Goal: Task Accomplishment & Management: Manage account settings

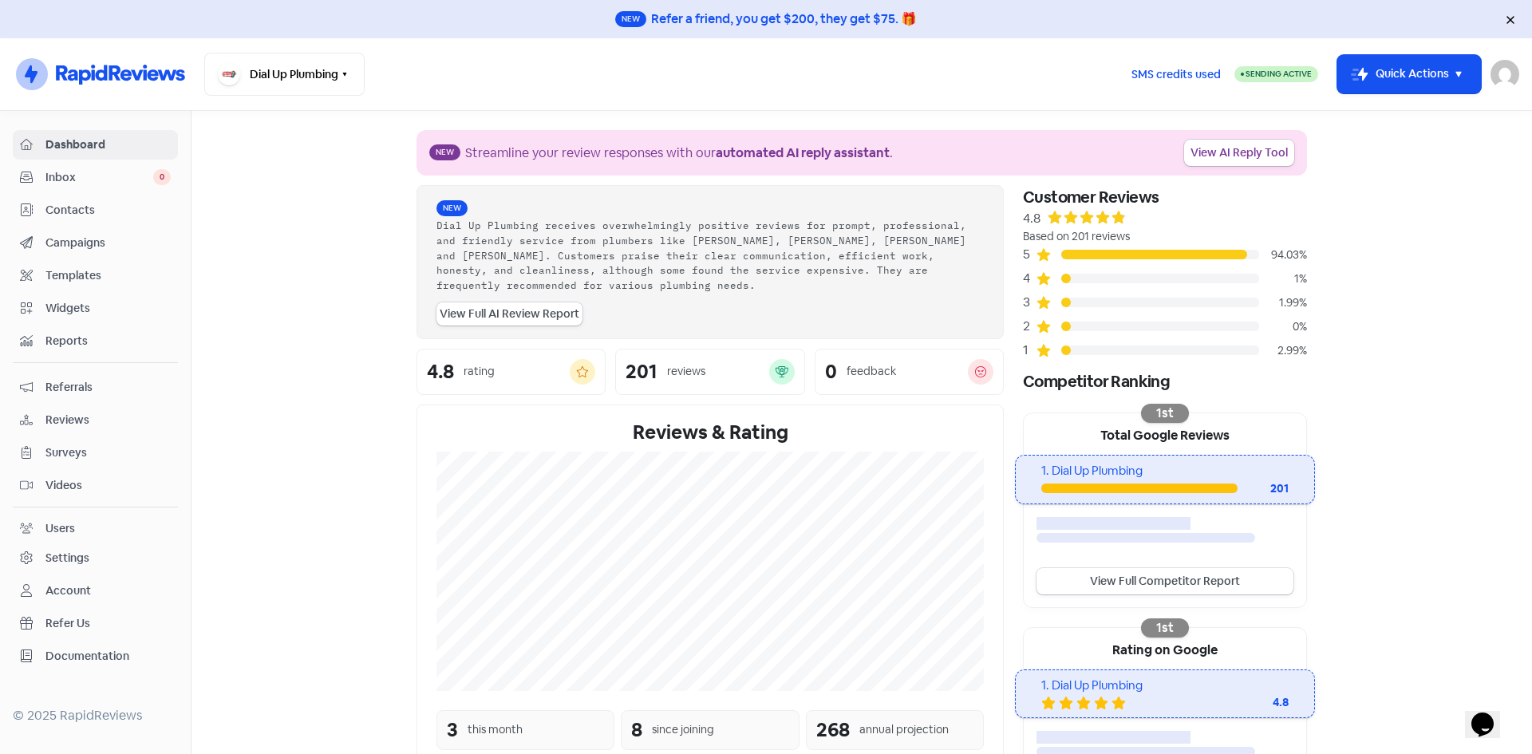
click at [169, 207] on span "Contacts" at bounding box center [107, 210] width 125 height 17
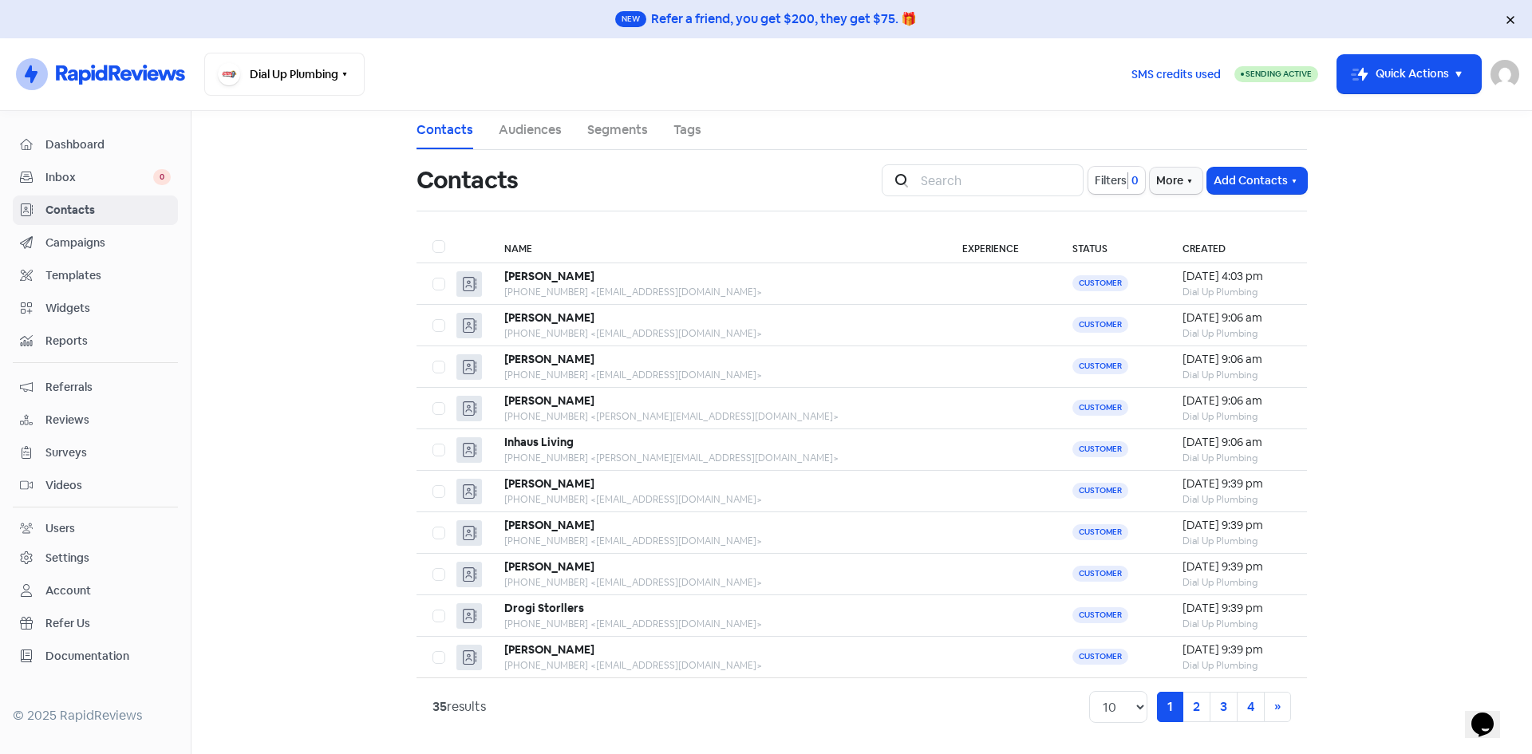
click at [100, 165] on link "Inbox 0" at bounding box center [95, 178] width 165 height 30
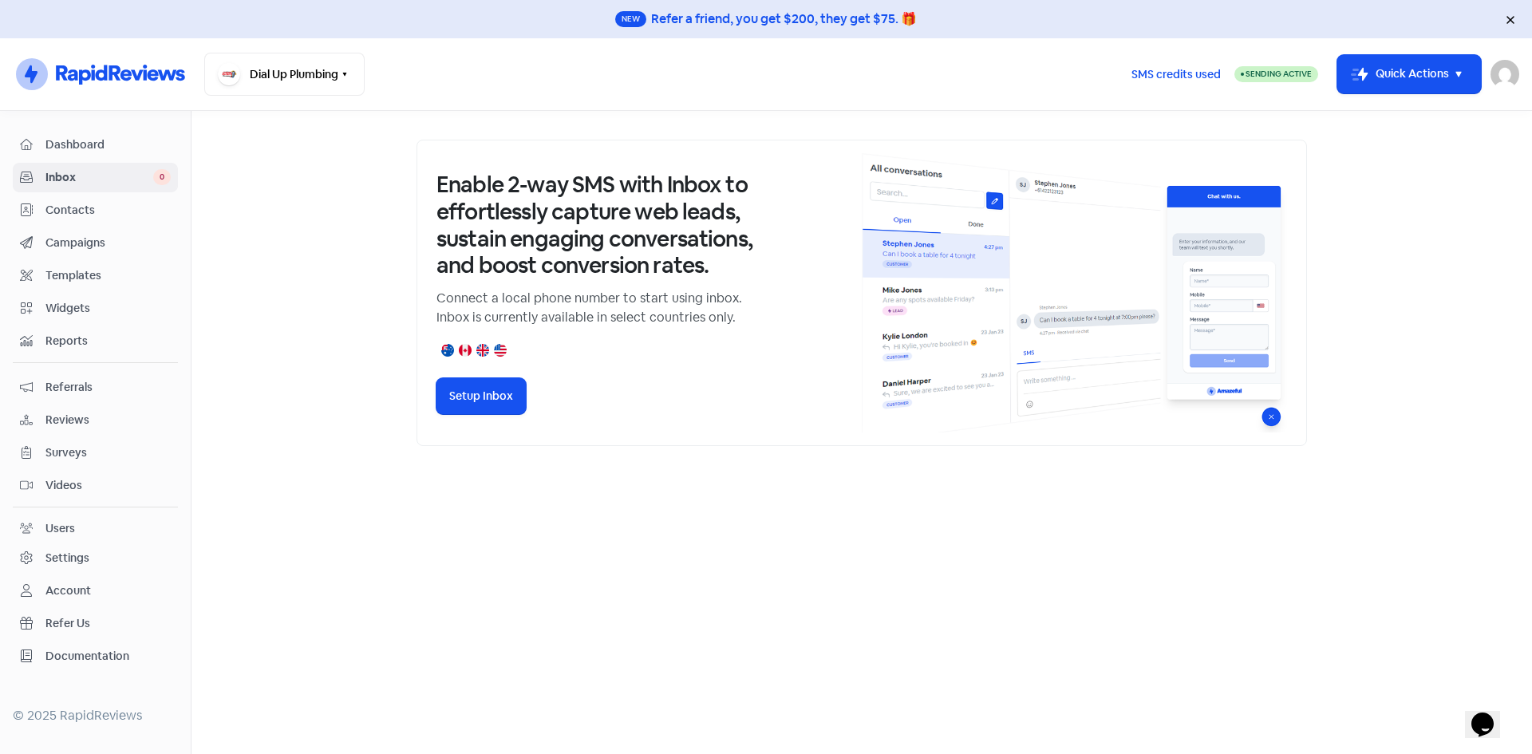
click at [139, 139] on span "Dashboard" at bounding box center [107, 144] width 125 height 17
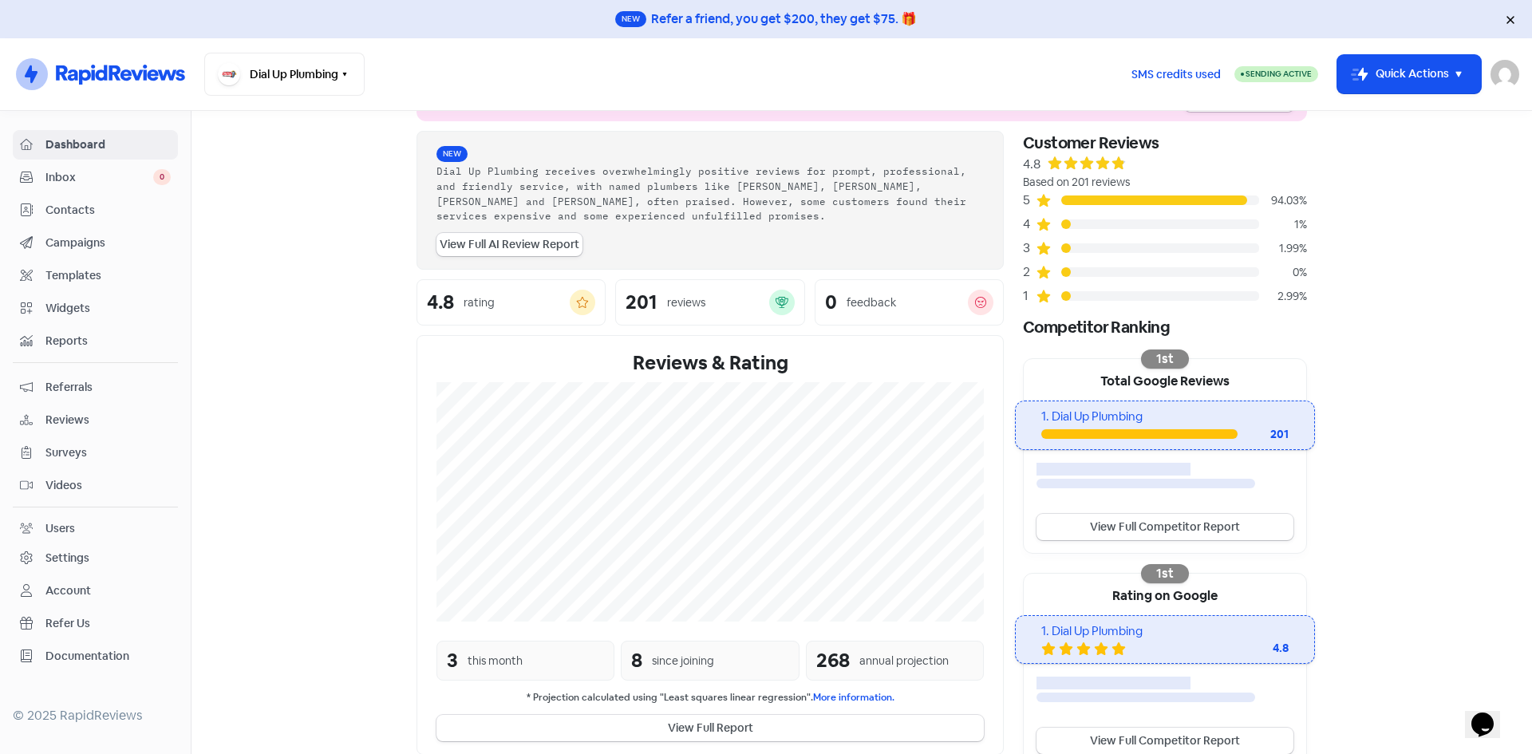
scroll to position [80, 0]
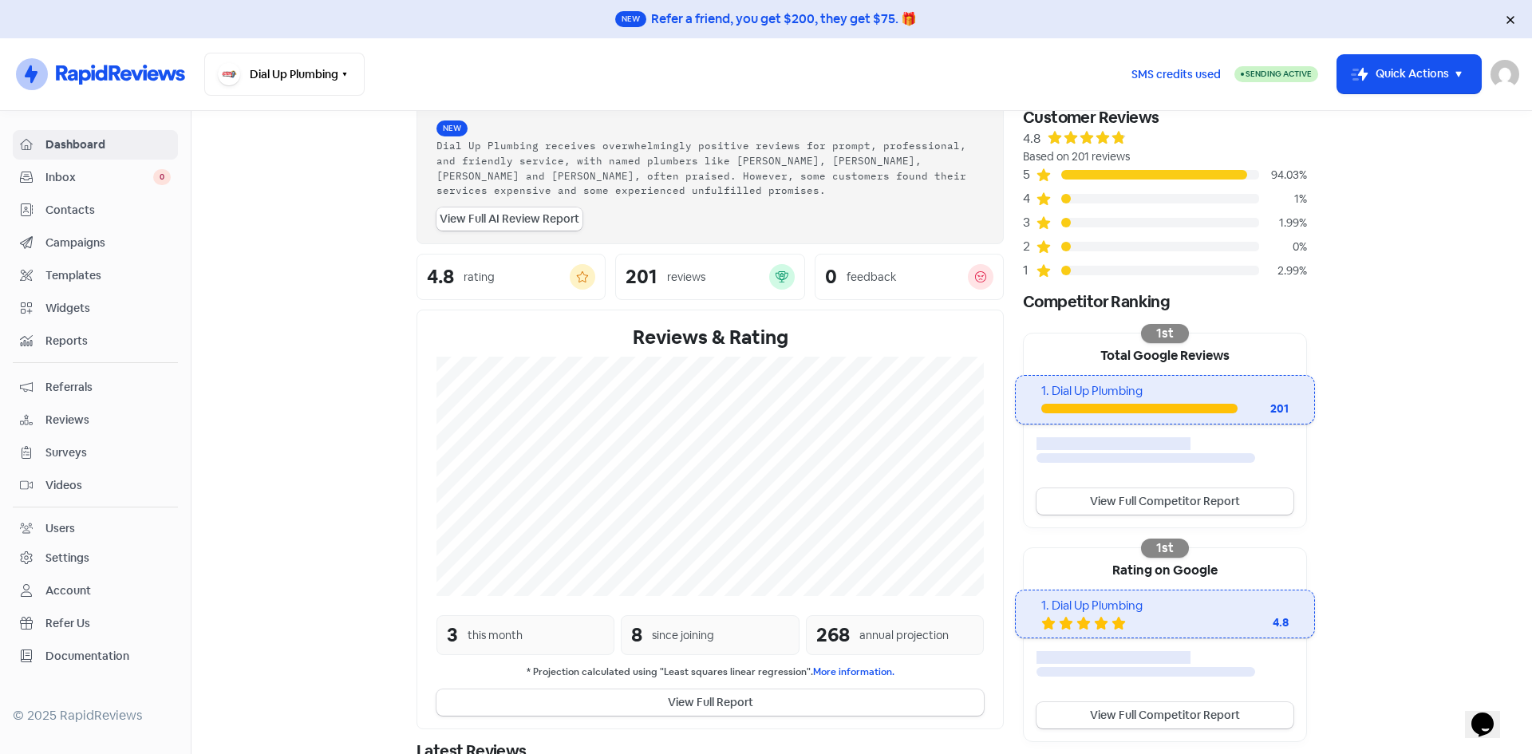
click at [497, 223] on link "View Full AI Review Report" at bounding box center [509, 218] width 146 height 23
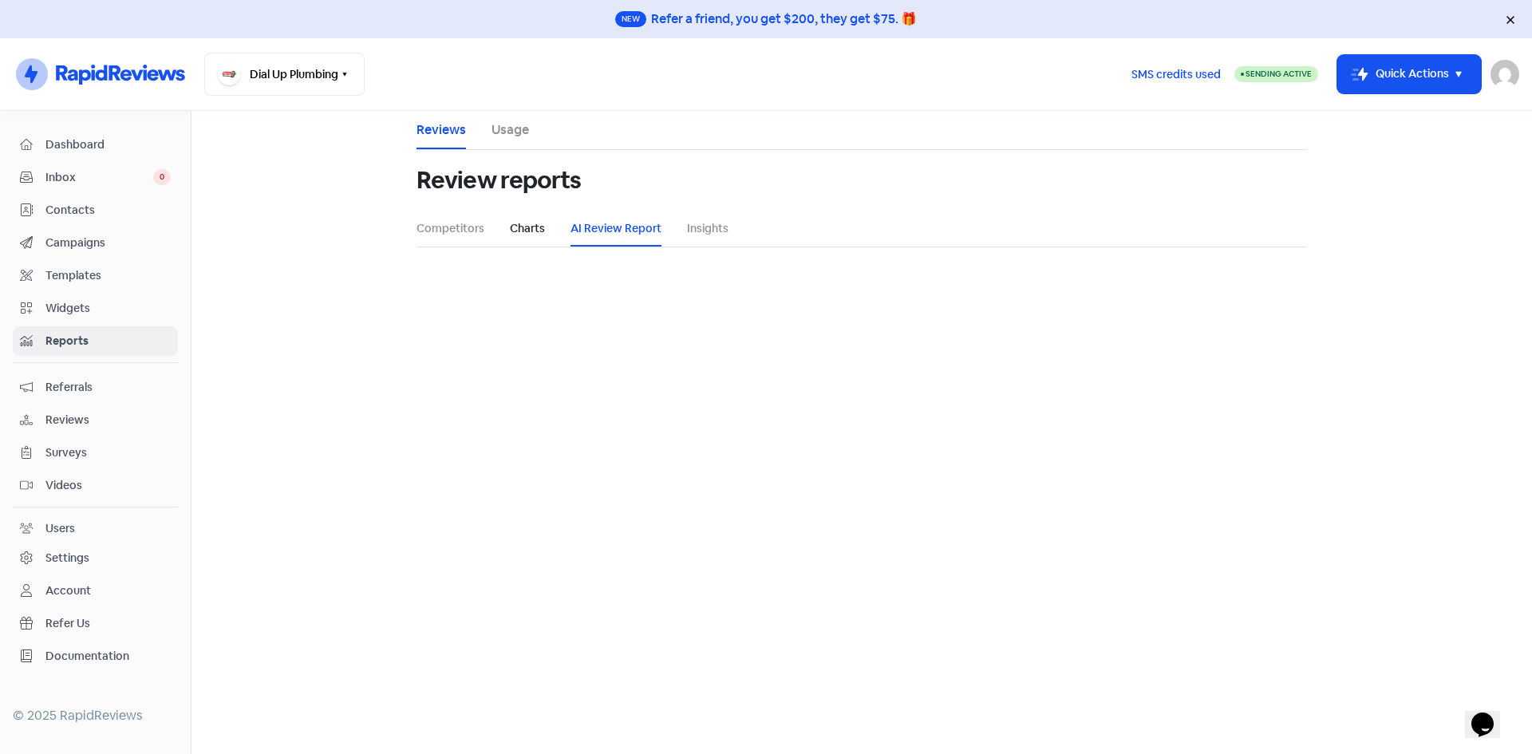
select select "12_months"
click at [479, 234] on link "Competitors" at bounding box center [450, 228] width 68 height 17
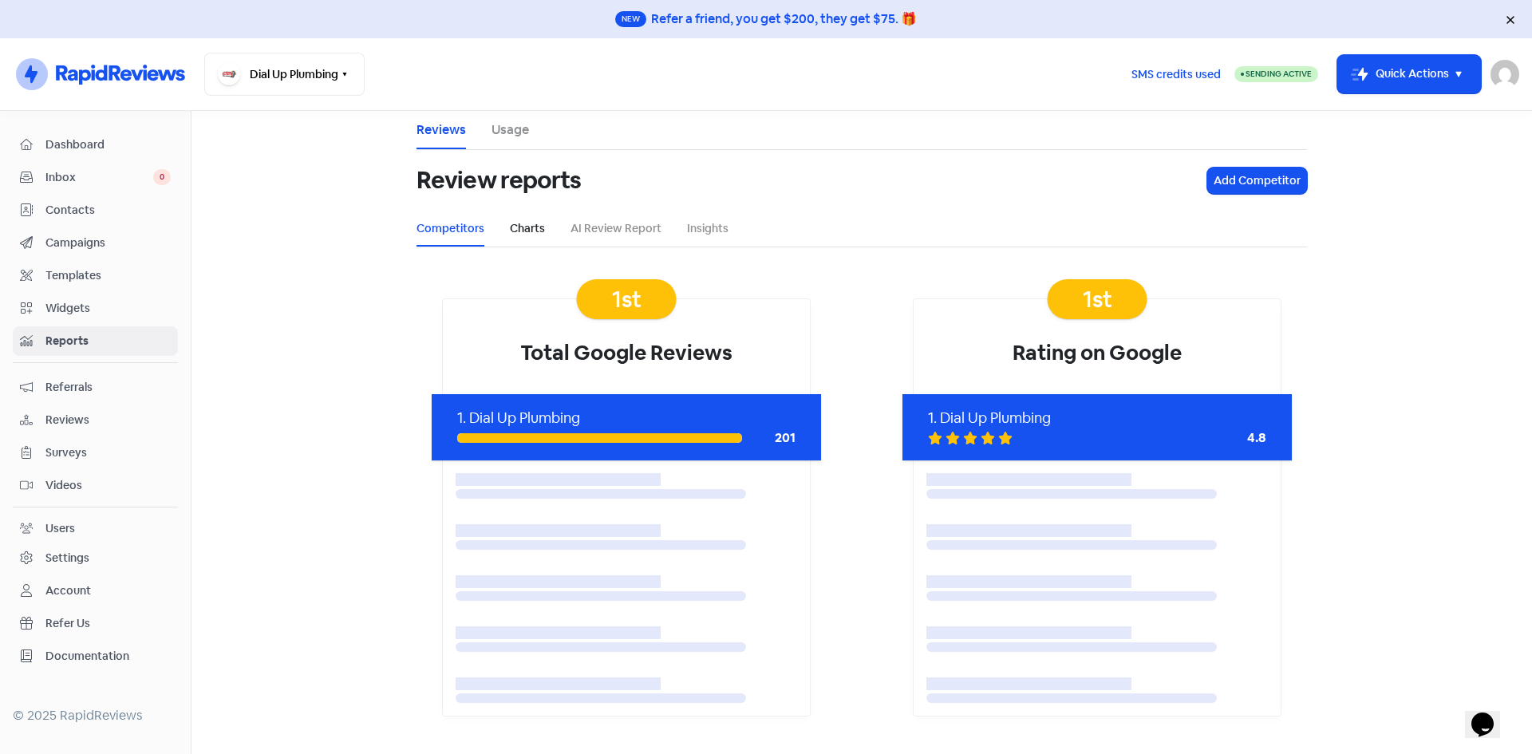
click at [529, 227] on link "Charts" at bounding box center [527, 228] width 35 height 17
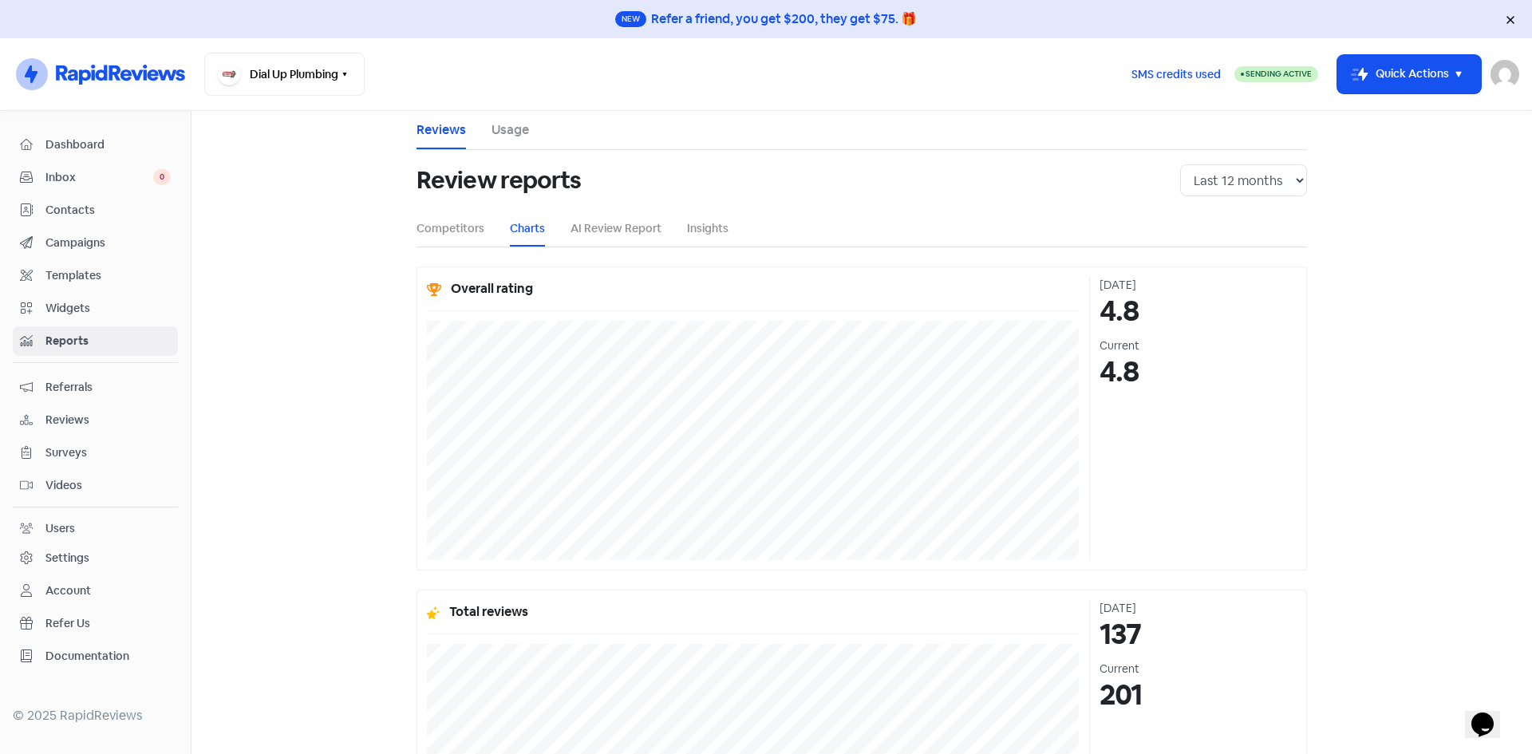
click at [609, 245] on li "AI Review Report" at bounding box center [615, 229] width 91 height 36
click at [623, 223] on link "AI Review Report" at bounding box center [615, 228] width 91 height 17
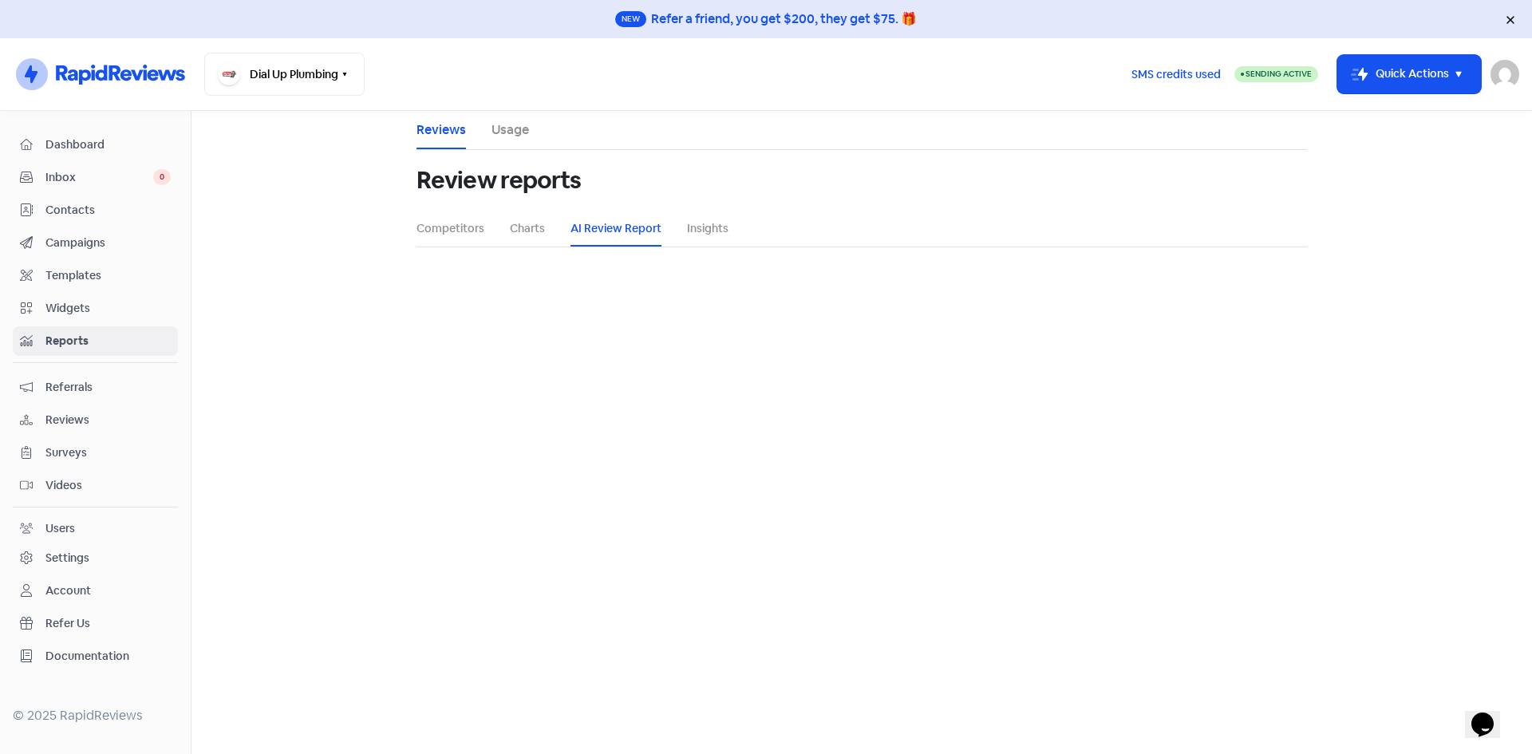
select select "12_months"
click at [706, 236] on link "Insights" at bounding box center [707, 228] width 41 height 17
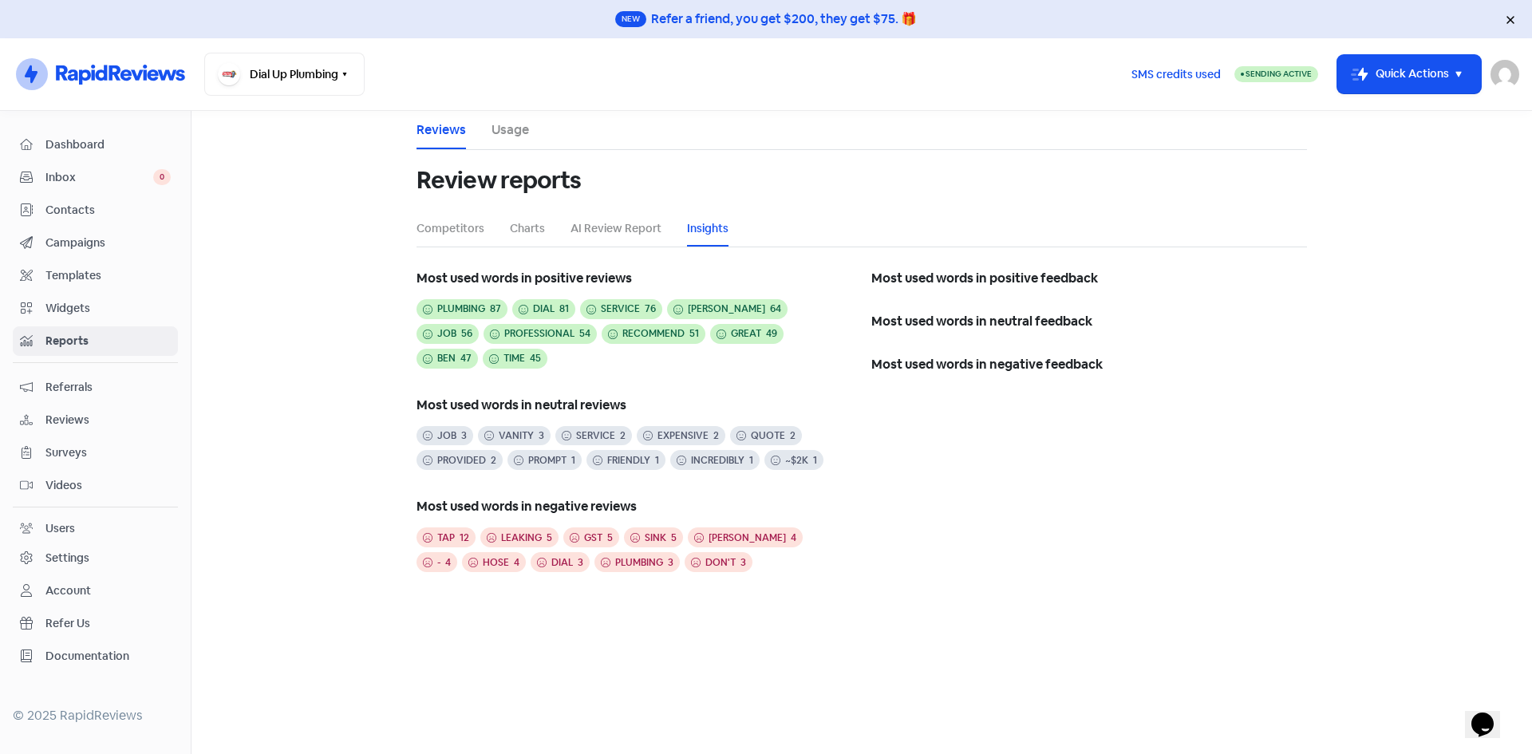
click at [597, 219] on li "AI Review Report" at bounding box center [615, 229] width 91 height 36
click at [598, 227] on link "AI Review Report" at bounding box center [615, 228] width 91 height 17
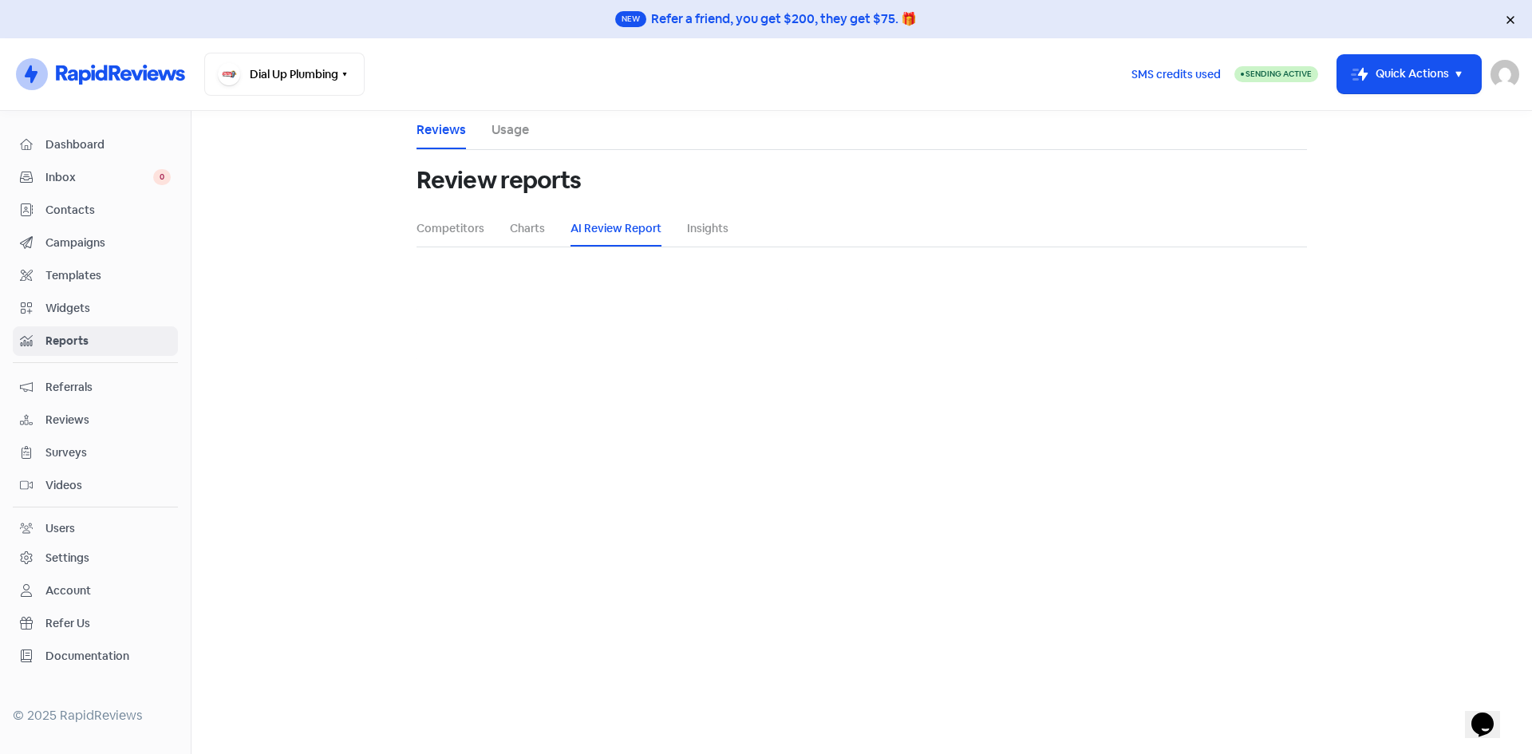
select select "12_months"
click at [498, 120] on li "Usage" at bounding box center [509, 130] width 37 height 38
click at [504, 125] on link "Usage" at bounding box center [509, 129] width 37 height 19
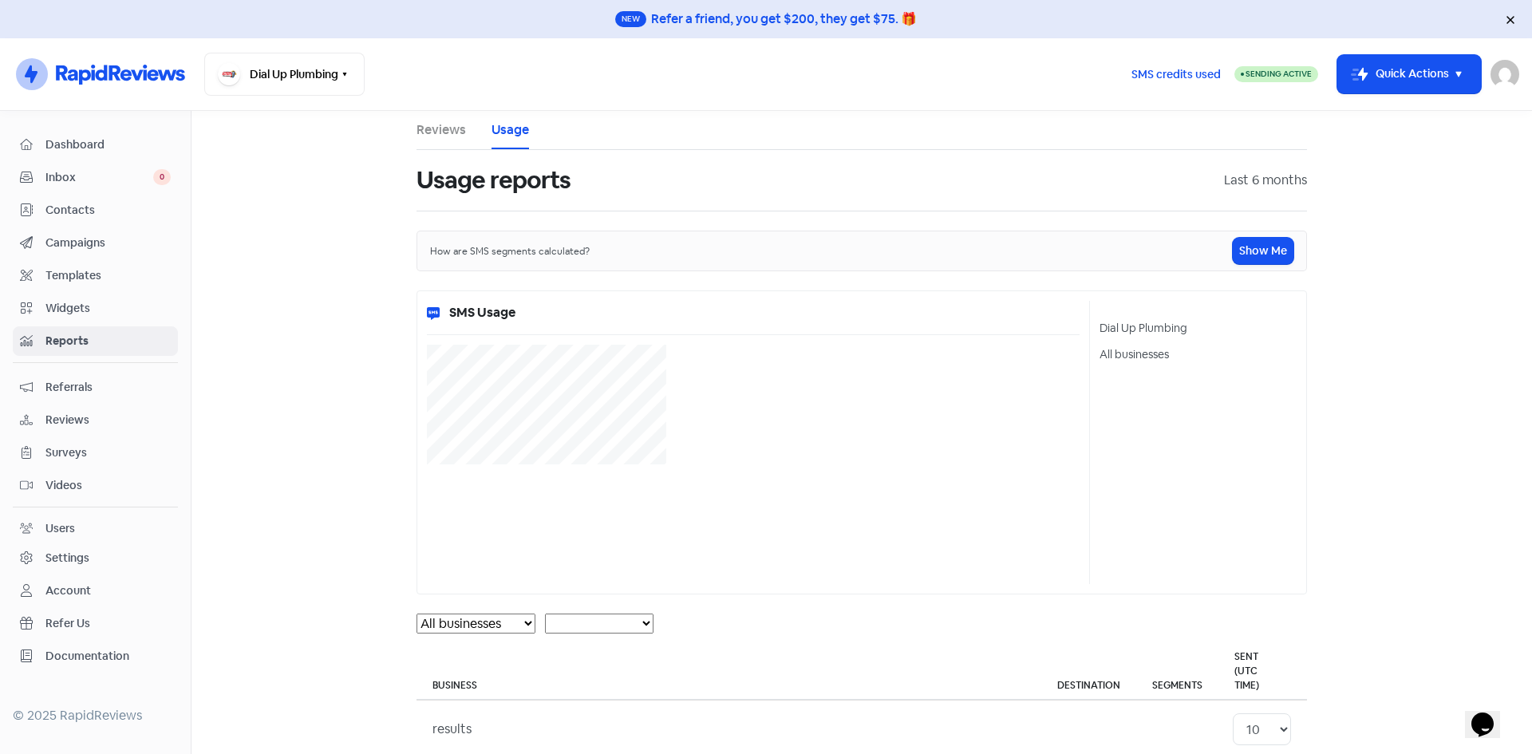
select select "[object Object]"
click at [444, 129] on link "Reviews" at bounding box center [440, 129] width 49 height 19
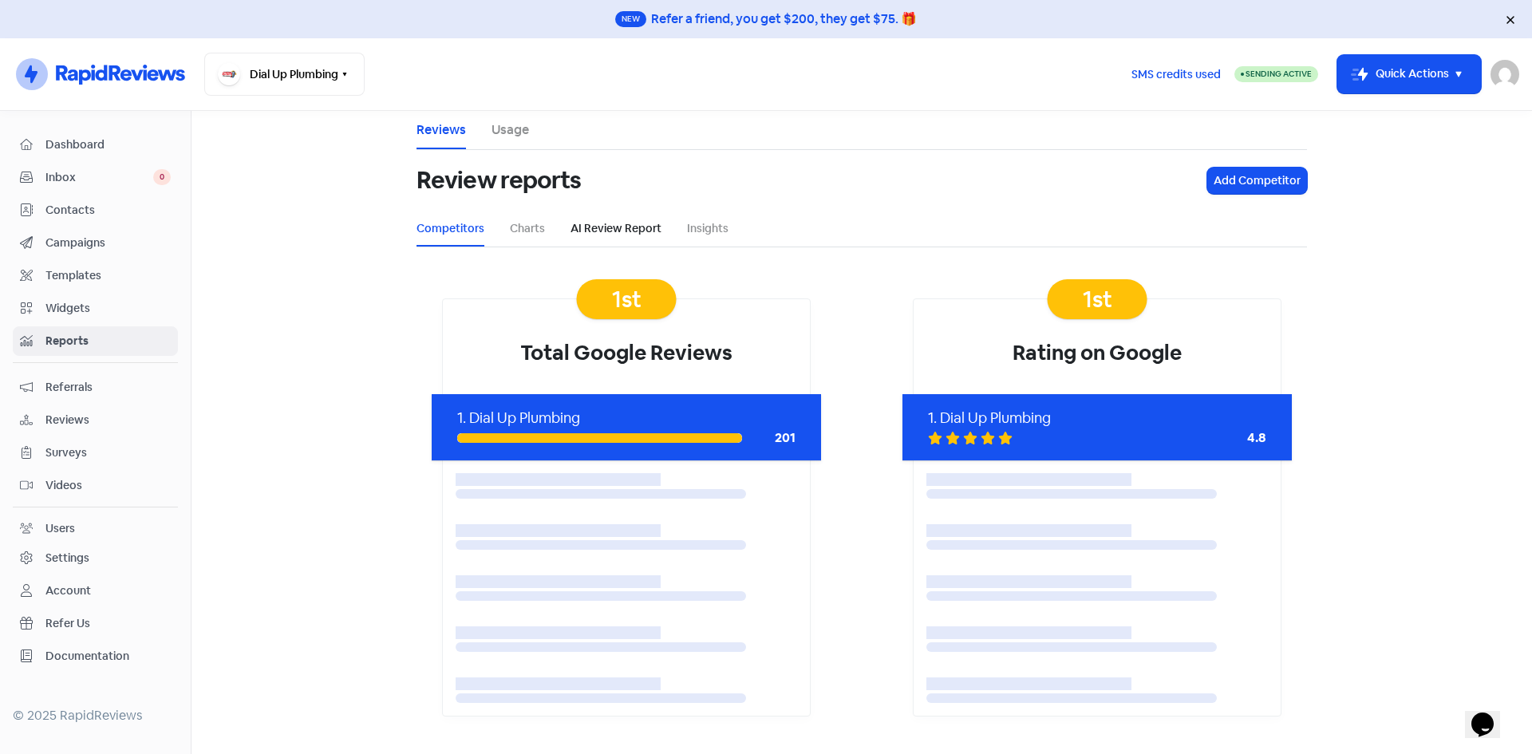
click at [640, 235] on link "AI Review Report" at bounding box center [615, 228] width 91 height 17
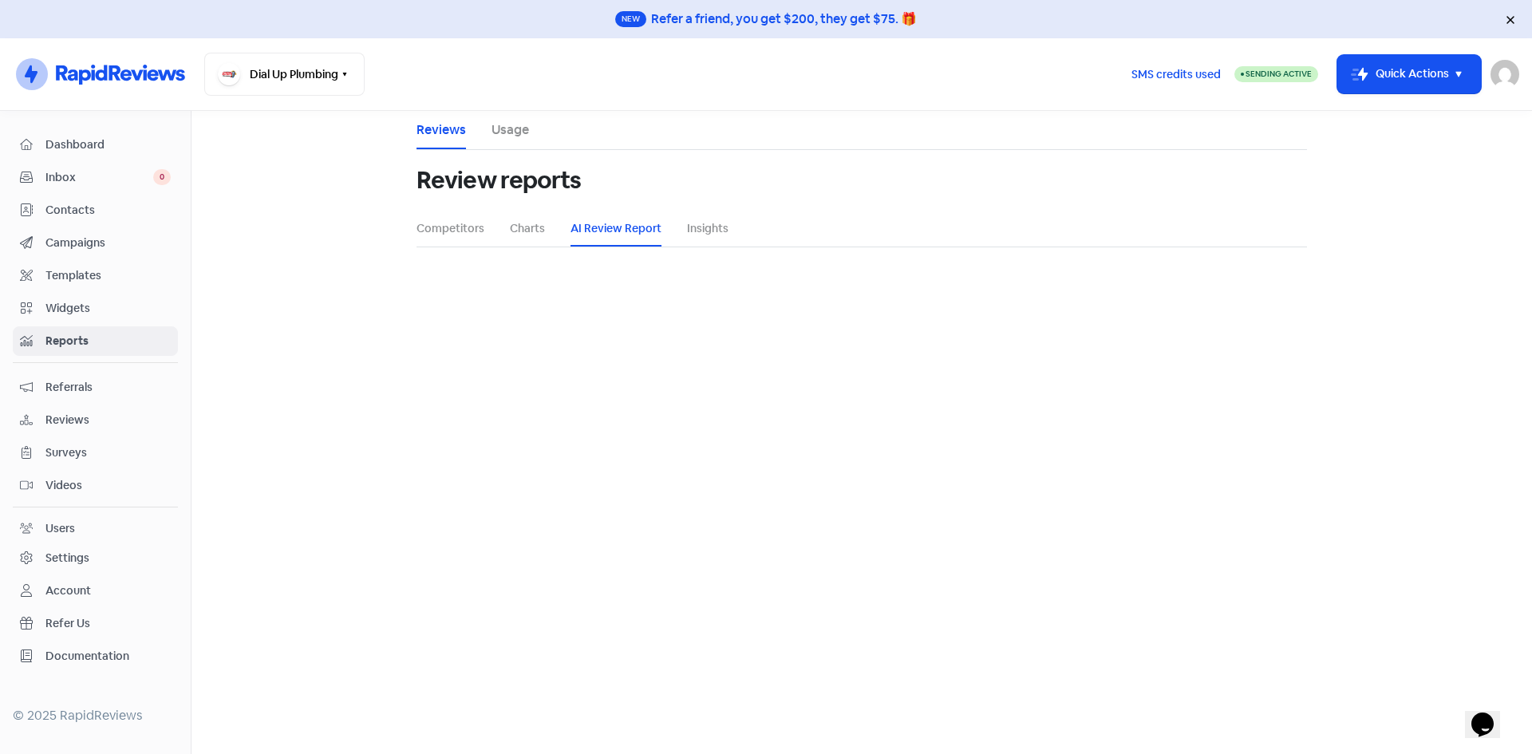
select select "12_months"
click at [858, 412] on select "1 month (5 reviews) 3 months (29 reviews) 6 months (46 reviews) 12 months (69 r…" at bounding box center [861, 423] width 173 height 32
click at [776, 407] on select "1 month (5 reviews) 3 months (29 reviews) 6 months (46 reviews) 12 months (69 r…" at bounding box center [861, 423] width 173 height 32
click at [849, 465] on button "Generate" at bounding box center [862, 468] width 62 height 26
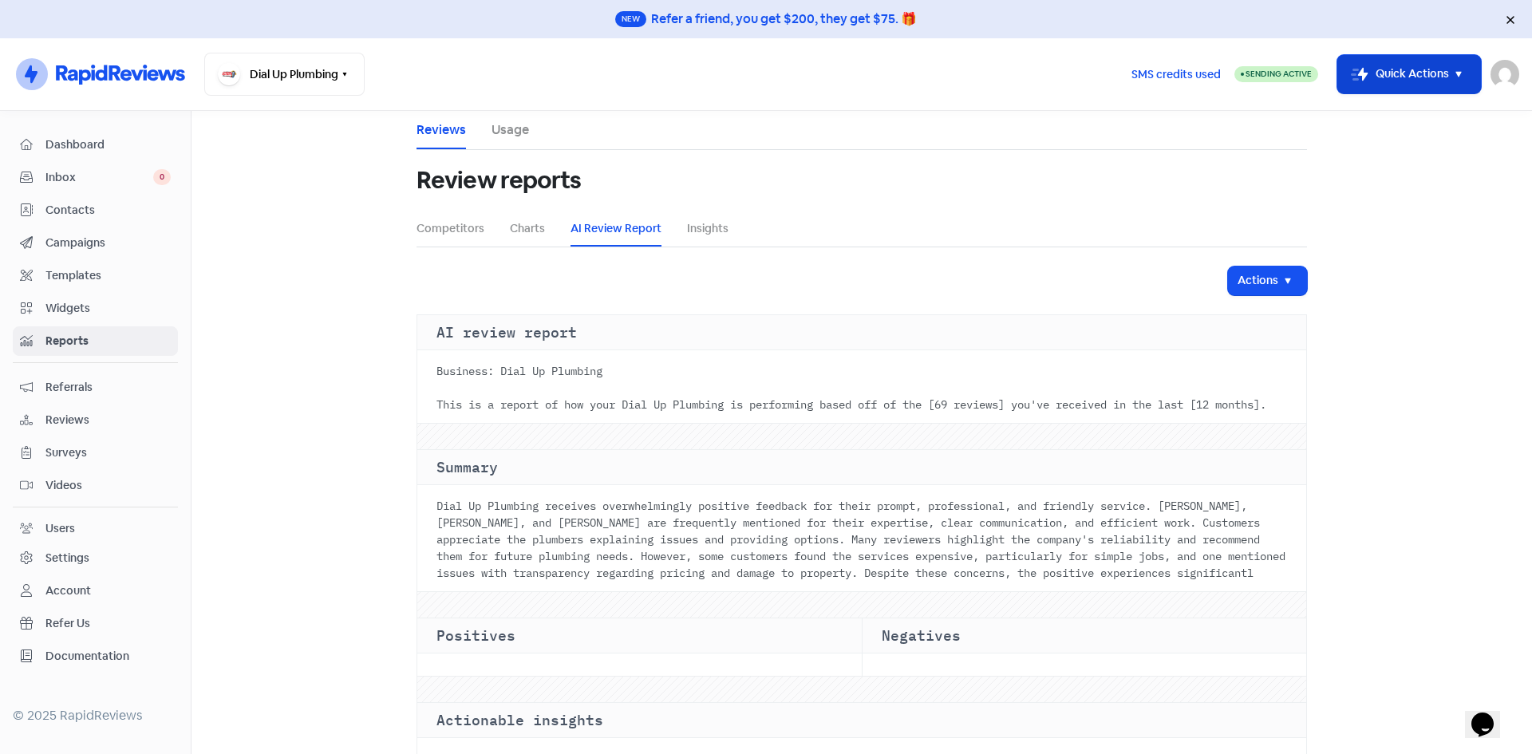
click at [1463, 63] on button "Icon For Thunder-move Quick Actions" at bounding box center [1409, 74] width 144 height 38
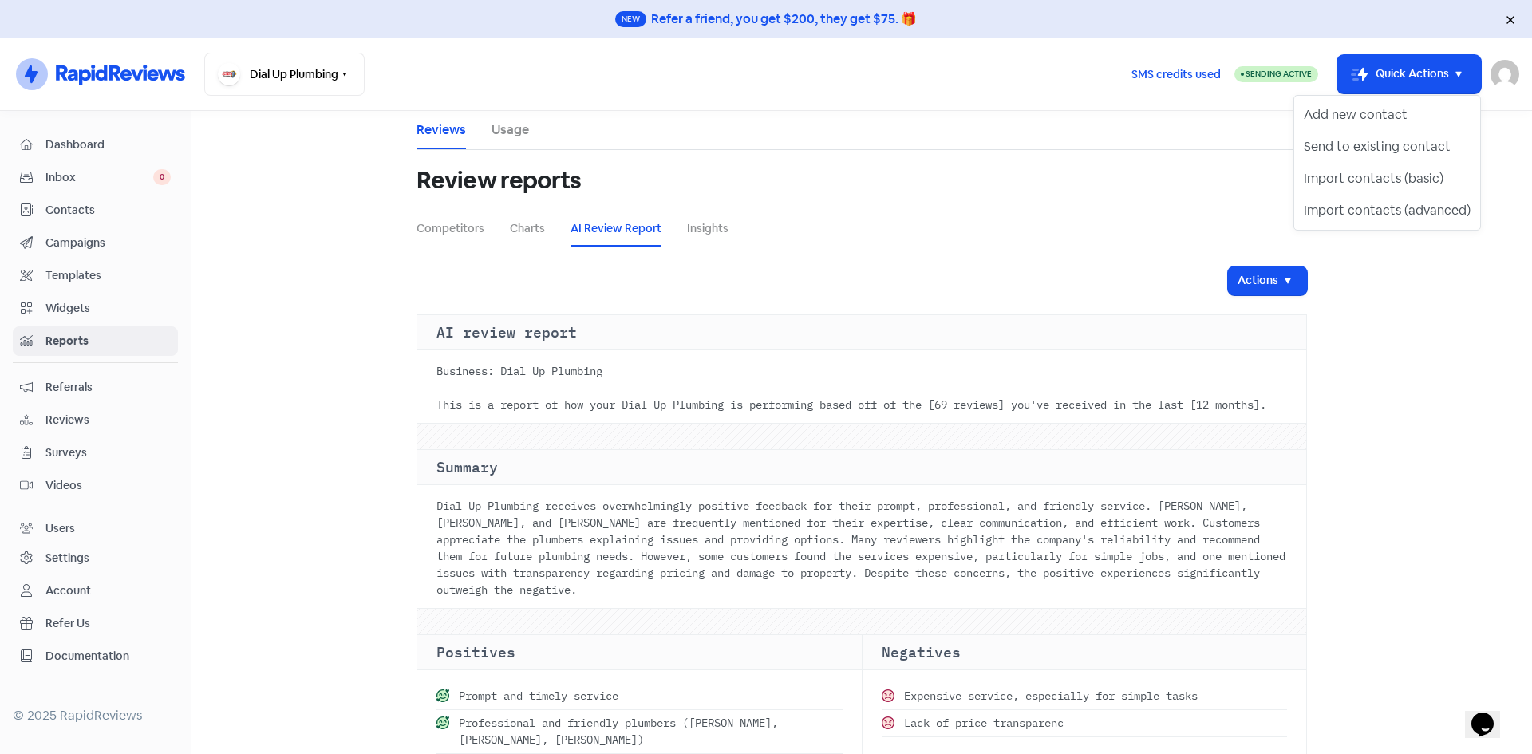
click at [1375, 276] on main "Reviews Usage Review reports Competitors Charts AI Review Report Insights Actio…" at bounding box center [861, 432] width 1340 height 643
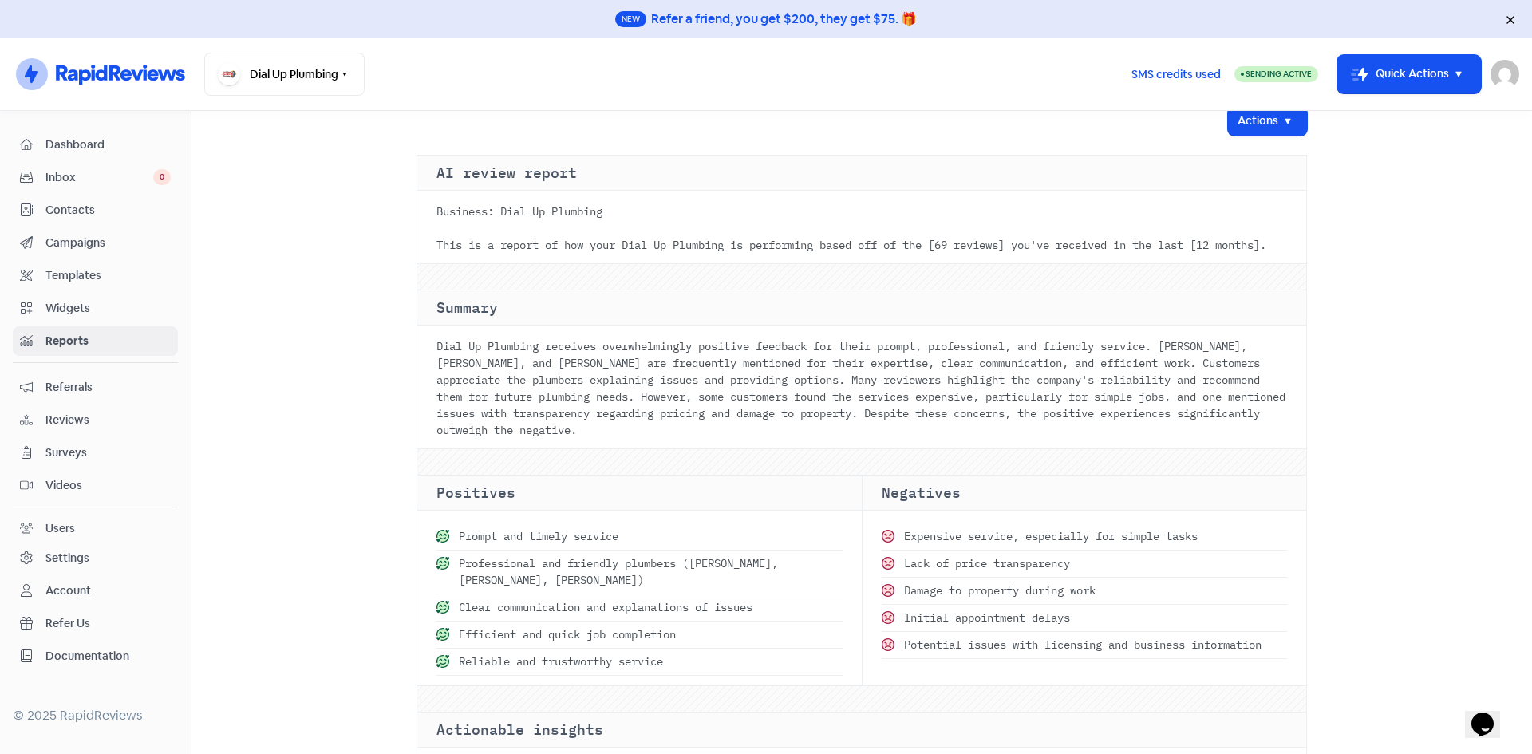
drag, startPoint x: 491, startPoint y: 260, endPoint x: 410, endPoint y: 234, distance: 84.8
click at [416, 234] on div "AI review report Business: Dial Up Plumbing This is a report of how your Dial U…" at bounding box center [861, 571] width 890 height 833
click at [383, 318] on main "Reviews Usage Review reports Competitors Charts AI Review Report Insights Actio…" at bounding box center [861, 432] width 1340 height 643
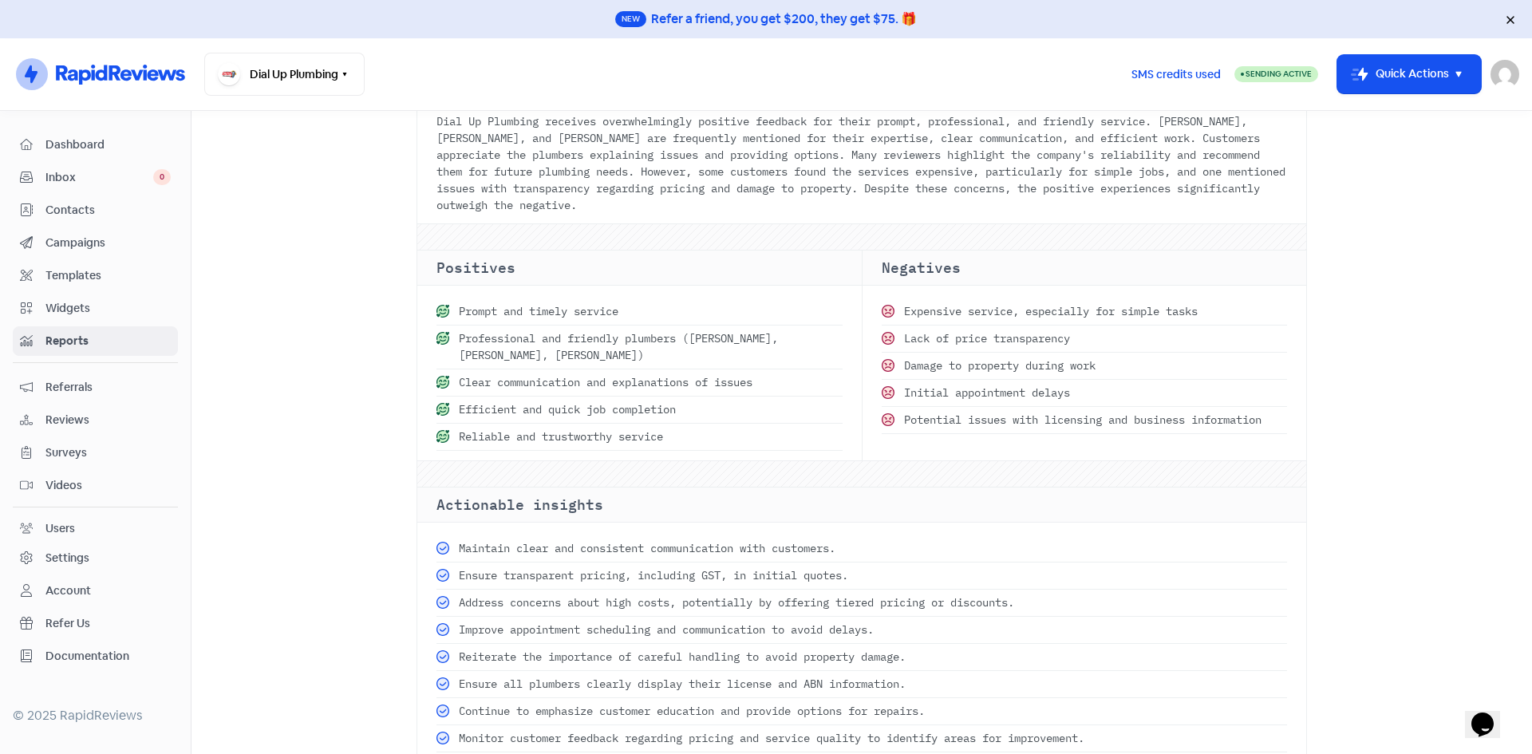
scroll to position [573, 0]
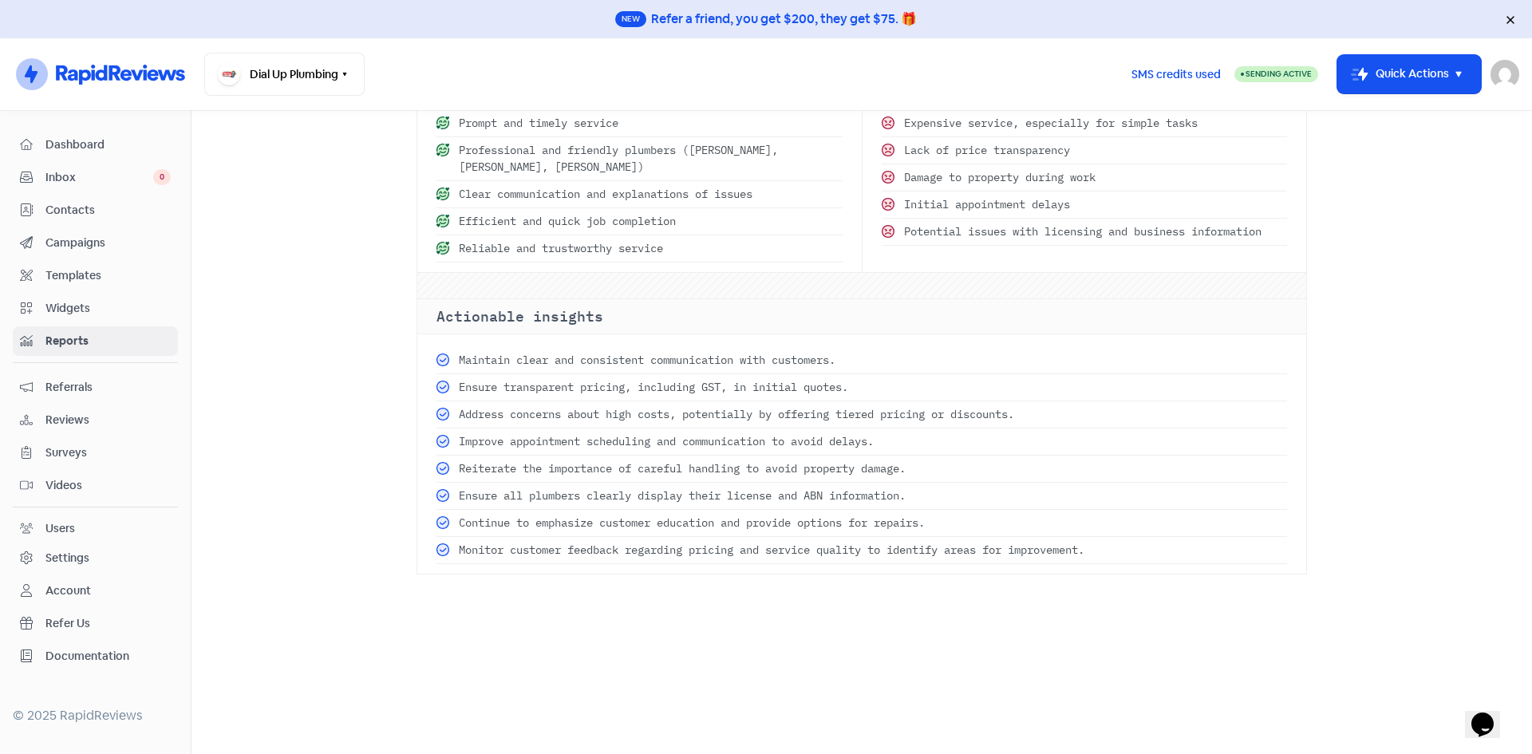
drag, startPoint x: 906, startPoint y: 451, endPoint x: 573, endPoint y: 389, distance: 339.3
click at [573, 389] on div "Maintain clear and consistent communication with customers. Ensure transparent …" at bounding box center [861, 457] width 889 height 233
click at [581, 685] on main "Reviews Usage Review reports Competitors Charts AI Review Report Insights Actio…" at bounding box center [861, 432] width 1340 height 643
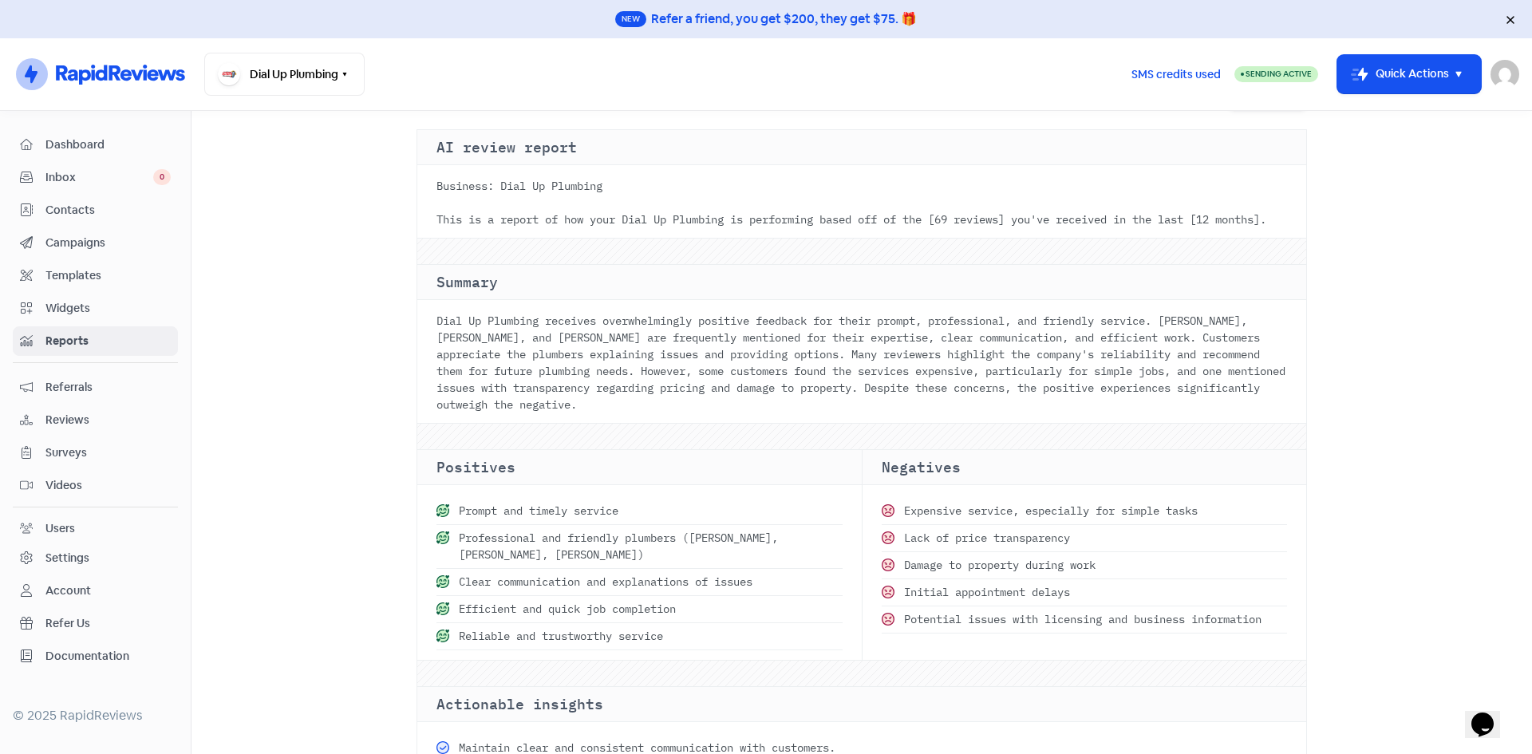
scroll to position [0, 0]
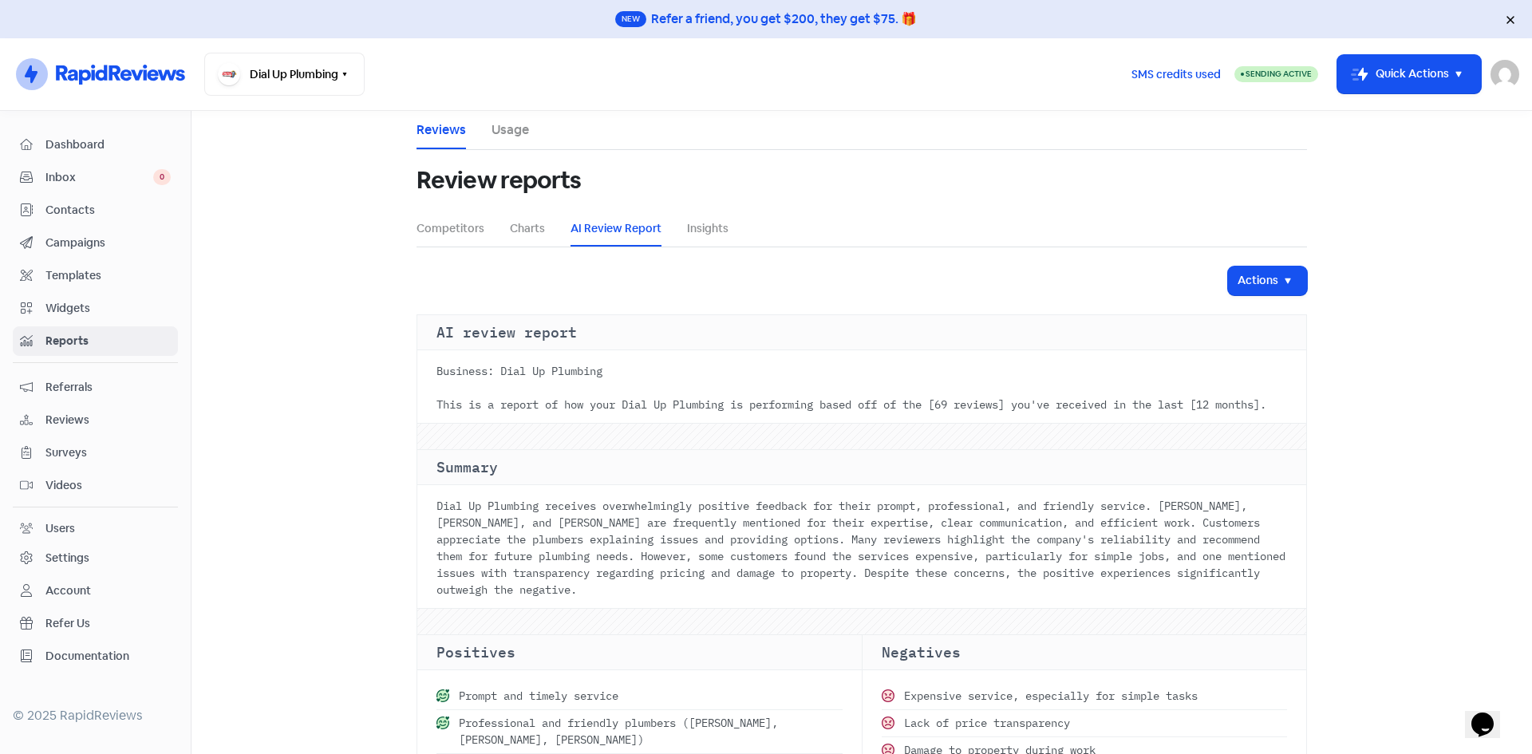
click at [47, 139] on span "Dashboard" at bounding box center [107, 144] width 125 height 17
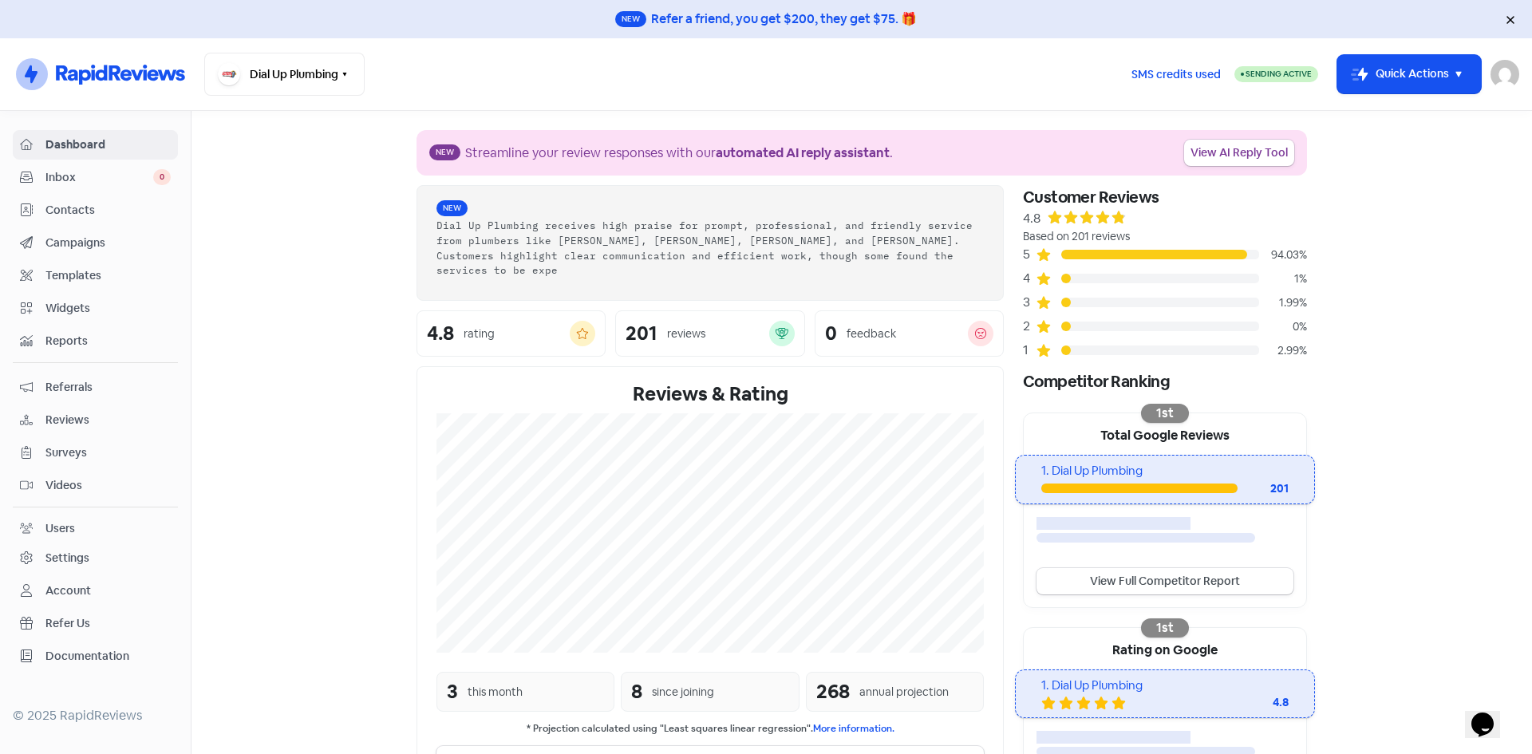
click at [93, 175] on span "Inbox" at bounding box center [99, 177] width 108 height 17
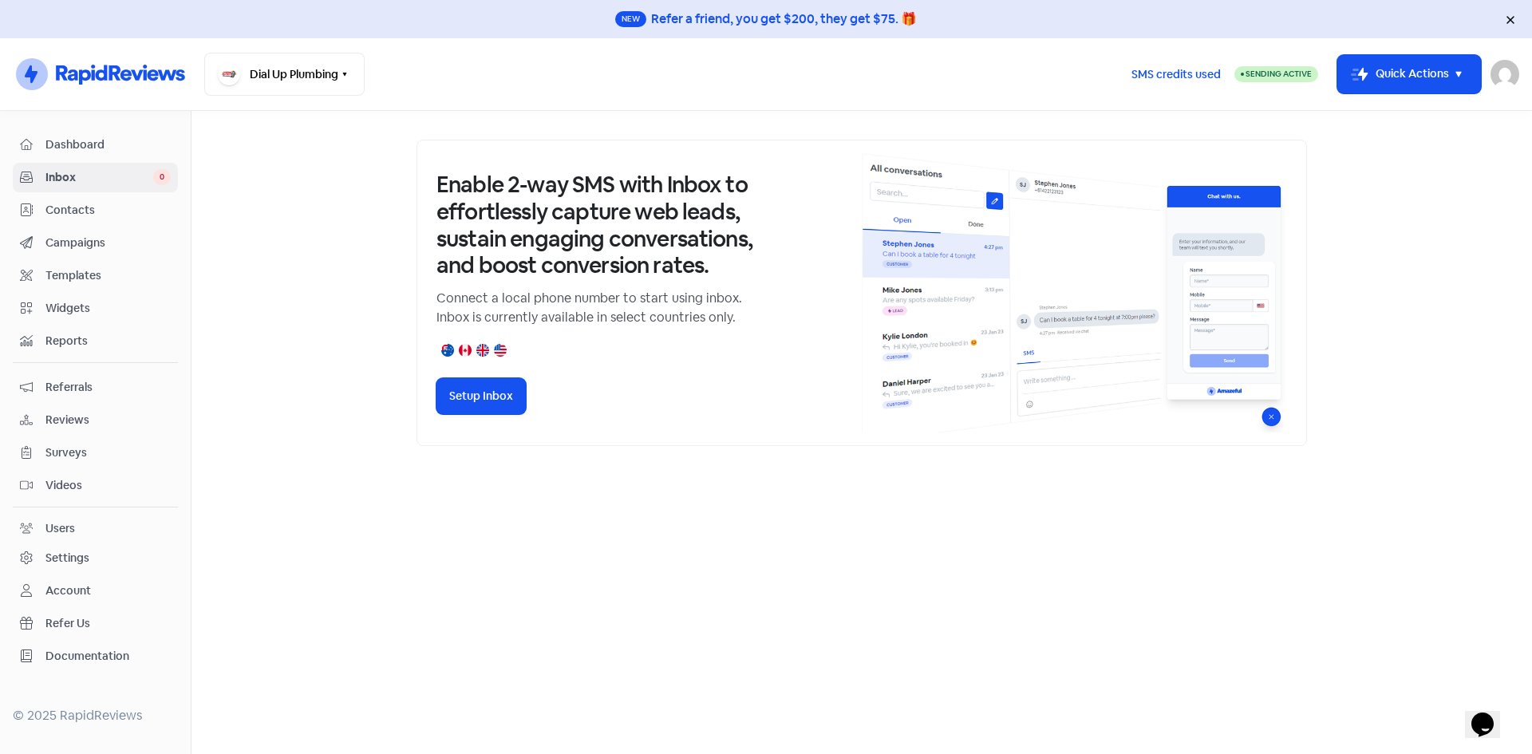
click at [61, 148] on span "Dashboard" at bounding box center [107, 144] width 125 height 17
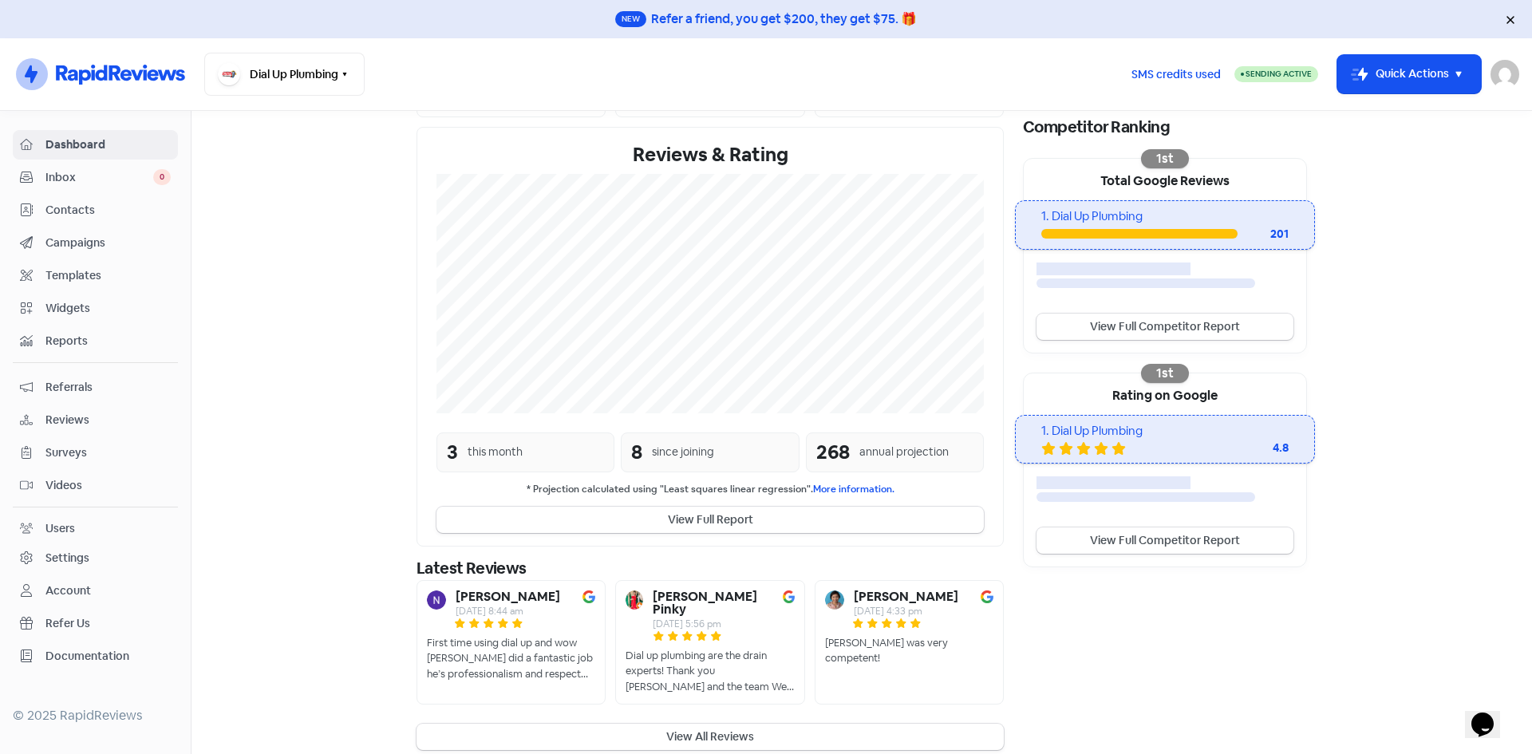
scroll to position [278, 0]
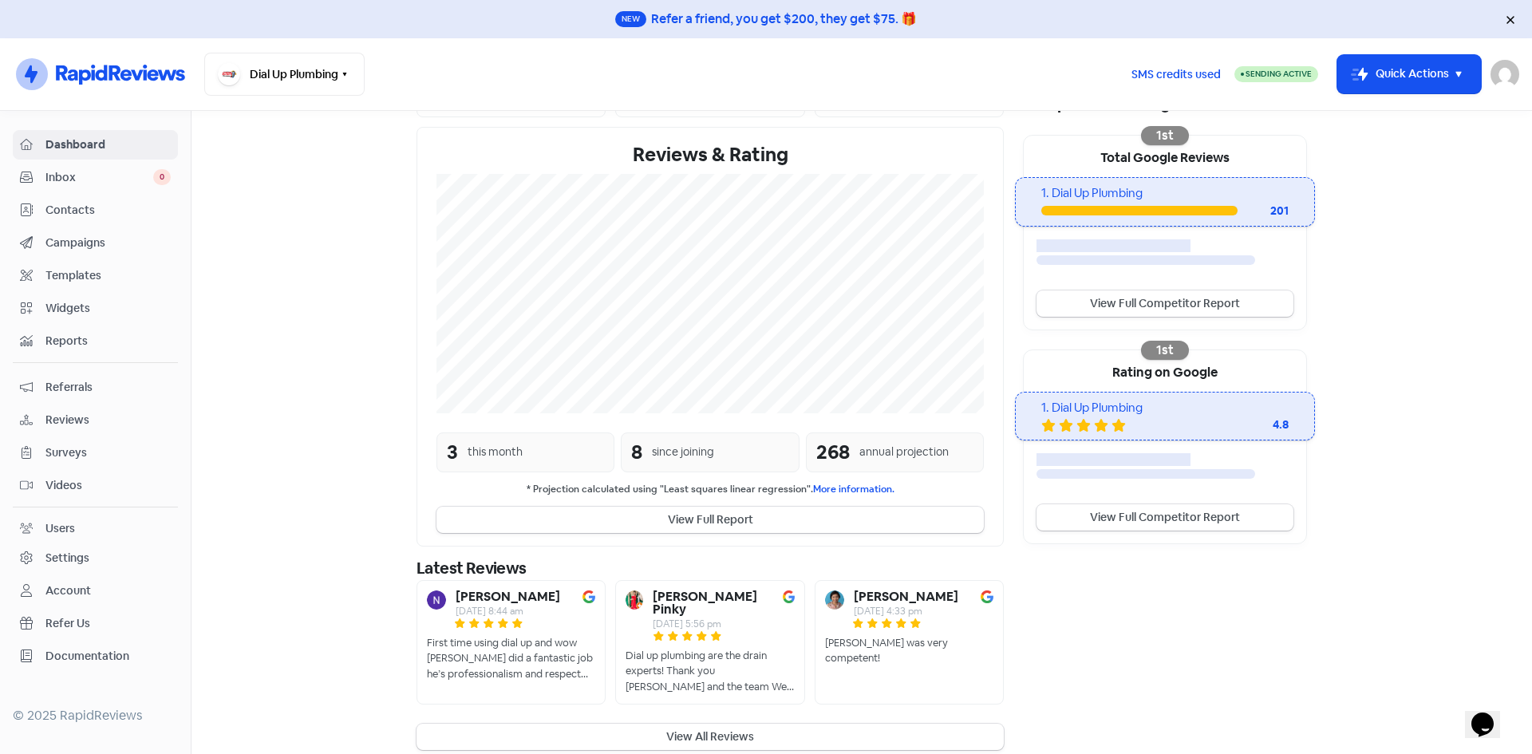
click at [63, 182] on span "Inbox" at bounding box center [99, 177] width 108 height 17
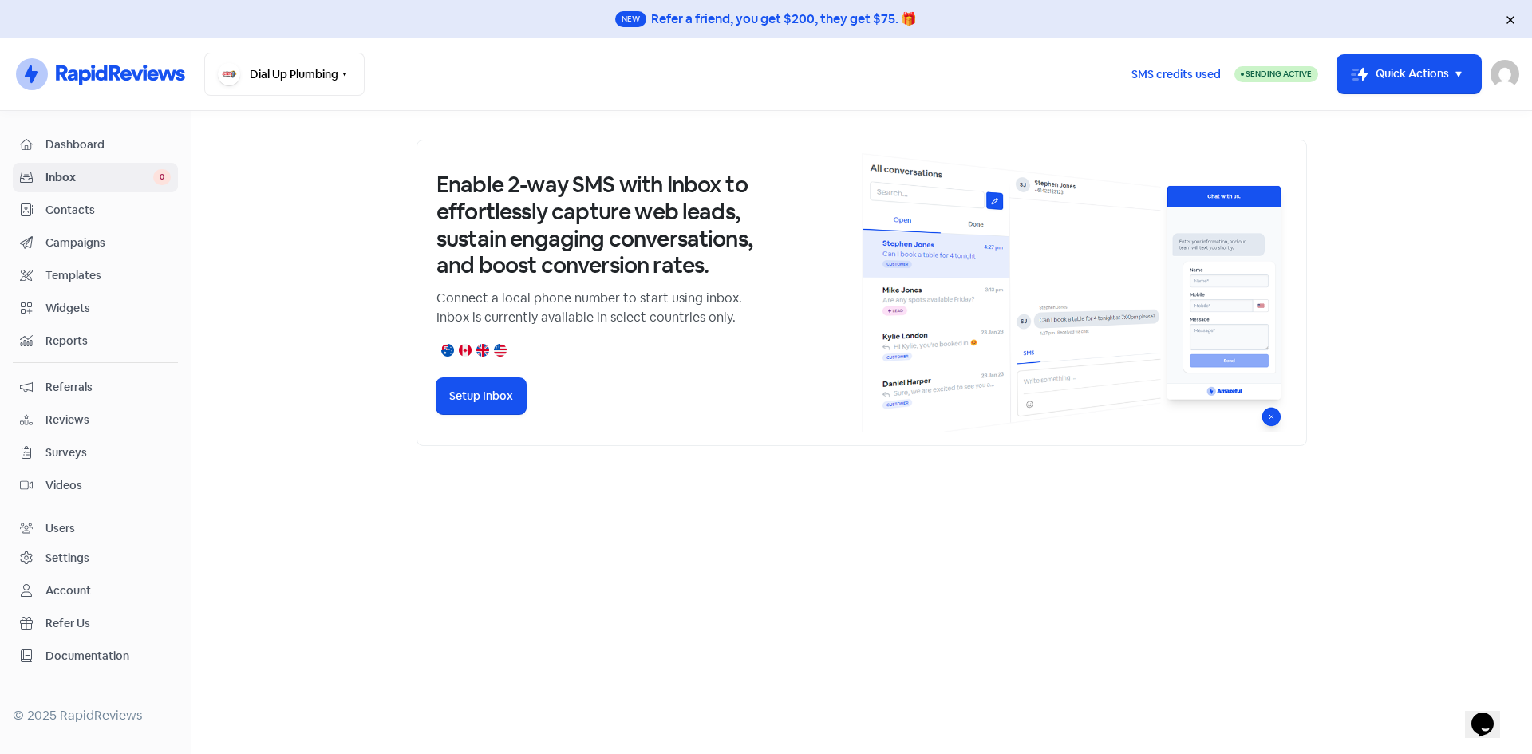
click at [97, 140] on span "Dashboard" at bounding box center [107, 144] width 125 height 17
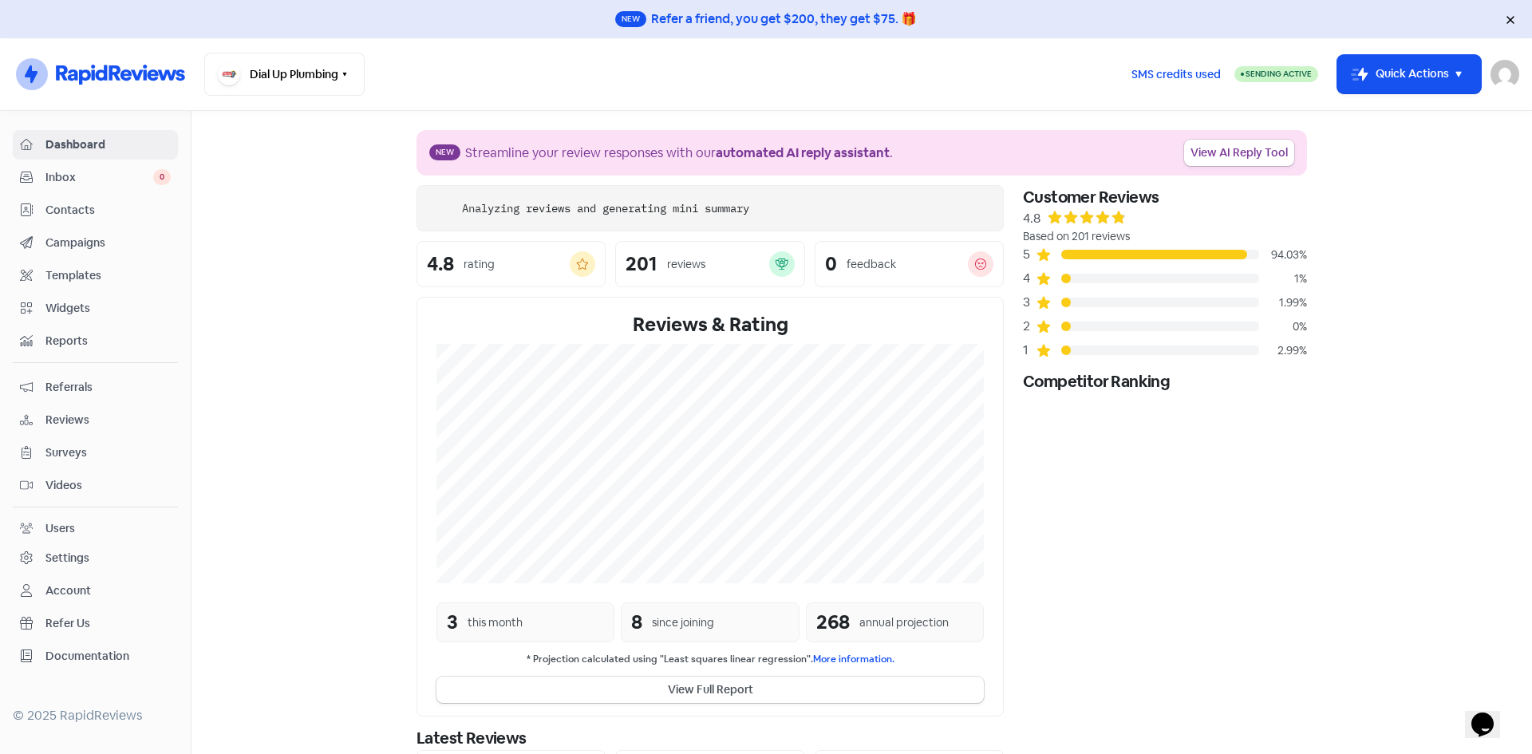
click at [98, 167] on link "Inbox 0" at bounding box center [95, 178] width 165 height 30
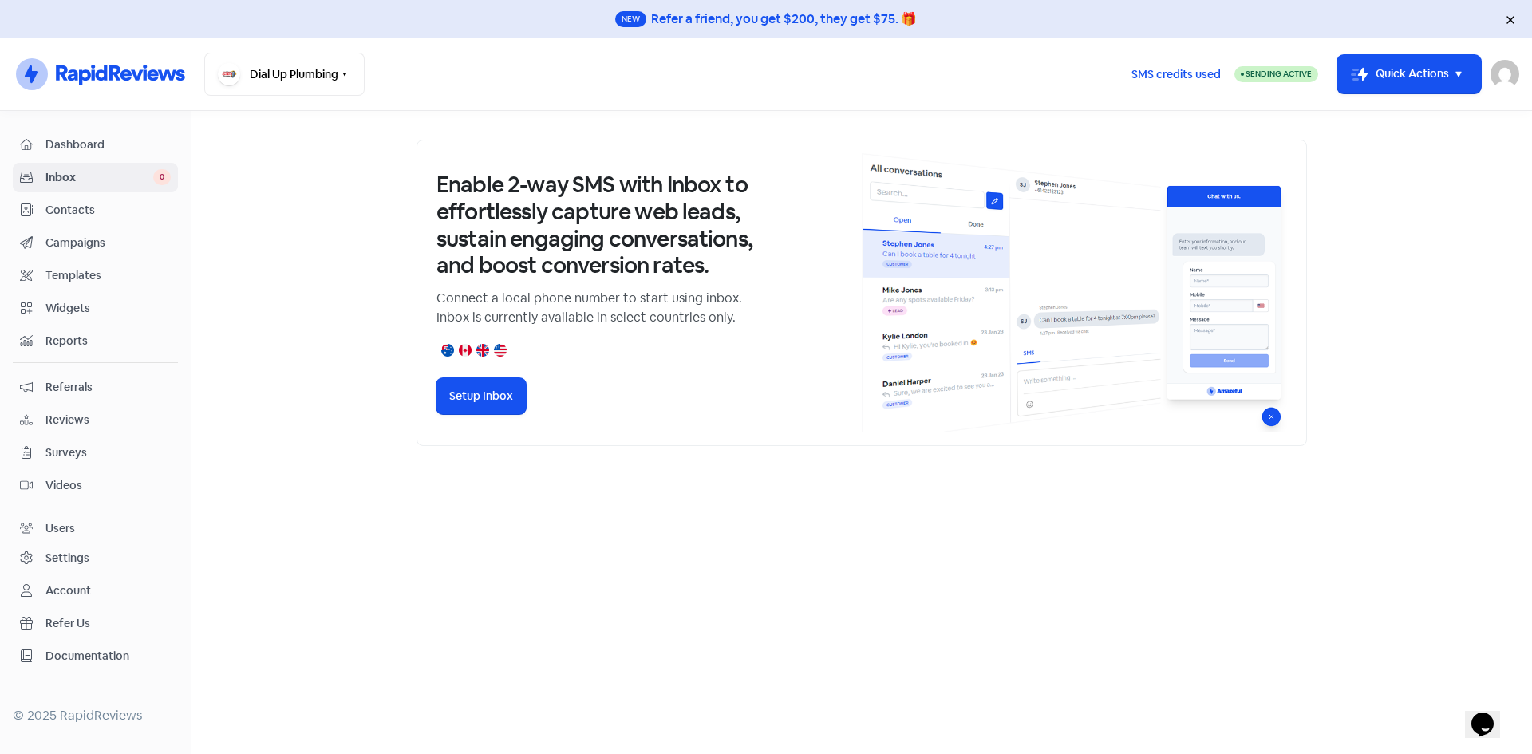
click at [64, 487] on span "Videos" at bounding box center [107, 485] width 125 height 17
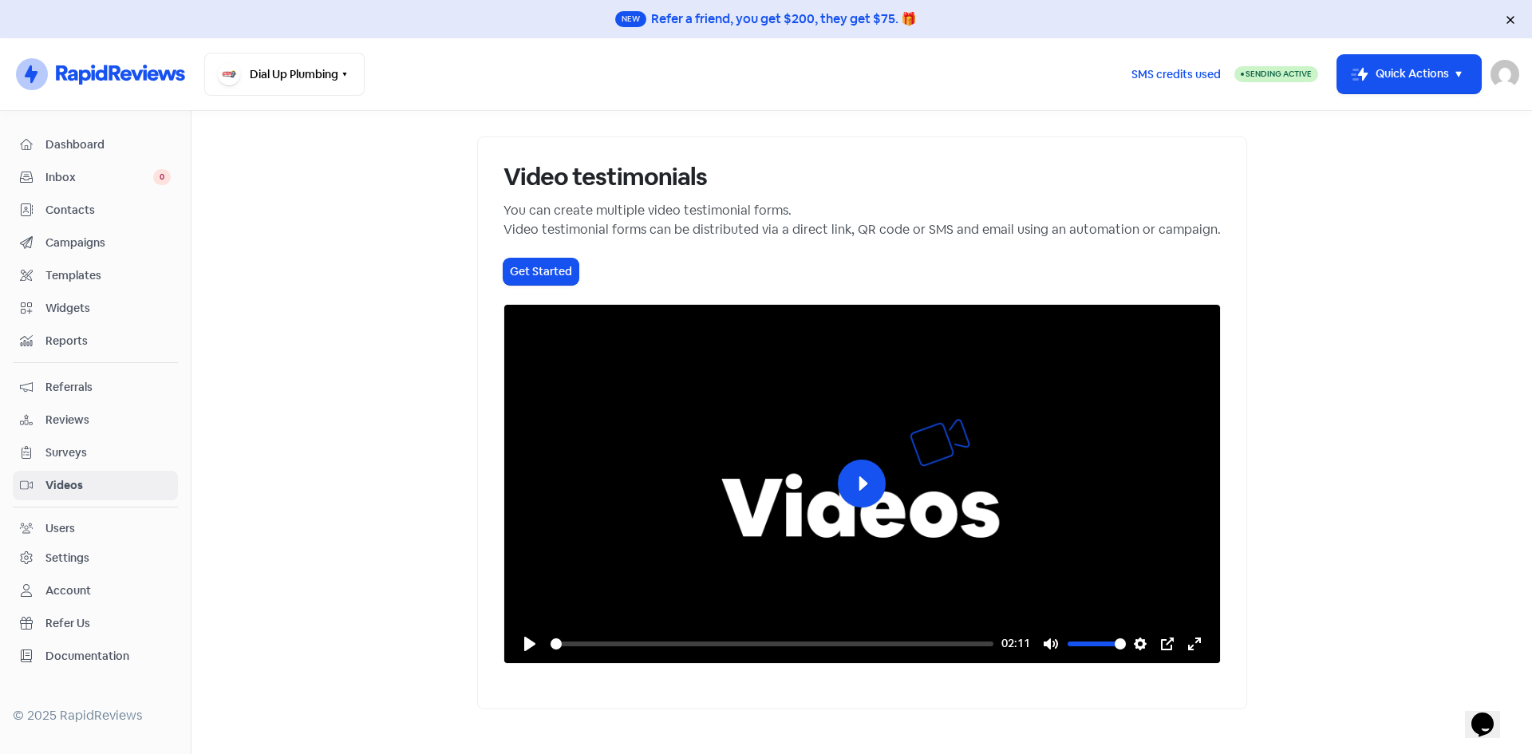
scroll to position [87, 0]
click at [847, 460] on button "Play" at bounding box center [862, 484] width 48 height 48
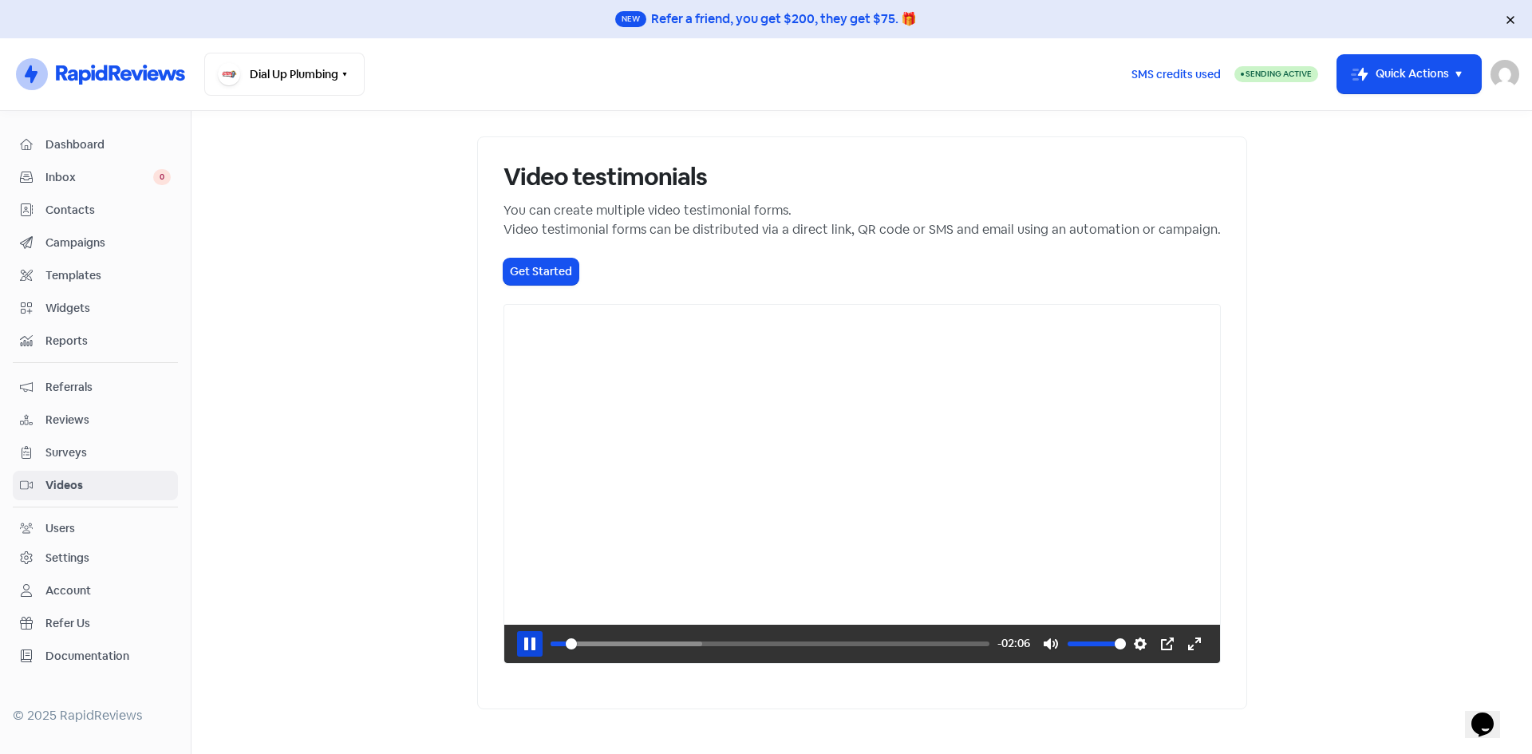
click at [517, 657] on button "Pause Play" at bounding box center [530, 644] width 26 height 26
type input "3.64"
click at [1502, 65] on img at bounding box center [1504, 74] width 29 height 29
click at [1513, 70] on img at bounding box center [1504, 74] width 29 height 29
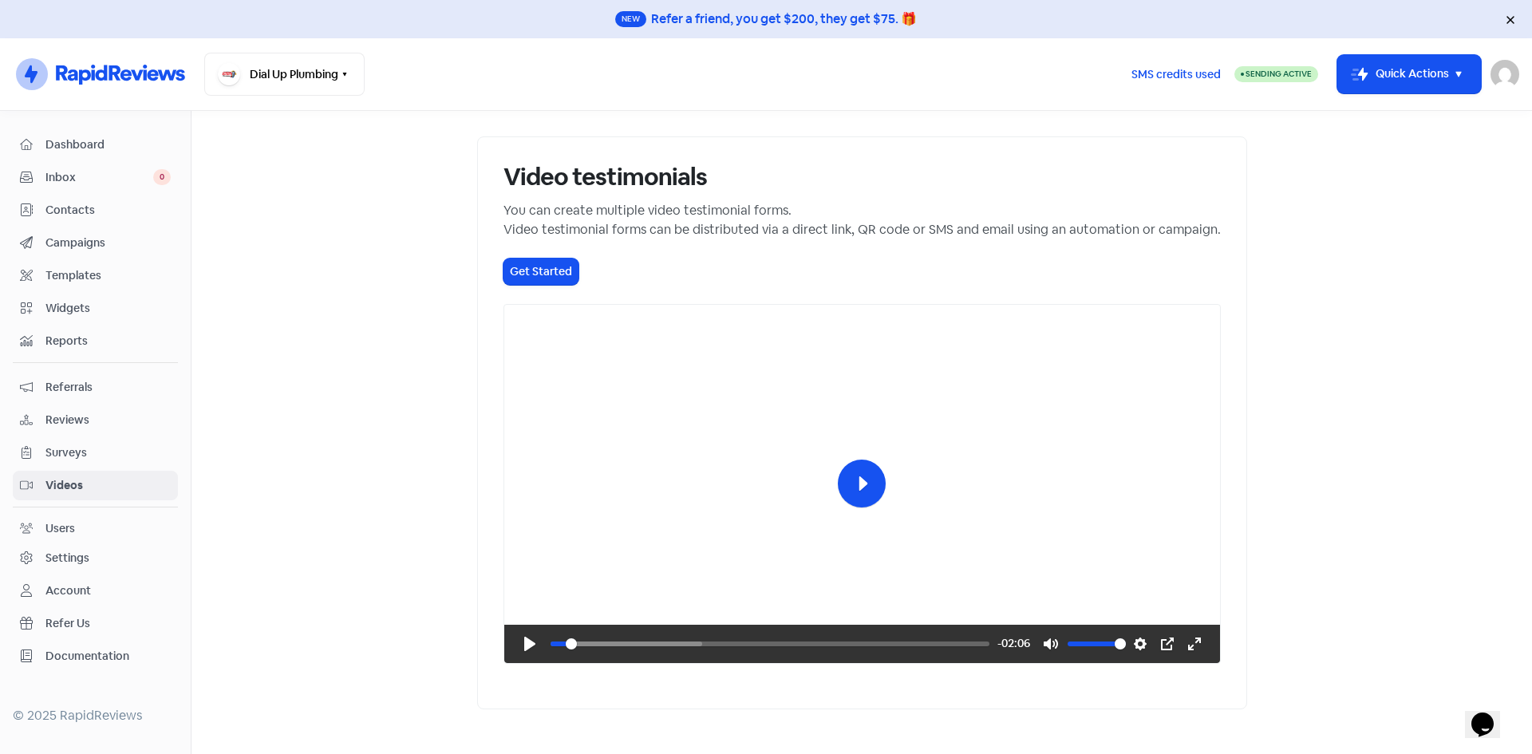
click at [519, 80] on div "Dial Up Plumbing Switch Business All businesses No other businesses found" at bounding box center [661, 74] width 914 height 43
click at [73, 445] on span "Surveys" at bounding box center [107, 452] width 125 height 17
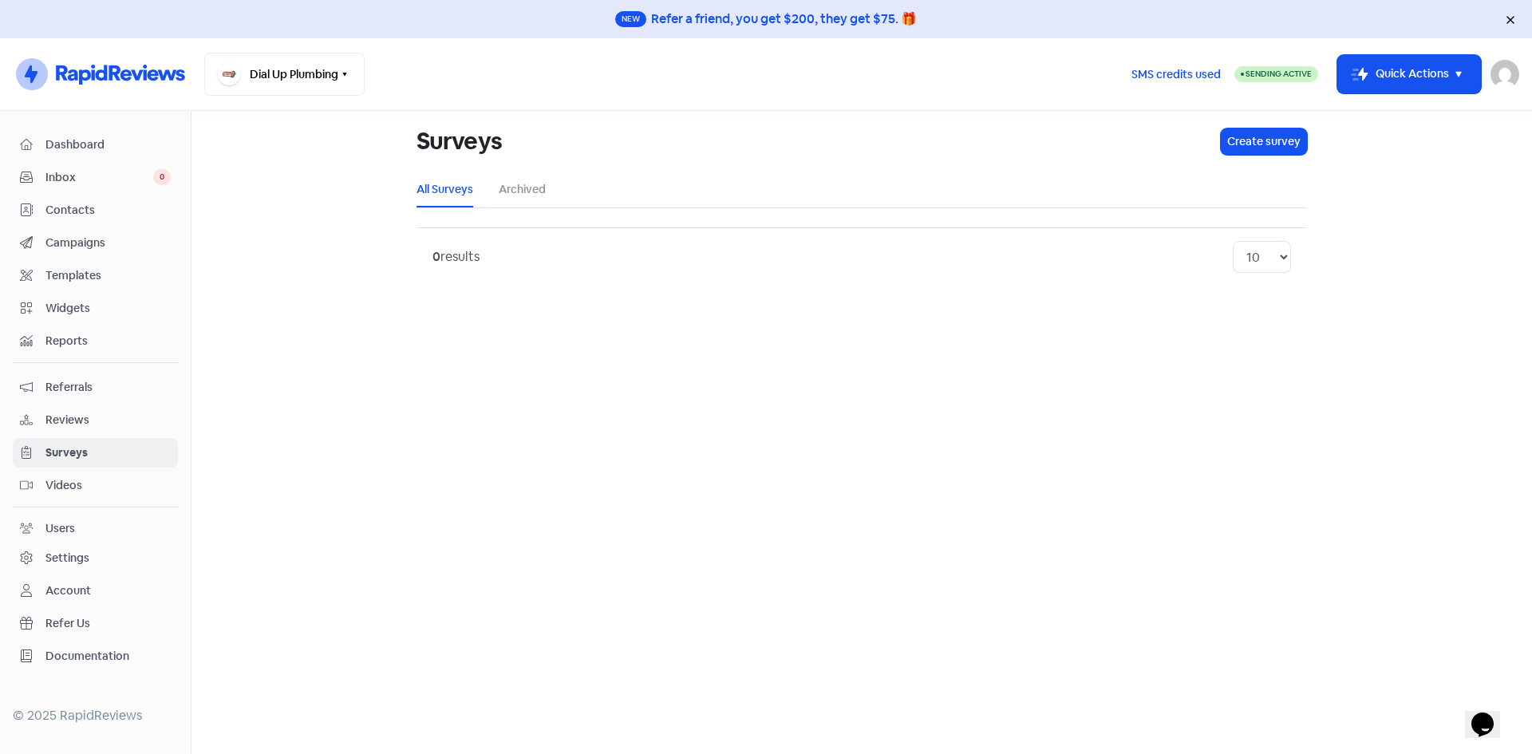
click at [67, 420] on span "Reviews" at bounding box center [107, 420] width 125 height 17
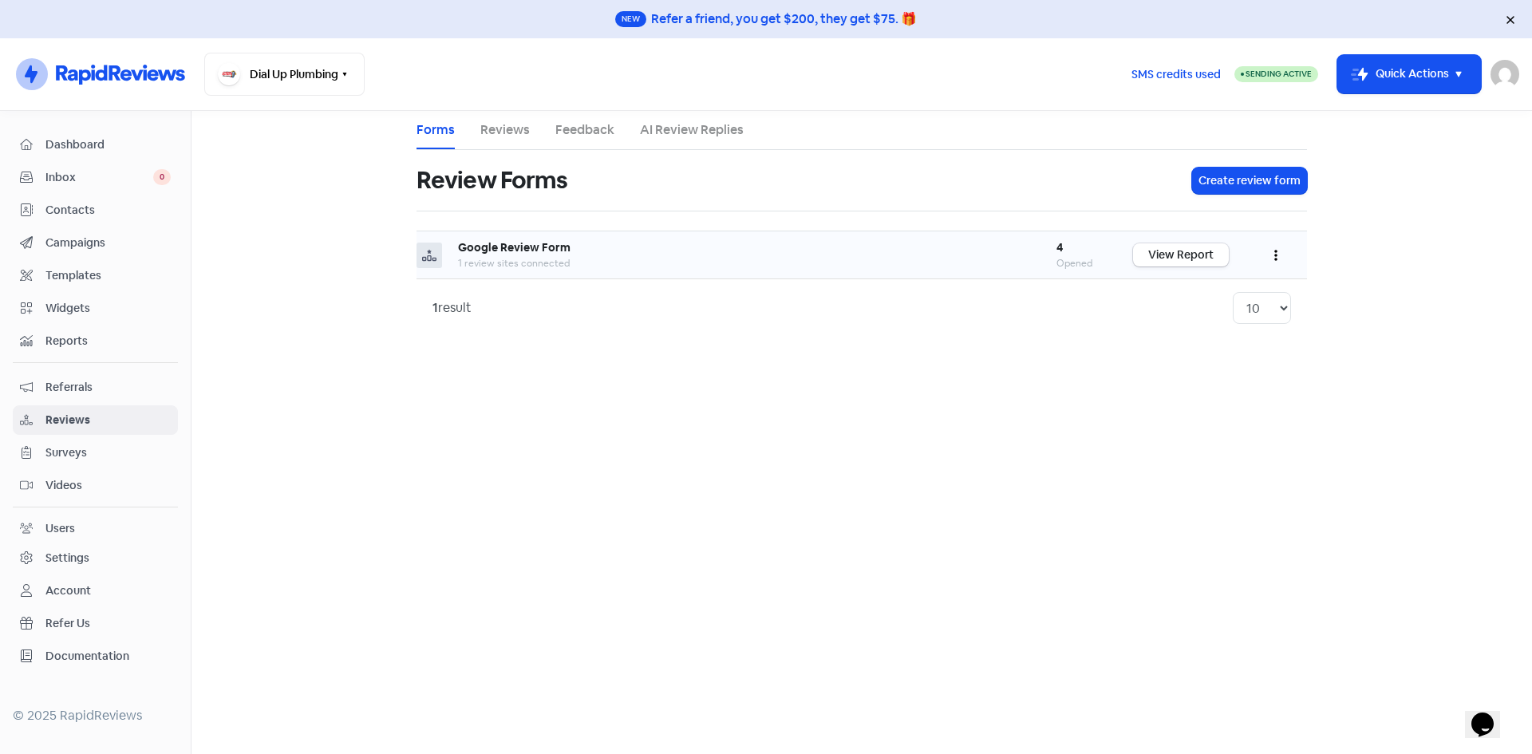
click at [637, 259] on div "1 review sites connected" at bounding box center [741, 263] width 566 height 14
click at [1164, 252] on link "View Report" at bounding box center [1181, 254] width 96 height 23
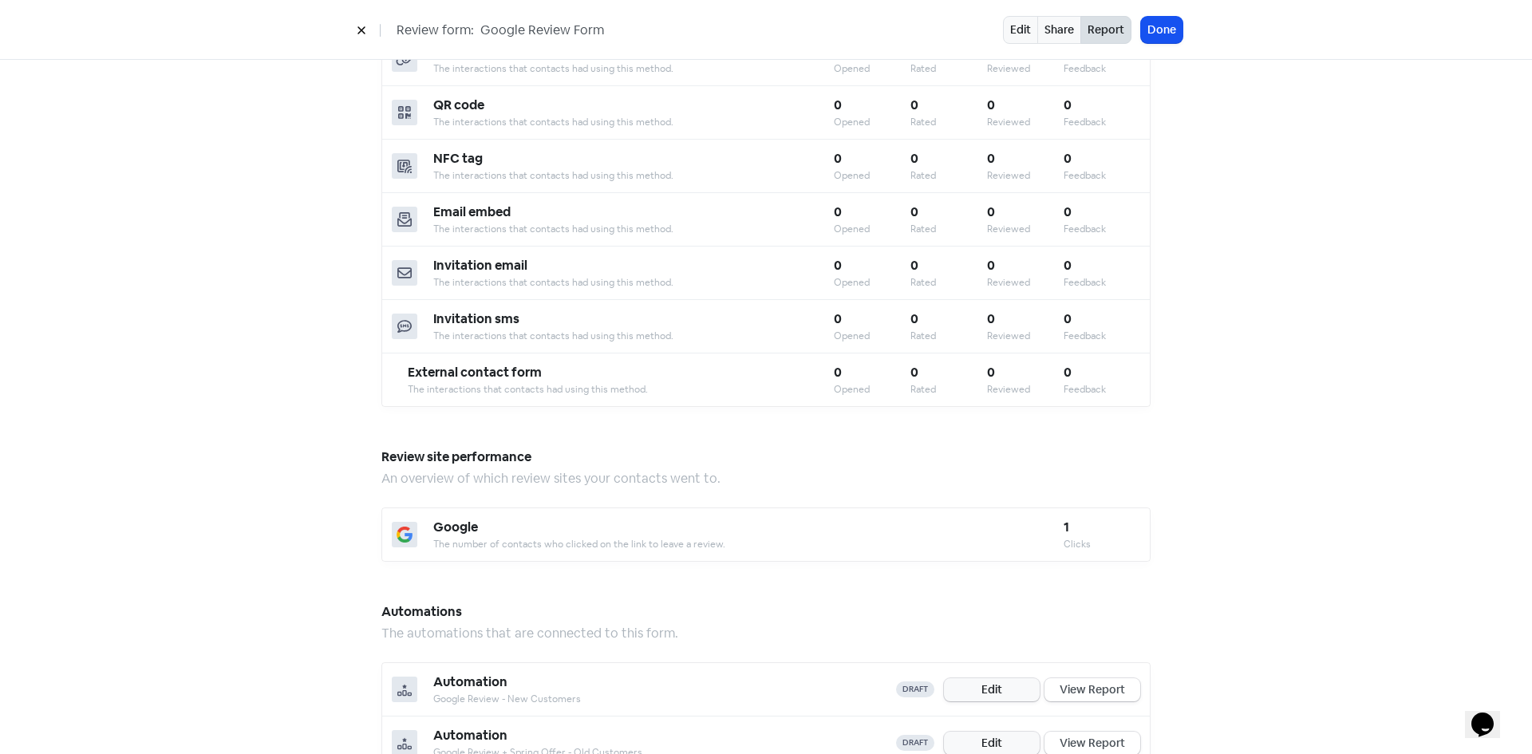
scroll to position [718, 0]
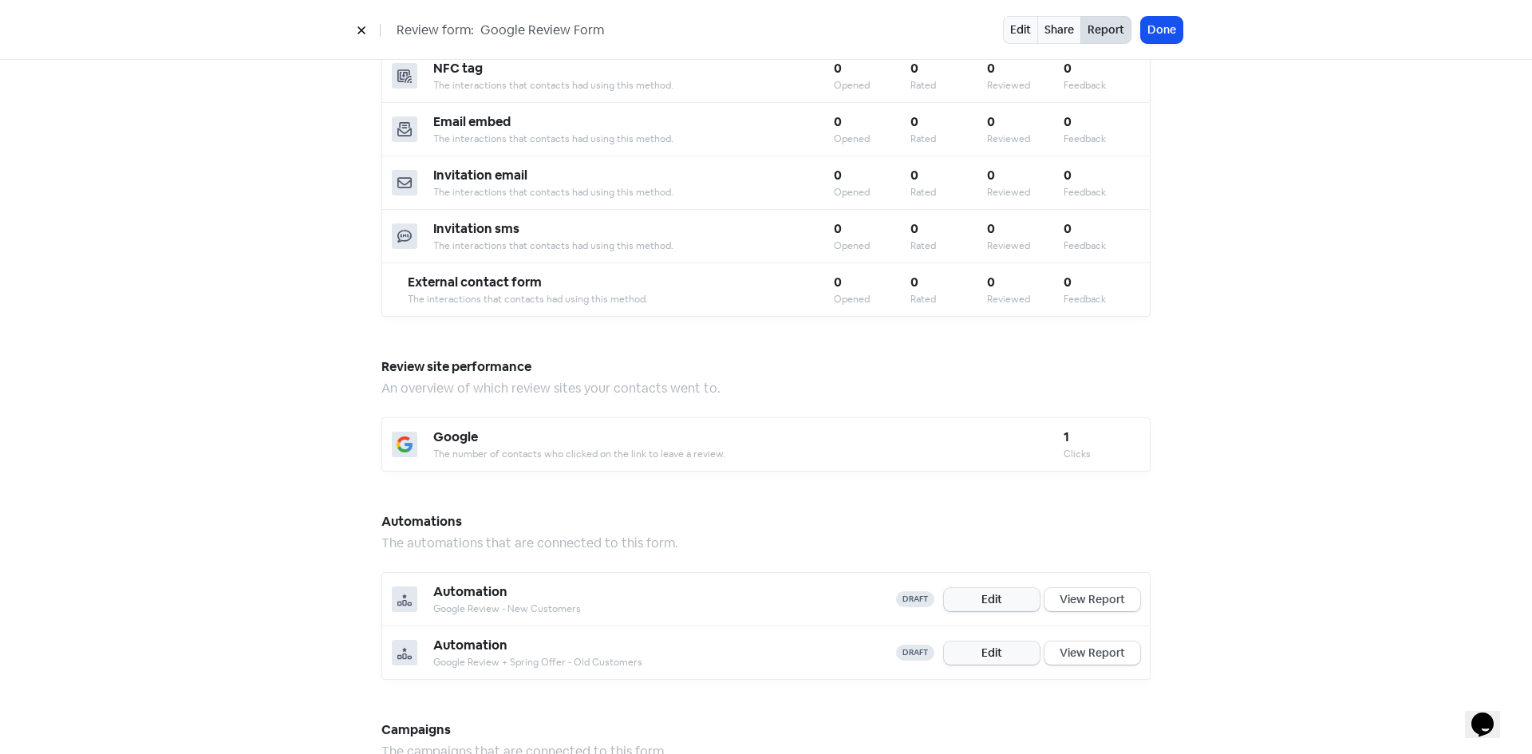
click at [501, 447] on div "The number of contacts who clicked on the link to leave a review." at bounding box center [748, 454] width 630 height 14
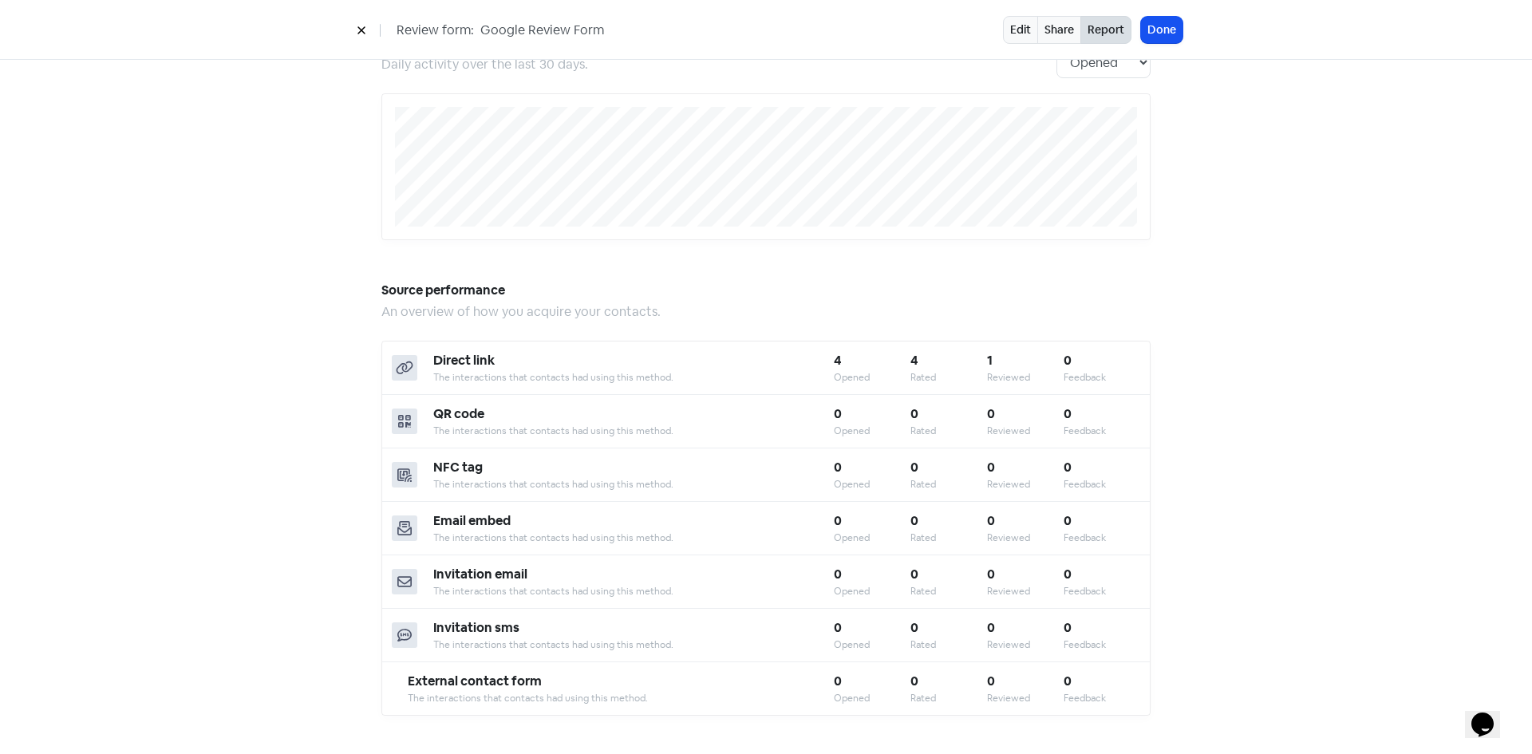
scroll to position [479, 0]
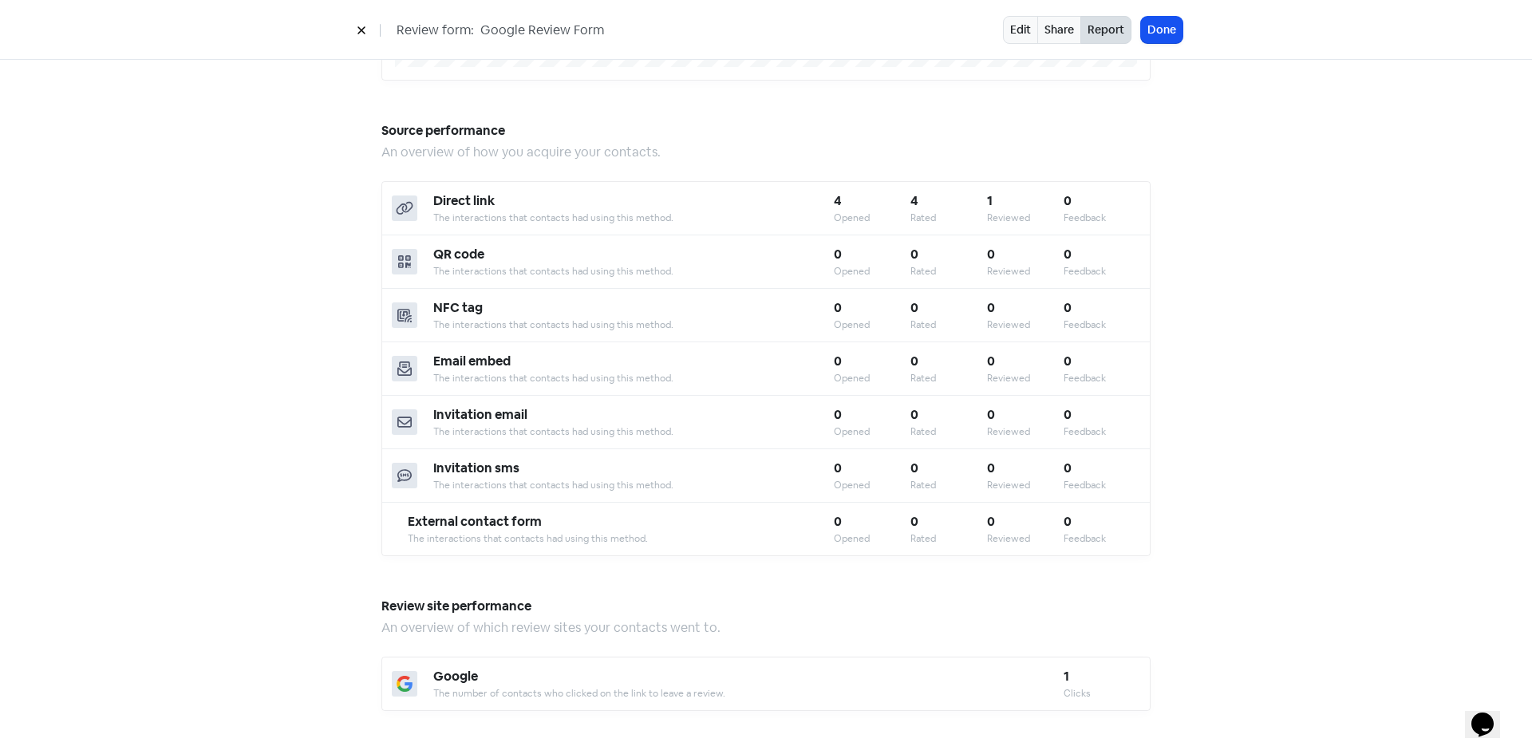
click at [562, 449] on div "Invitation sms The interactions that contacts had using this method. 0 Opened 0…" at bounding box center [766, 475] width 768 height 53
drag, startPoint x: 911, startPoint y: 416, endPoint x: 971, endPoint y: 424, distance: 60.5
click at [957, 424] on div "Rated" at bounding box center [948, 431] width 77 height 14
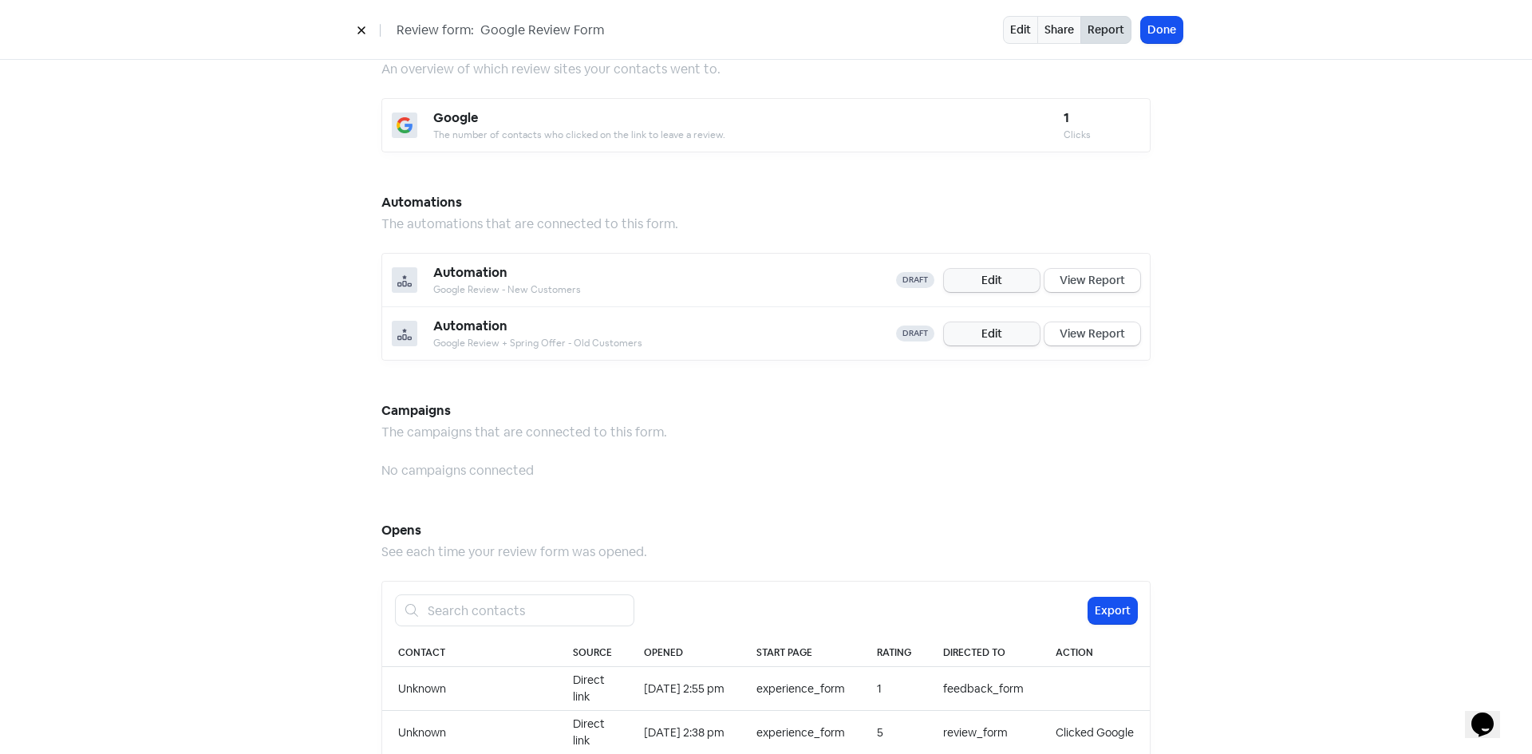
scroll to position [957, 0]
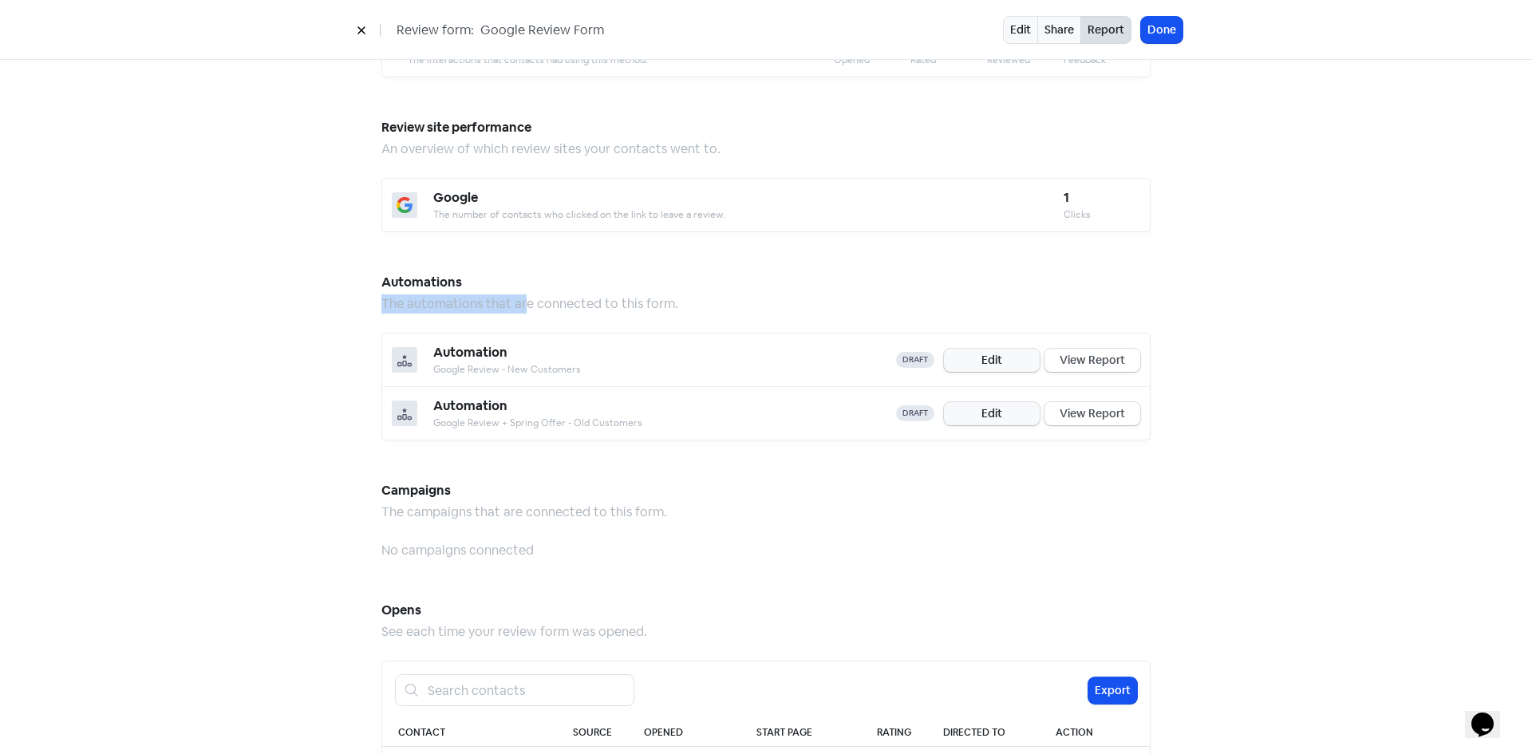
drag, startPoint x: 517, startPoint y: 286, endPoint x: 673, endPoint y: 271, distance: 156.3
click at [673, 271] on div "Automations The automations that are connected to this form." at bounding box center [765, 301] width 769 height 62
click at [724, 521] on div "Campaigns The campaigns that are connected to this form." at bounding box center [765, 510] width 769 height 62
click at [978, 349] on link "Edit" at bounding box center [992, 360] width 96 height 23
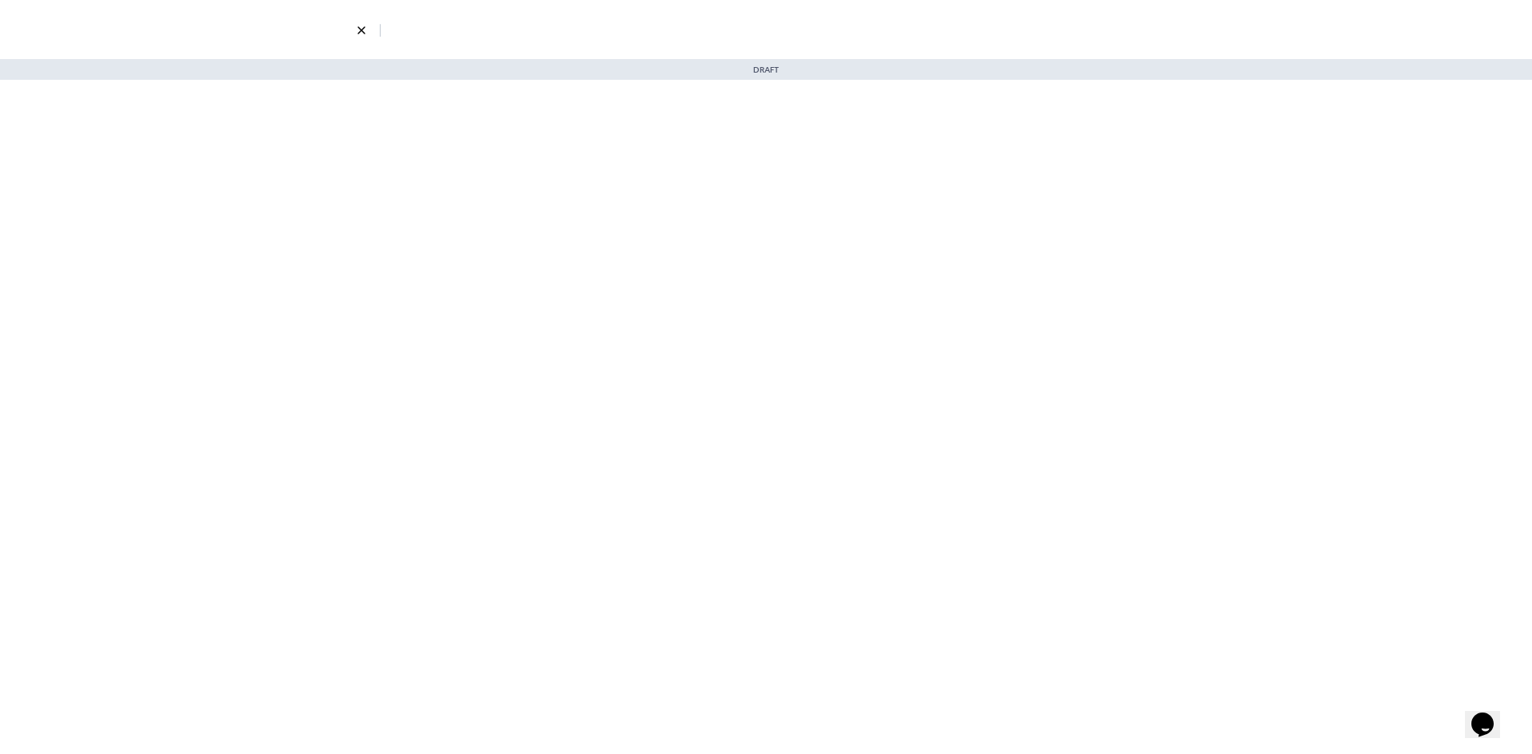
select select "3"
select select "5"
select select "9"
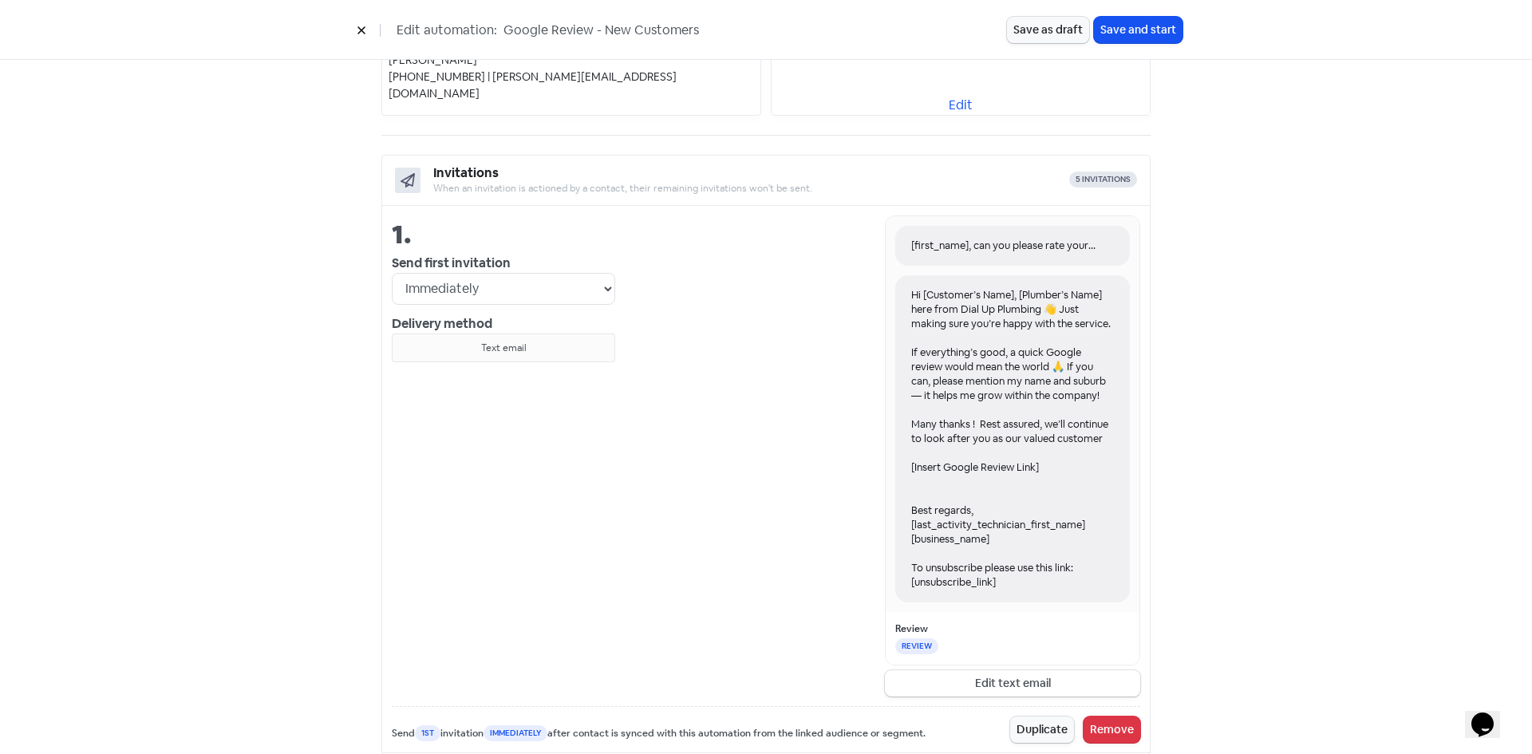
scroll to position [399, 0]
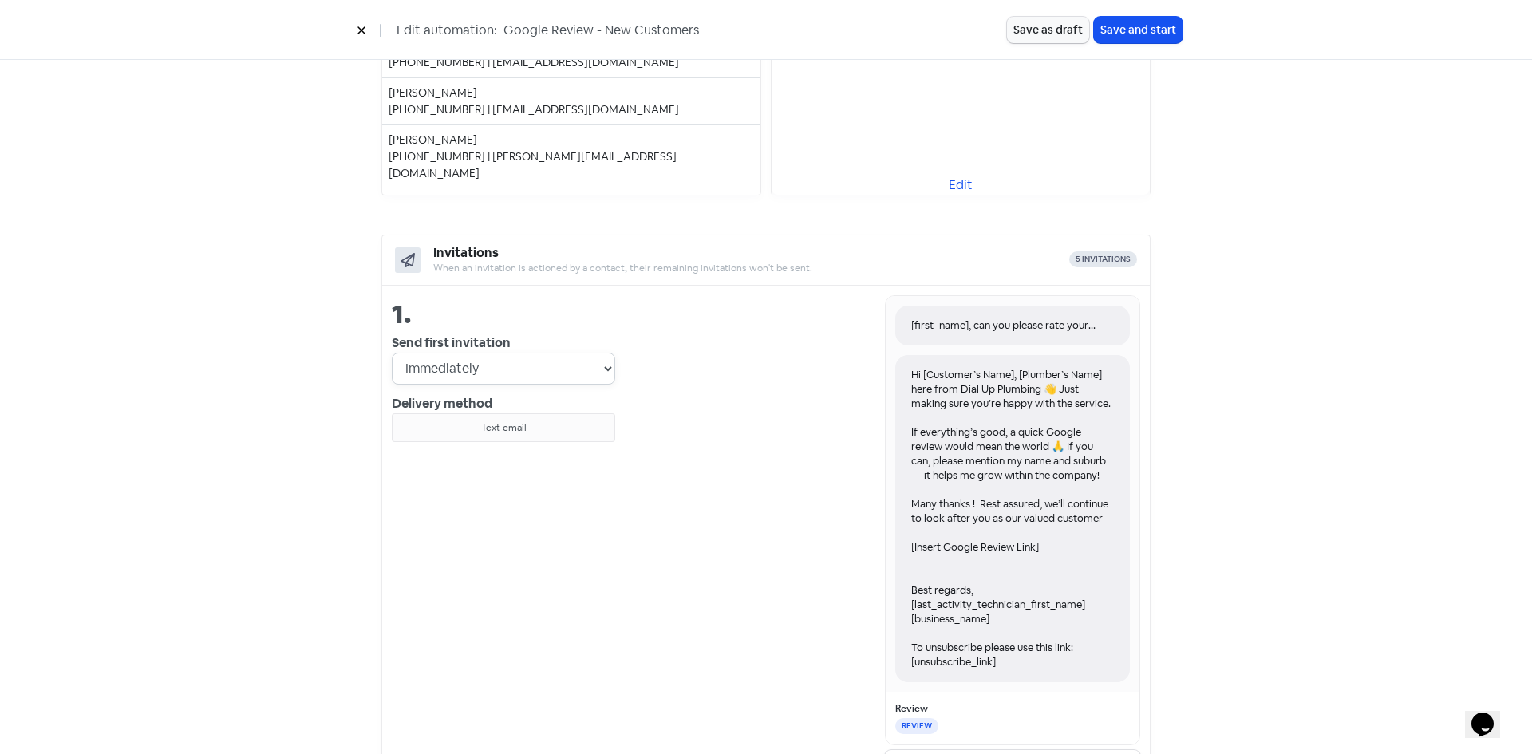
click at [600, 365] on select "Immediately 1 day after 2 days after 3 days after 4 days after 5 days after 6 d…" at bounding box center [503, 369] width 223 height 32
click at [720, 377] on div "[first_name], can you please rate your experience with [business_name]? Hi [Cus…" at bounding box center [877, 535] width 525 height 481
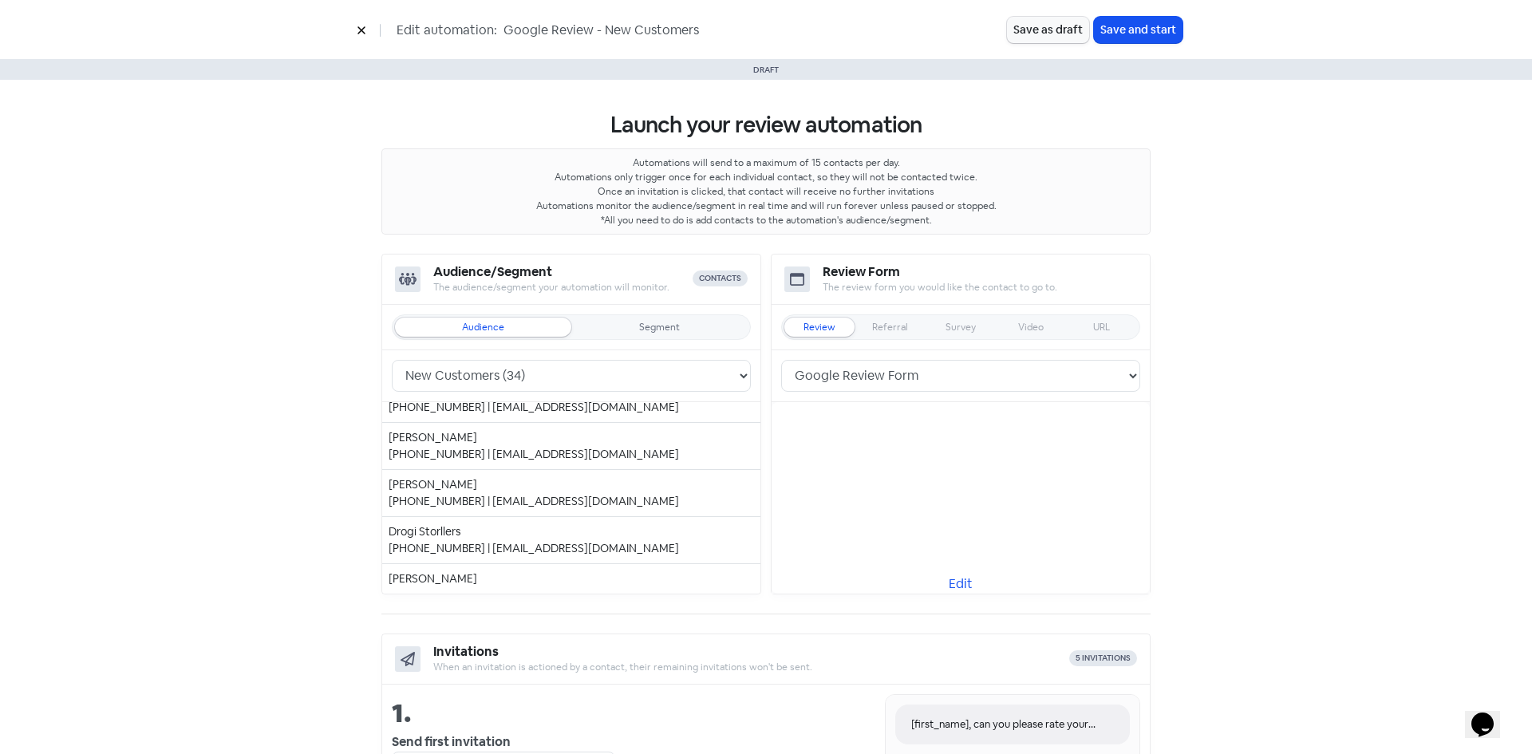
scroll to position [319, 0]
click at [895, 336] on div "Referral" at bounding box center [889, 327] width 70 height 19
click at [895, 324] on div "Referral" at bounding box center [890, 327] width 36 height 10
click at [952, 377] on select "Google Review Form" at bounding box center [960, 376] width 359 height 32
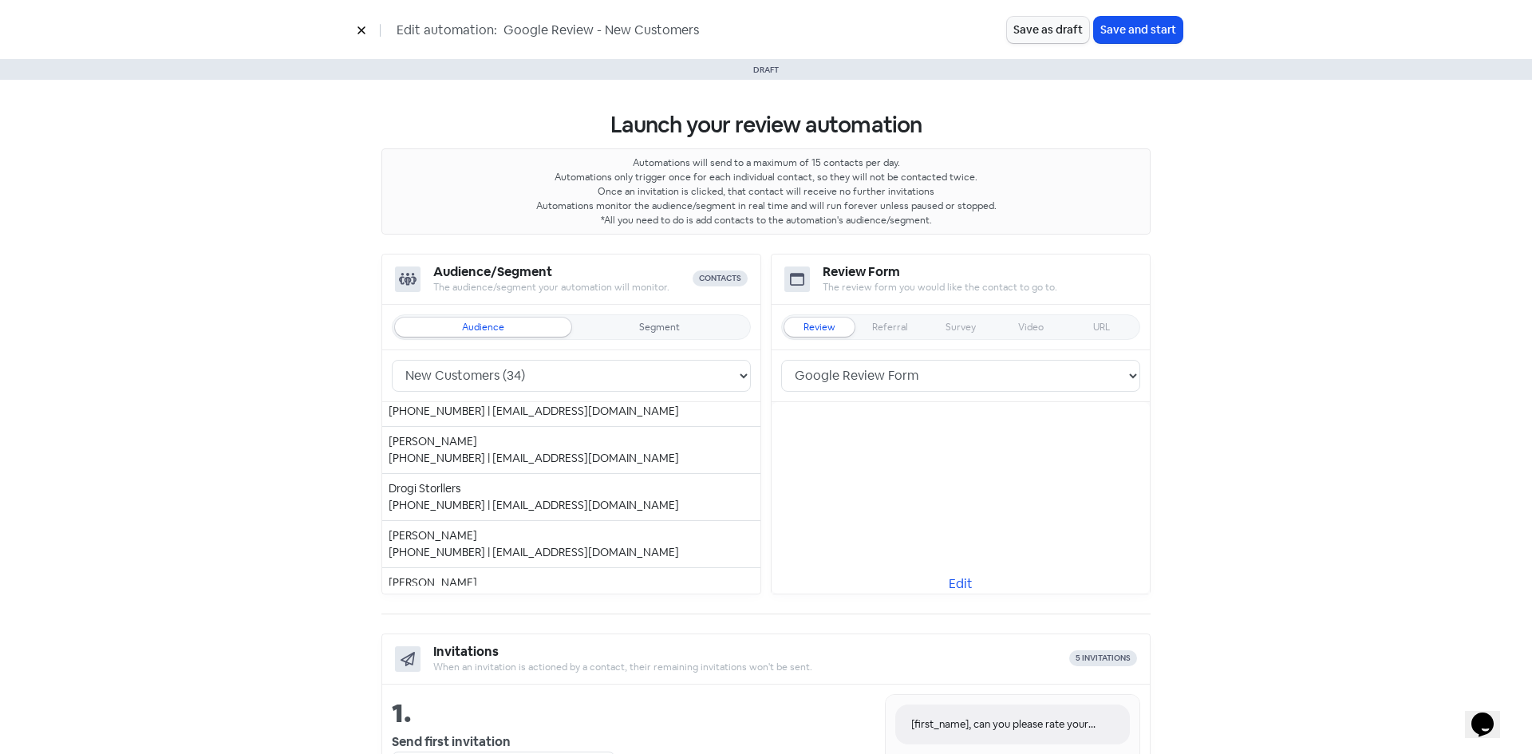
click at [362, 31] on icon at bounding box center [360, 30] width 7 height 7
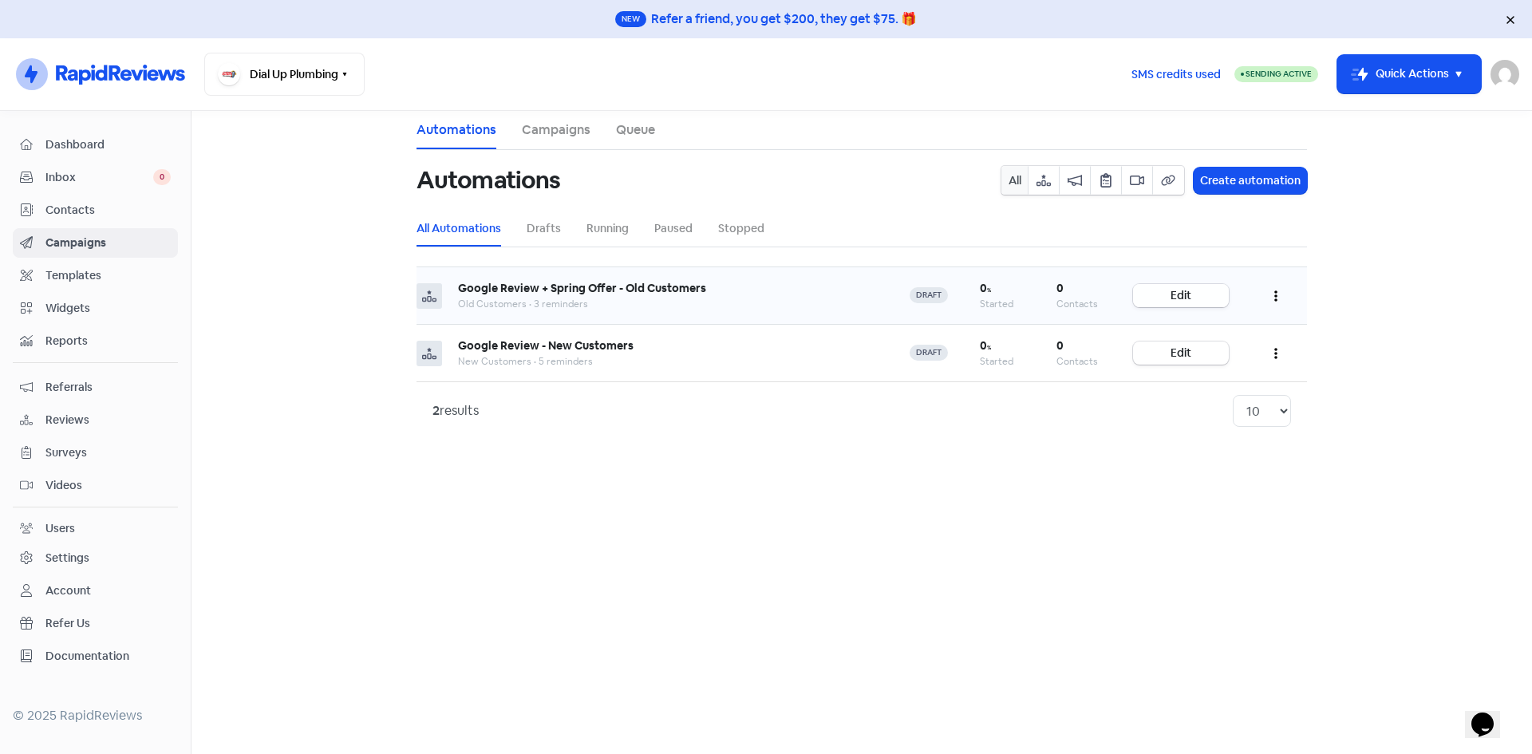
click at [1184, 298] on link "Edit" at bounding box center [1181, 295] width 96 height 23
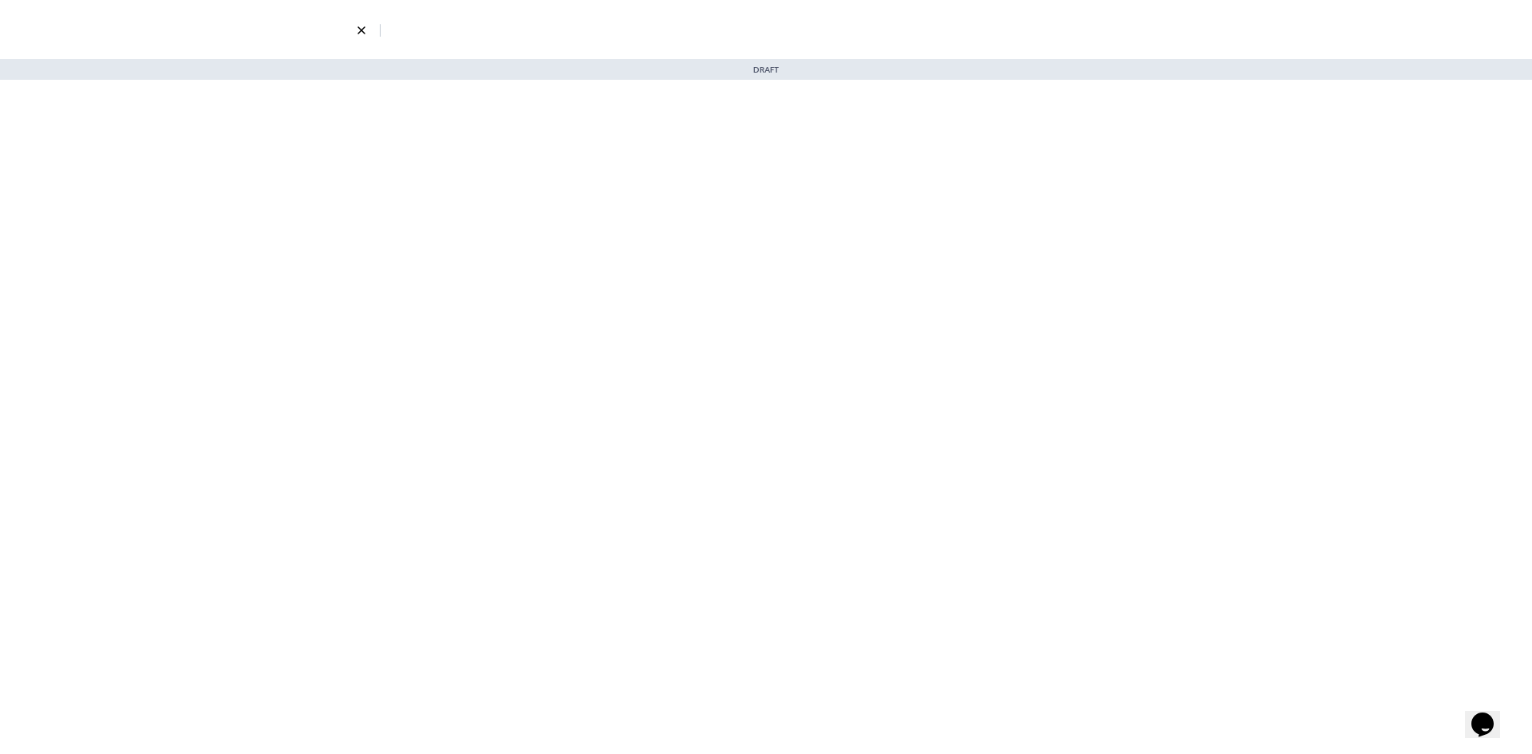
select select "2337"
select select "5"
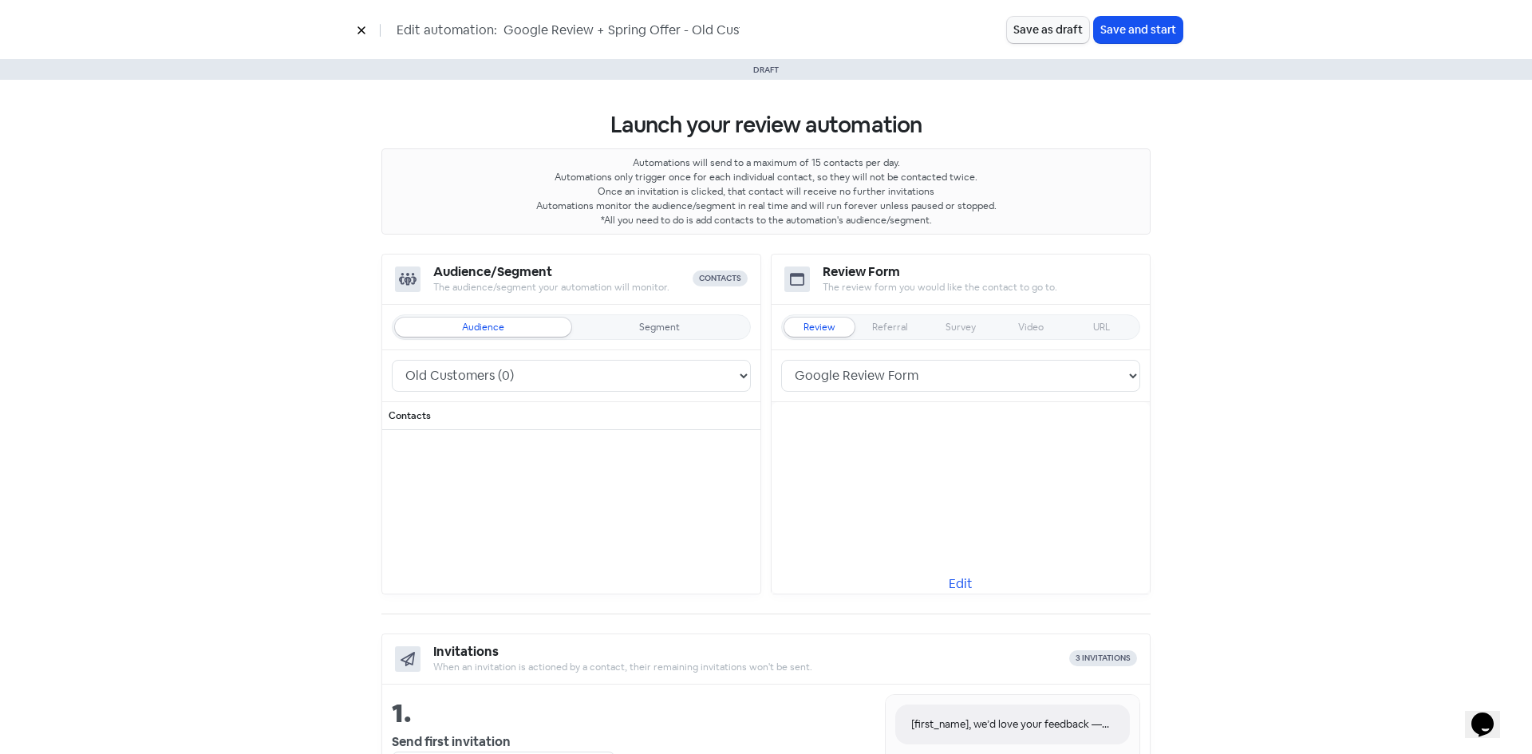
click at [640, 327] on div "Segment" at bounding box center [659, 327] width 41 height 10
select select "3744"
click at [525, 330] on div "Audience" at bounding box center [483, 327] width 176 height 19
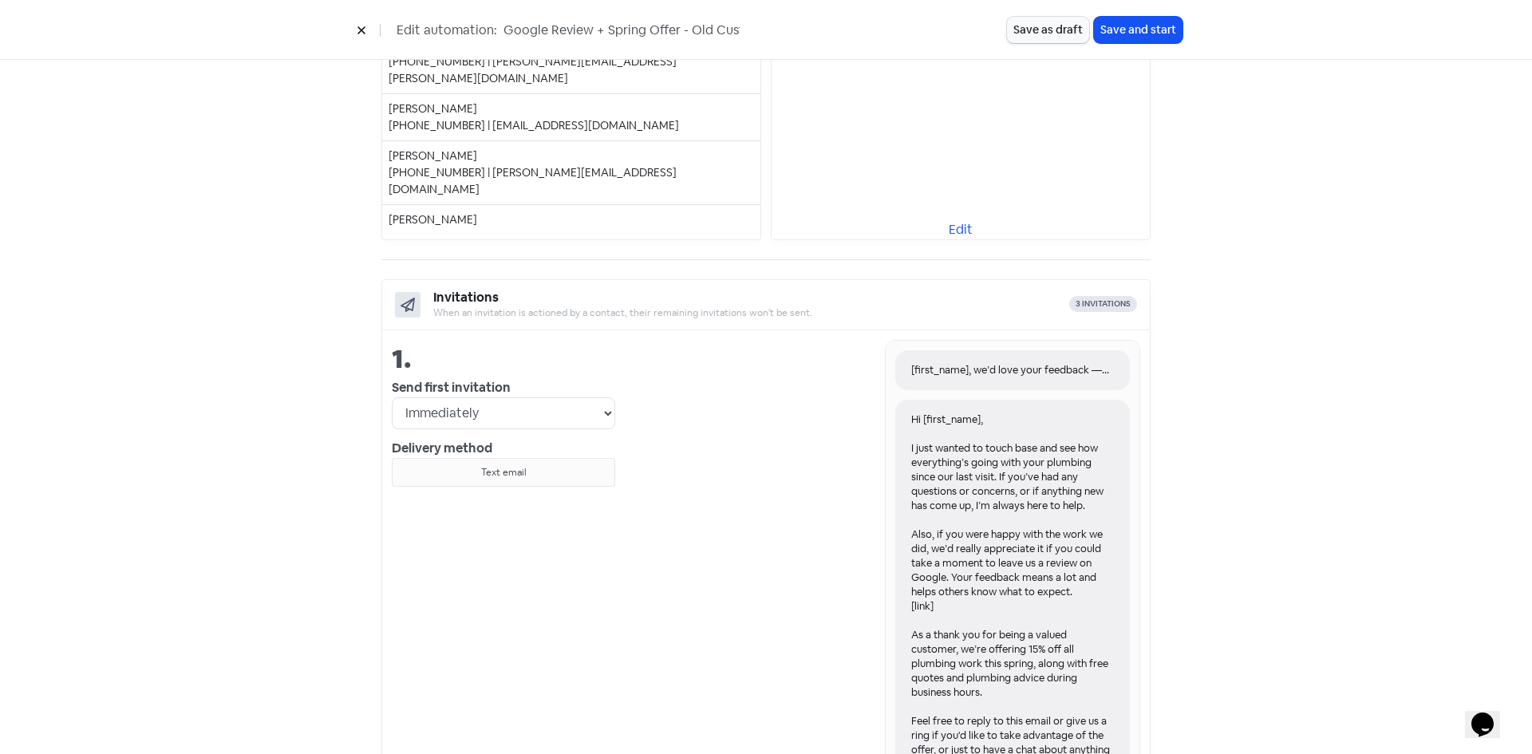
scroll to position [399, 0]
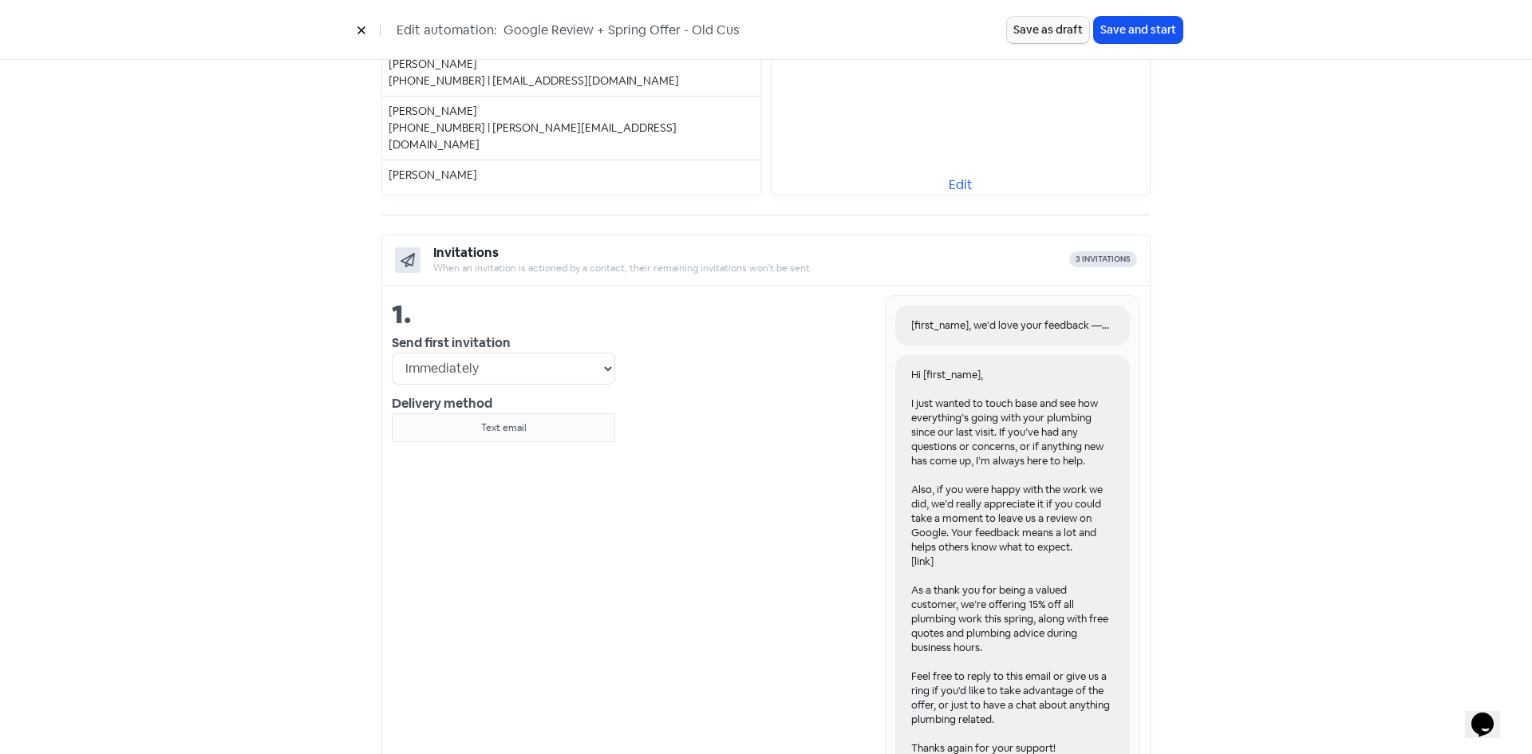
click at [361, 24] on button at bounding box center [361, 30] width 24 height 28
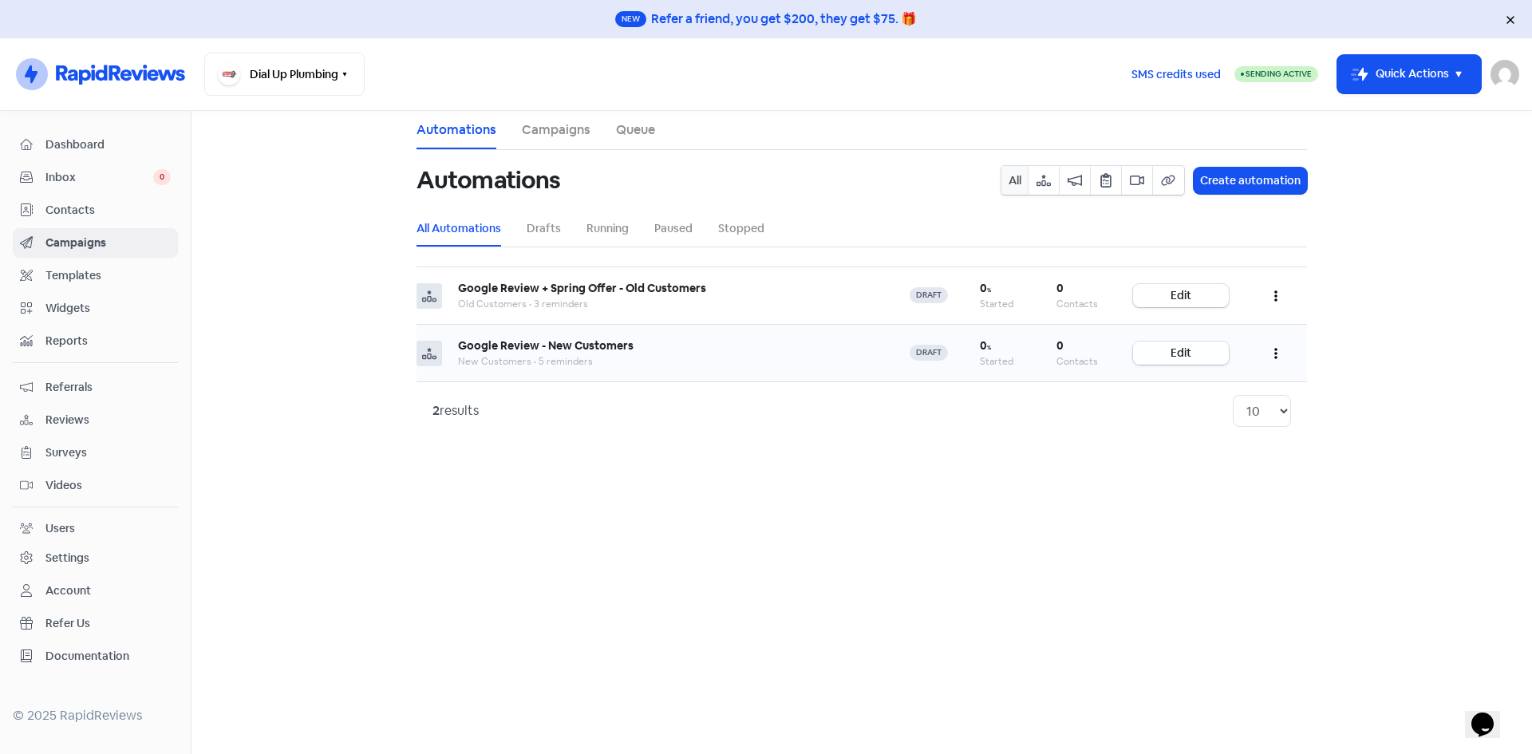
click at [1186, 349] on link "Edit" at bounding box center [1181, 352] width 96 height 23
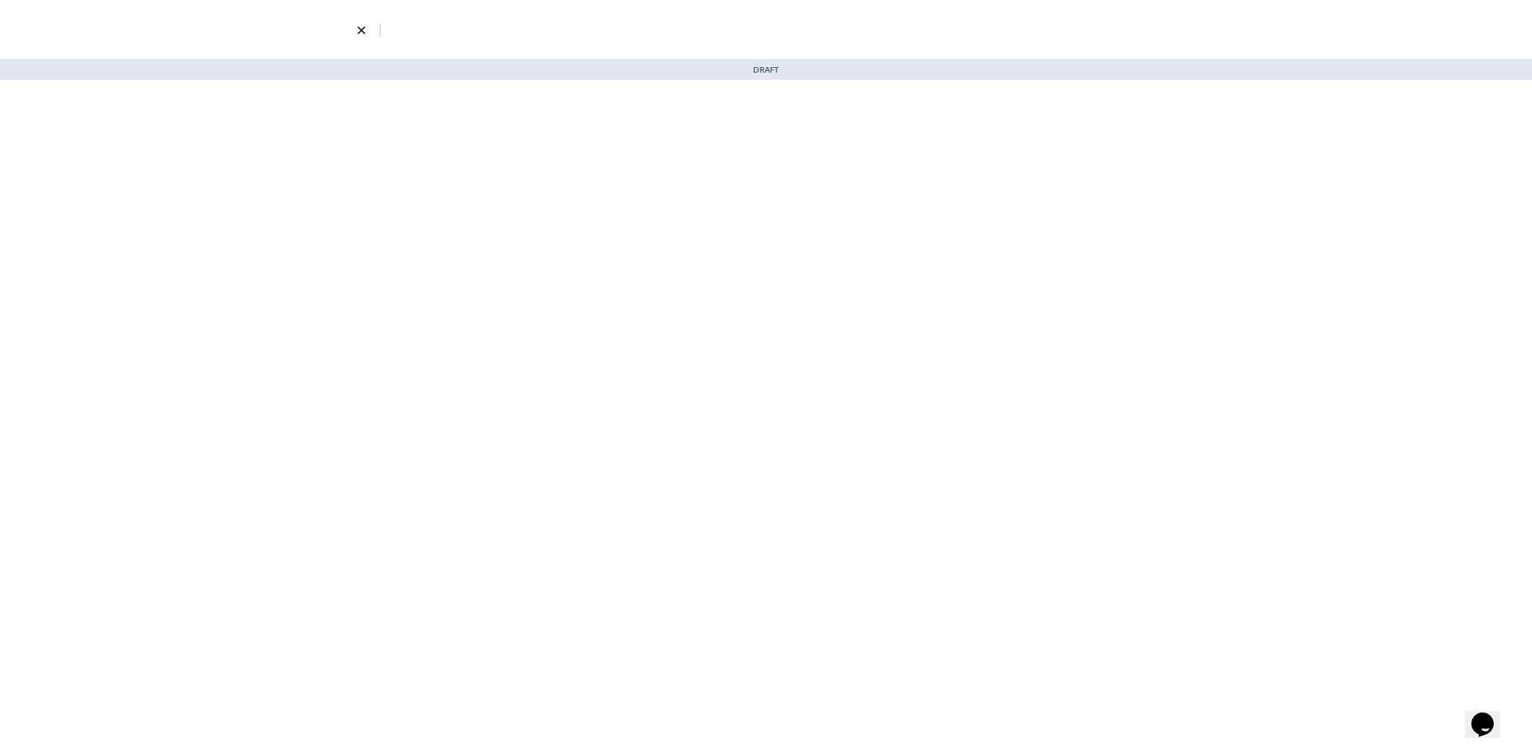
select select "3"
select select "5"
select select "9"
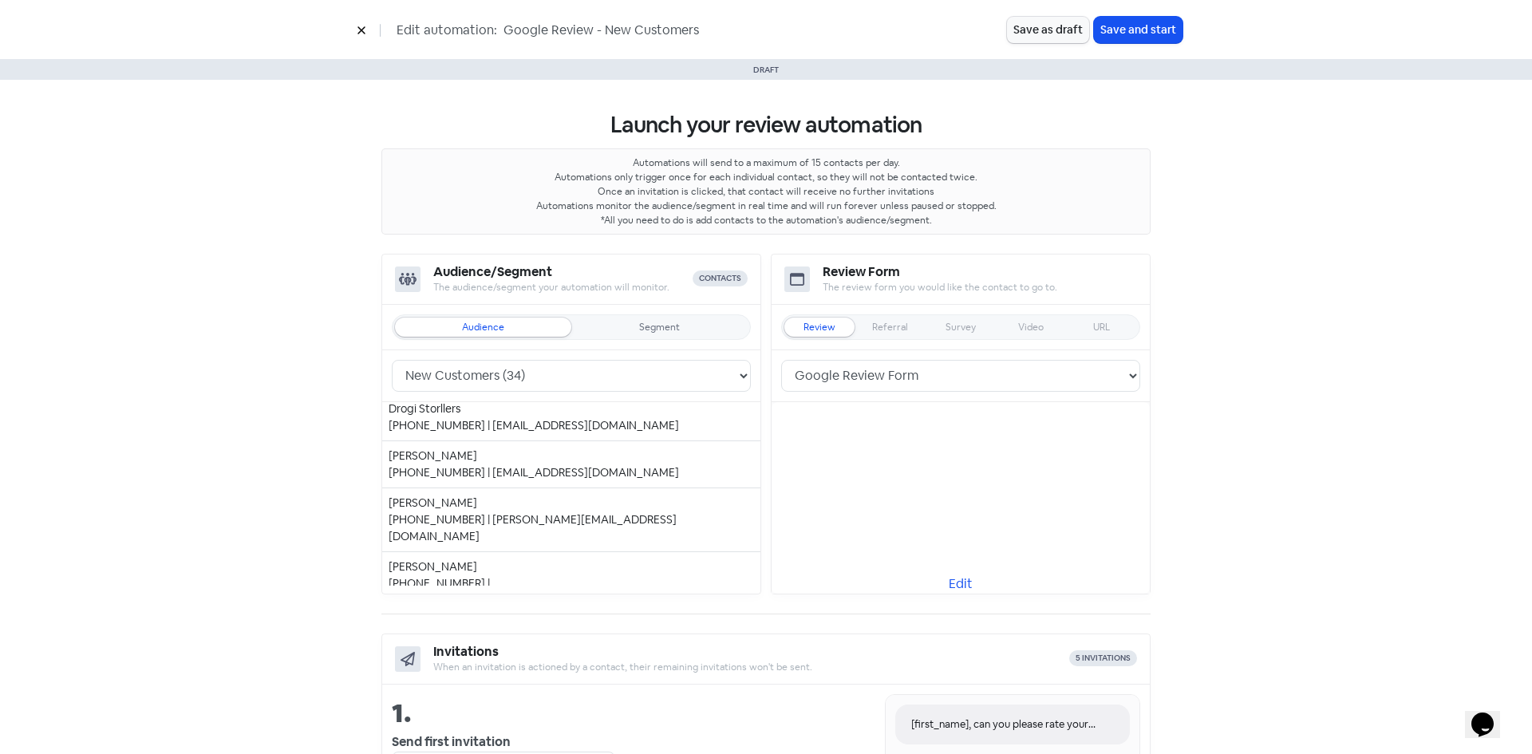
click at [359, 31] on icon at bounding box center [362, 31] width 10 height 10
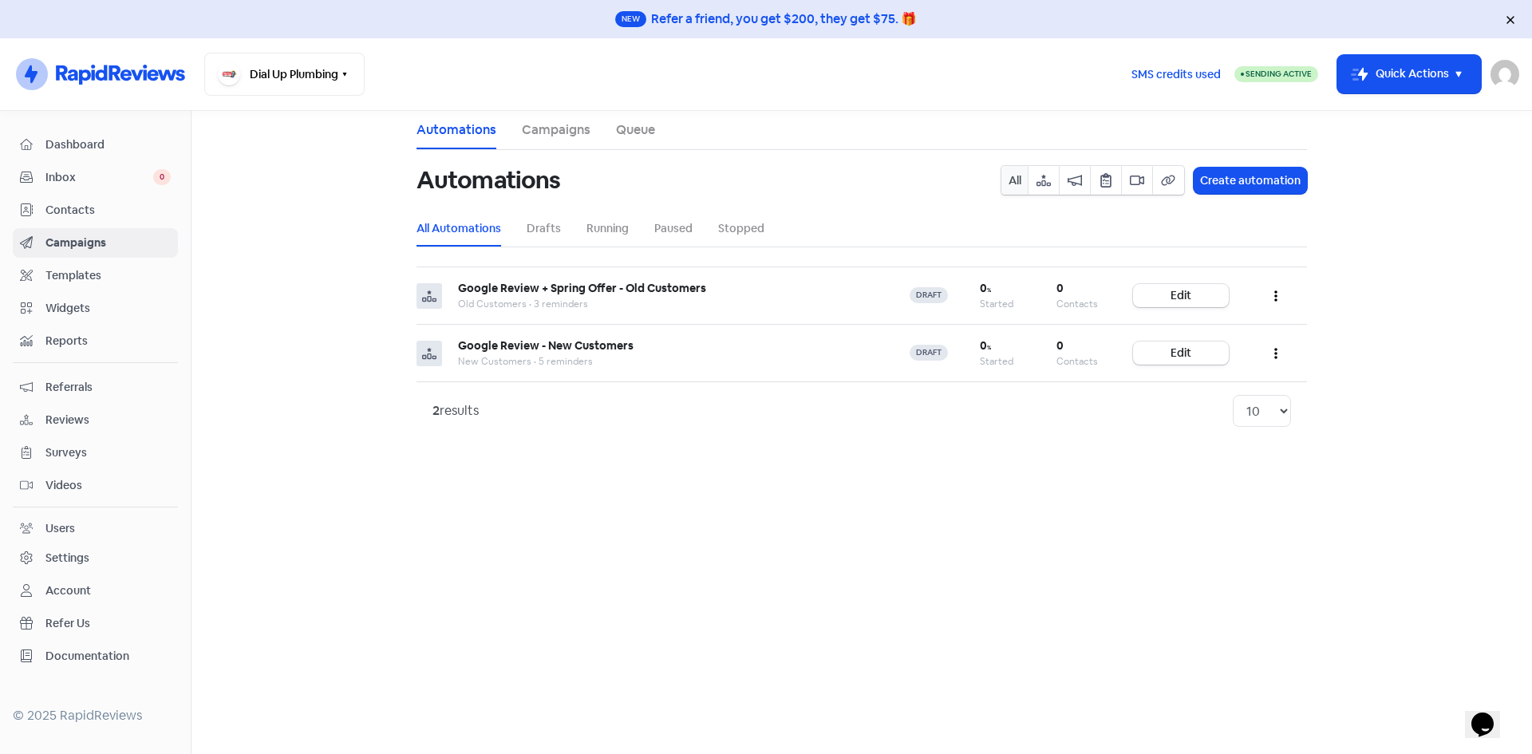
click at [551, 123] on link "Campaigns" at bounding box center [556, 129] width 69 height 19
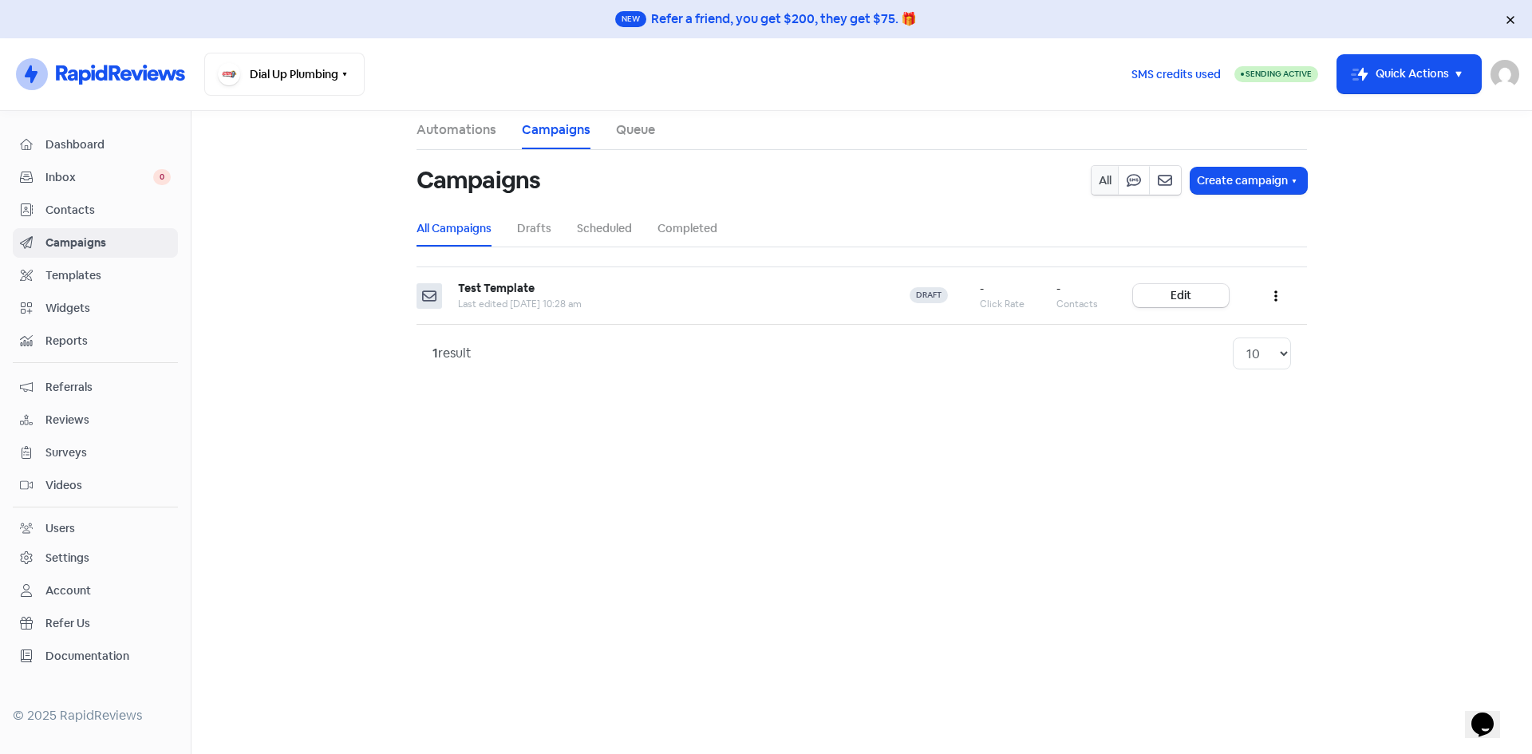
click at [472, 127] on link "Automations" at bounding box center [456, 129] width 80 height 19
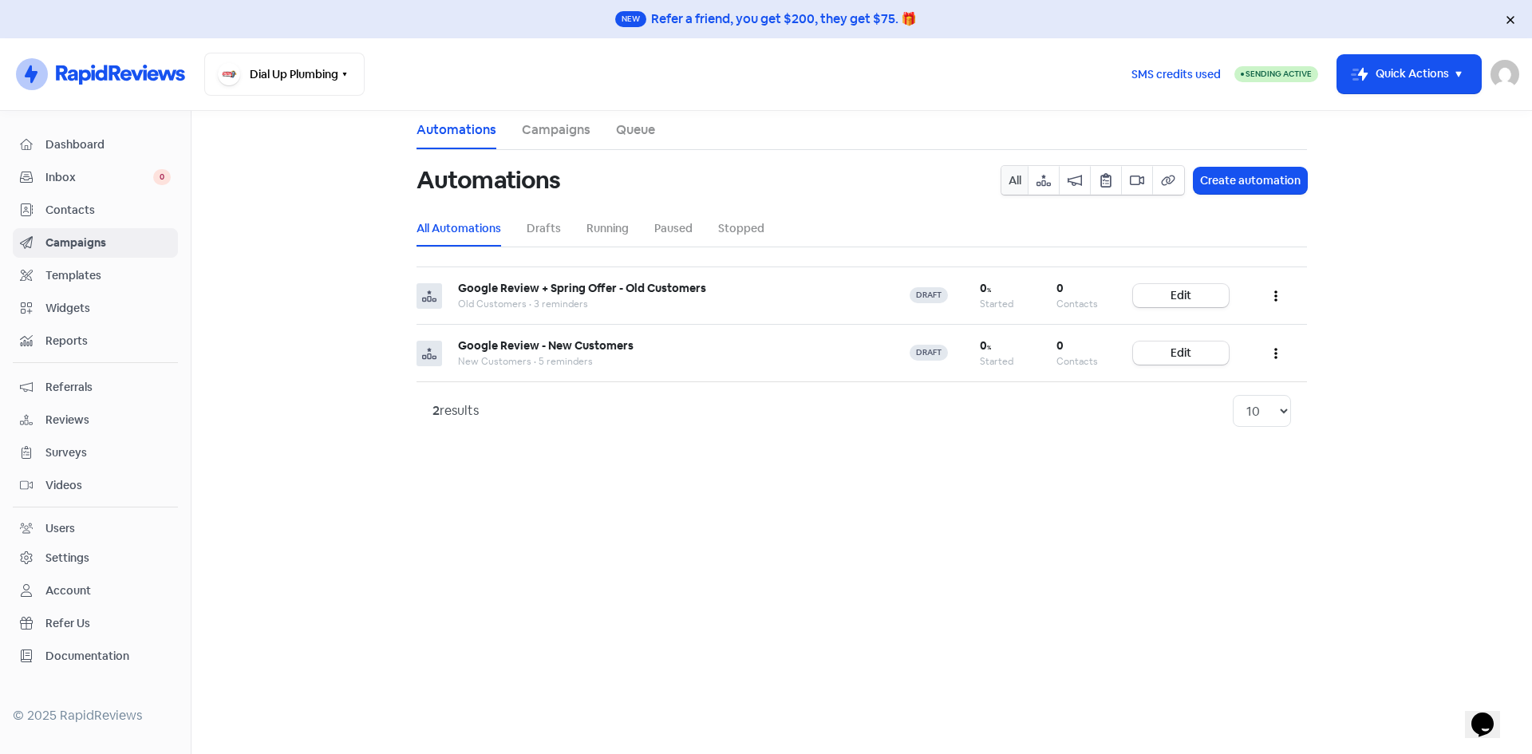
click at [1051, 185] on icon "button" at bounding box center [1043, 180] width 14 height 11
click at [1016, 179] on button "All" at bounding box center [1014, 180] width 27 height 29
click at [561, 227] on ul "All Automations Drafts Running Paused Stopped" at bounding box center [861, 229] width 890 height 36
click at [546, 231] on link "Drafts" at bounding box center [544, 228] width 34 height 17
click at [616, 223] on link "Running" at bounding box center [607, 228] width 42 height 17
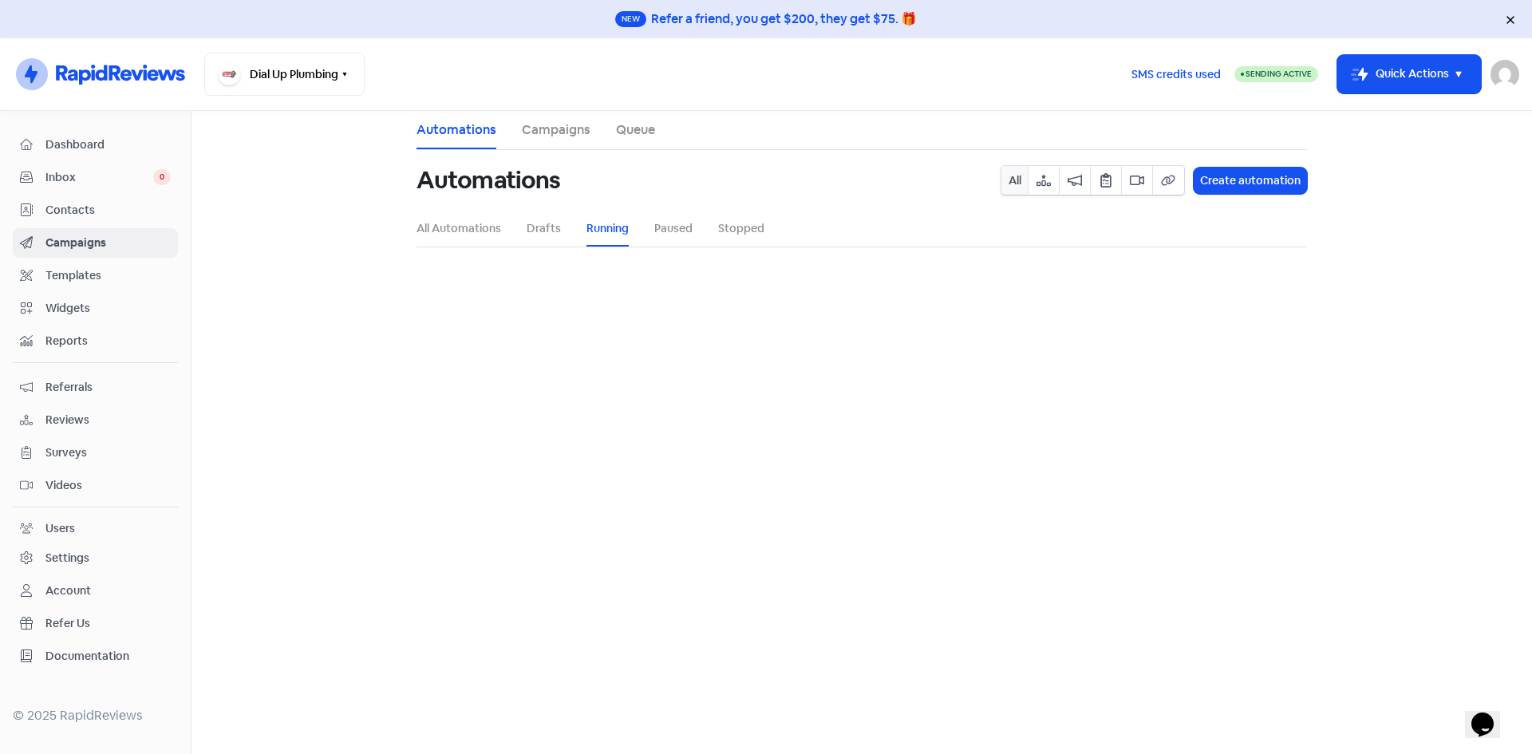
click at [676, 215] on li "Paused" at bounding box center [673, 229] width 38 height 36
click at [680, 223] on link "Paused" at bounding box center [673, 228] width 38 height 17
click at [618, 227] on link "Running" at bounding box center [607, 228] width 42 height 17
click at [732, 227] on link "Stopped" at bounding box center [741, 228] width 46 height 17
click at [483, 239] on li "All Automations" at bounding box center [458, 229] width 85 height 36
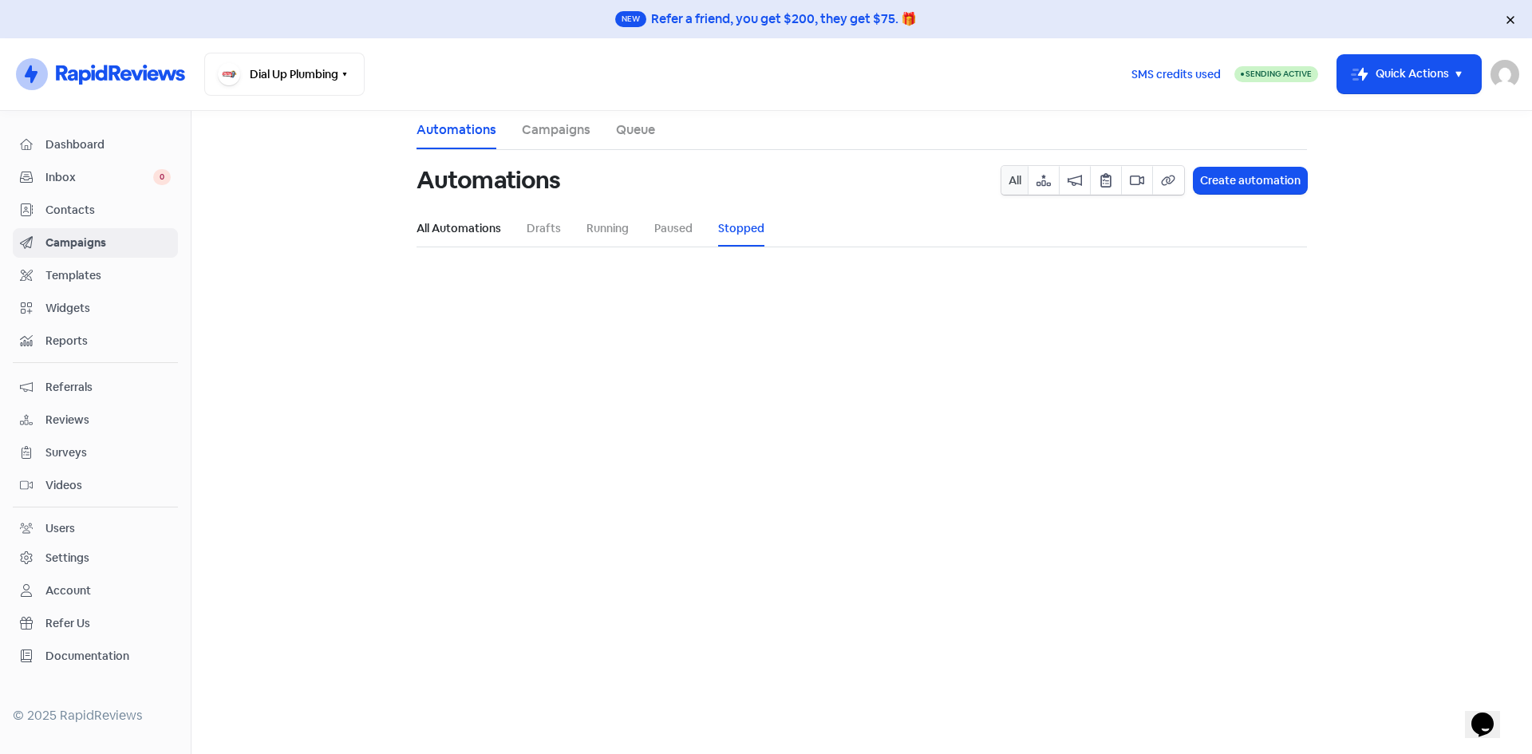
click at [473, 222] on link "All Automations" at bounding box center [458, 228] width 85 height 17
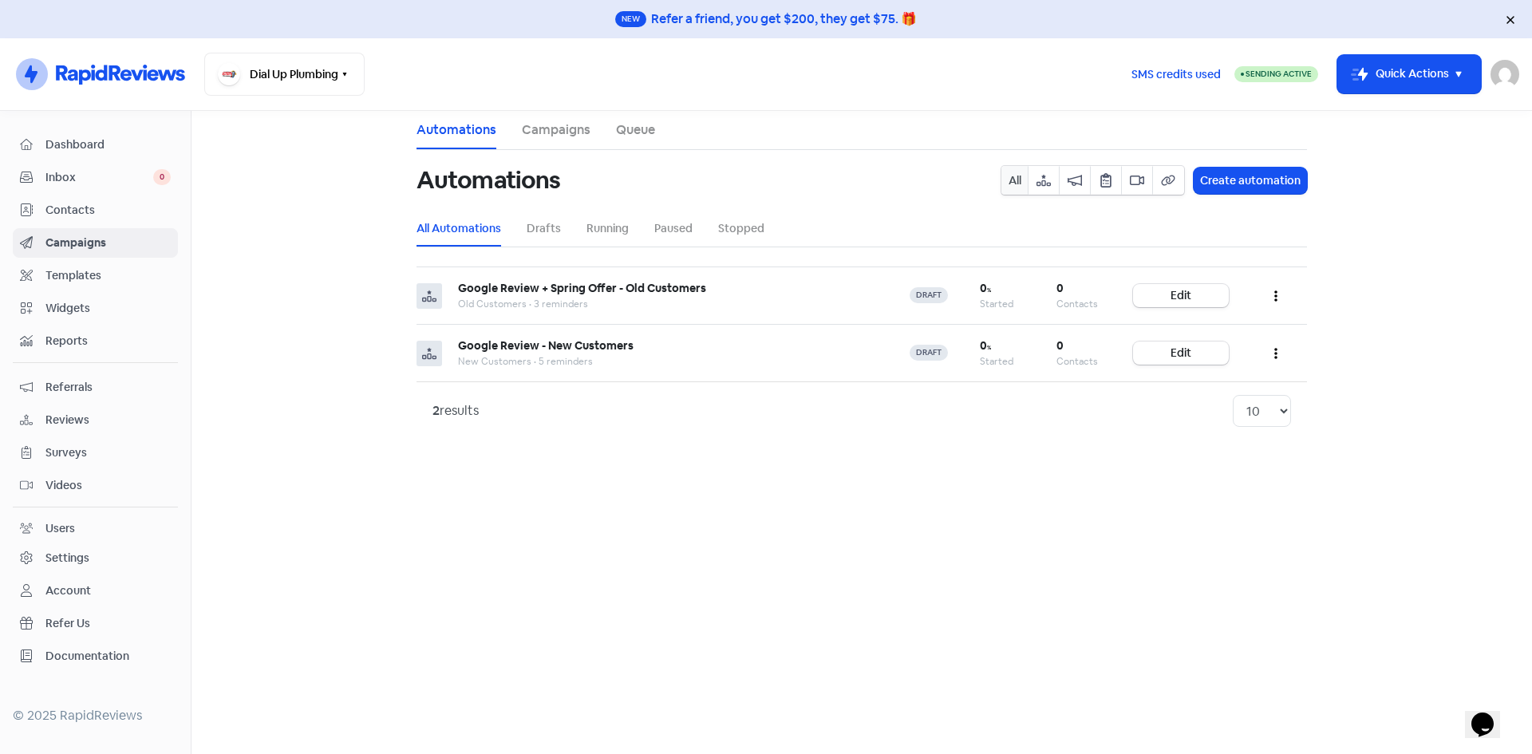
click at [551, 108] on nav "Icon For Thunder-circle Dial Up Plumbing Switch Business All businesses No othe…" at bounding box center [766, 74] width 1532 height 73
click at [559, 128] on link "Campaigns" at bounding box center [556, 129] width 69 height 19
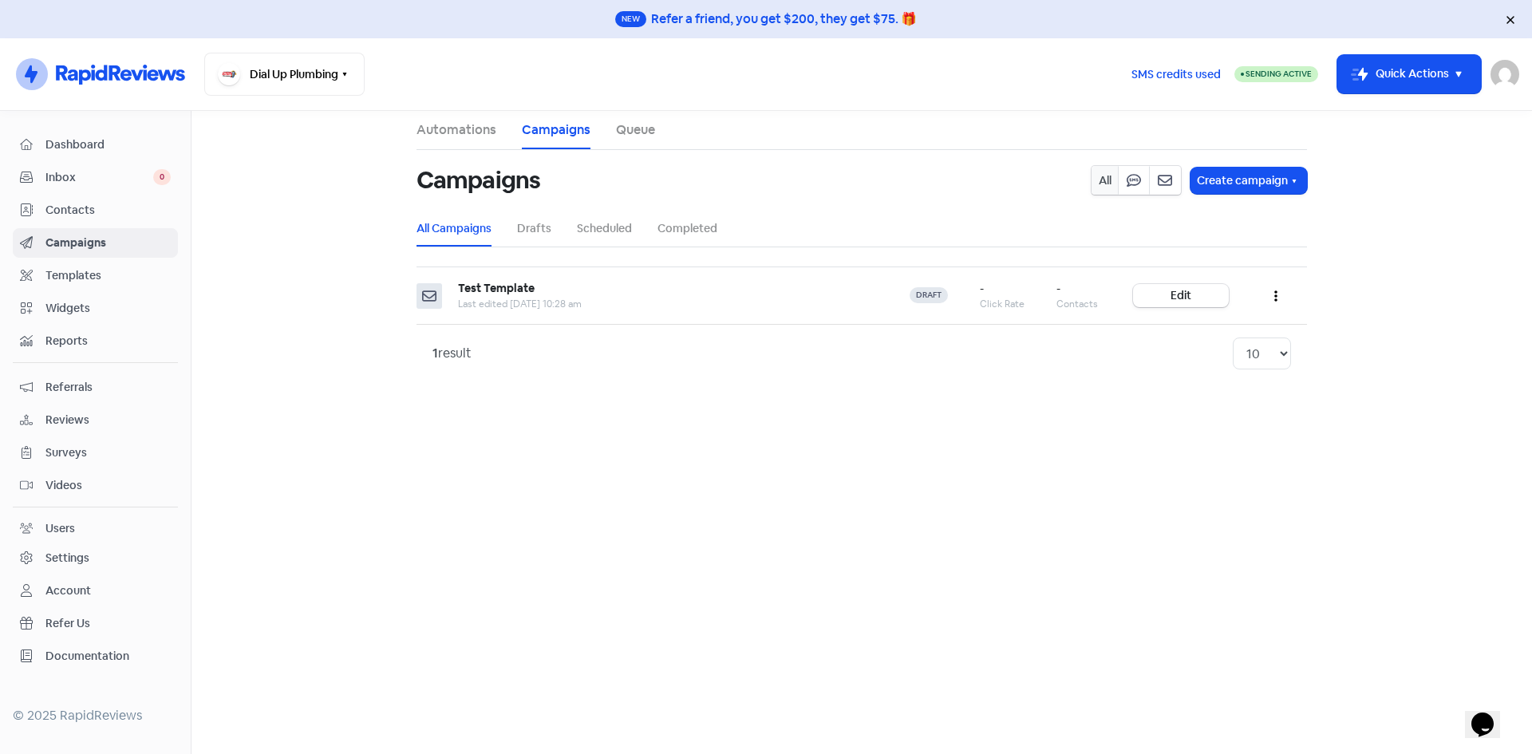
click at [626, 133] on link "Queue" at bounding box center [635, 129] width 39 height 19
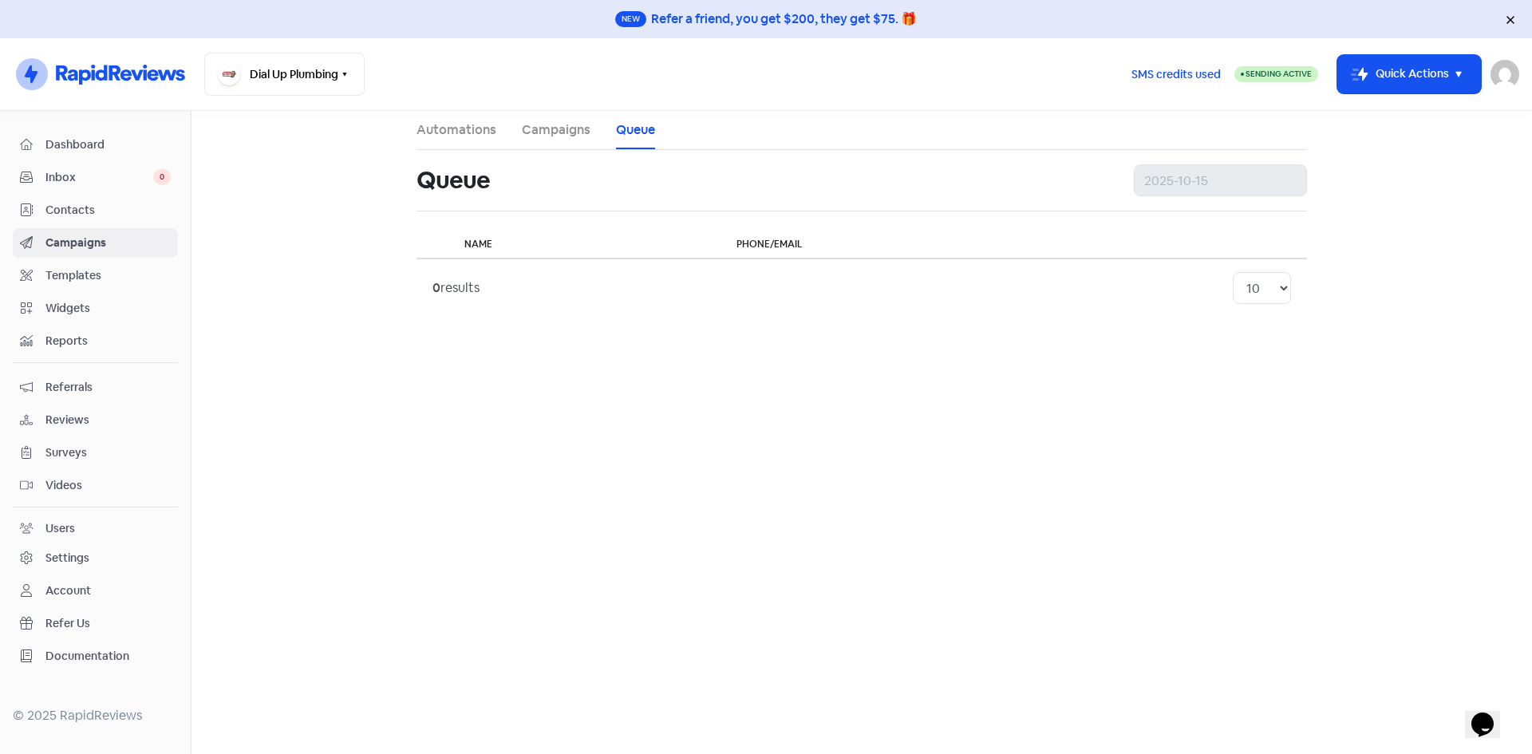
click at [553, 128] on link "Campaigns" at bounding box center [556, 129] width 69 height 19
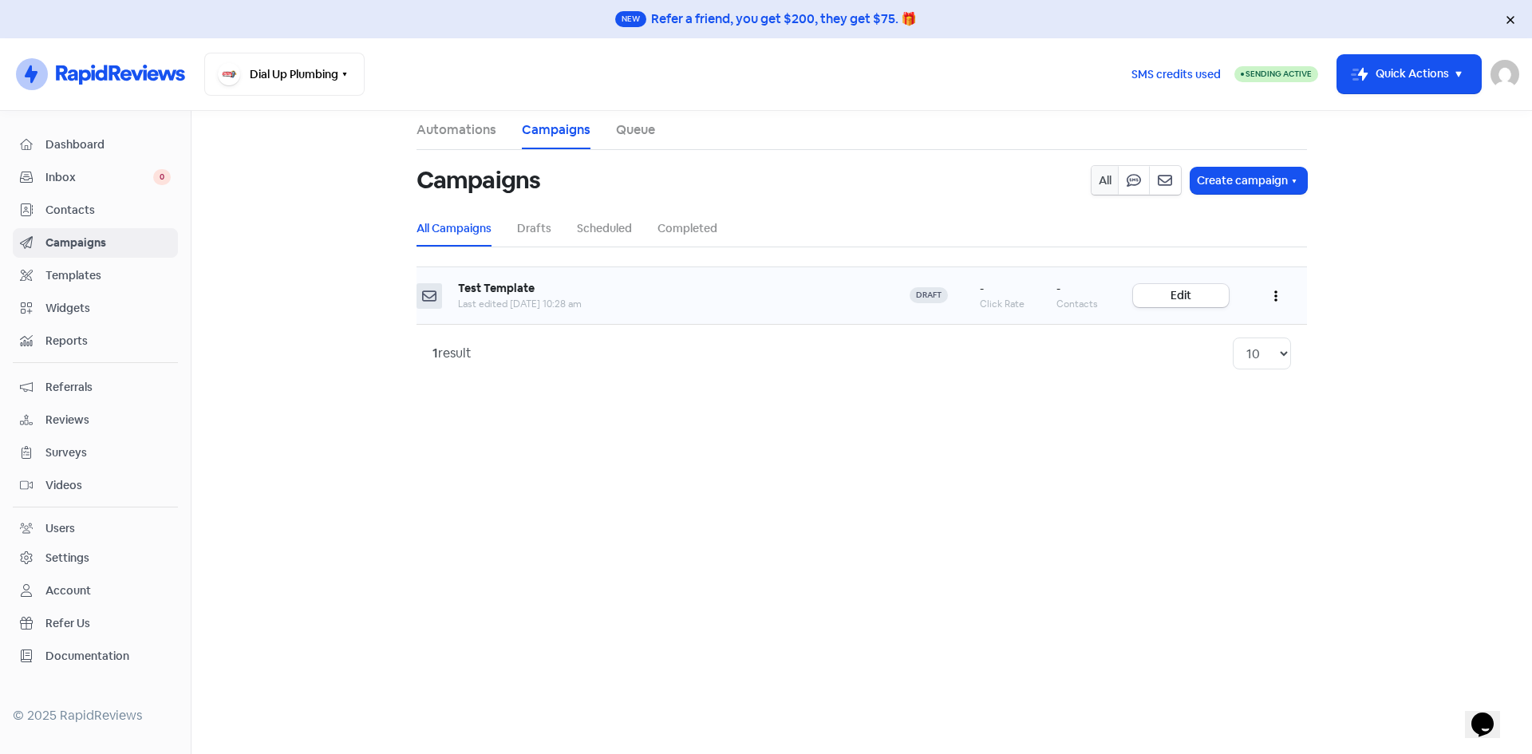
click at [582, 298] on span "Last edited [DATE] 10:28 am" at bounding box center [520, 304] width 124 height 13
click at [1151, 290] on link "Edit" at bounding box center [1181, 295] width 96 height 23
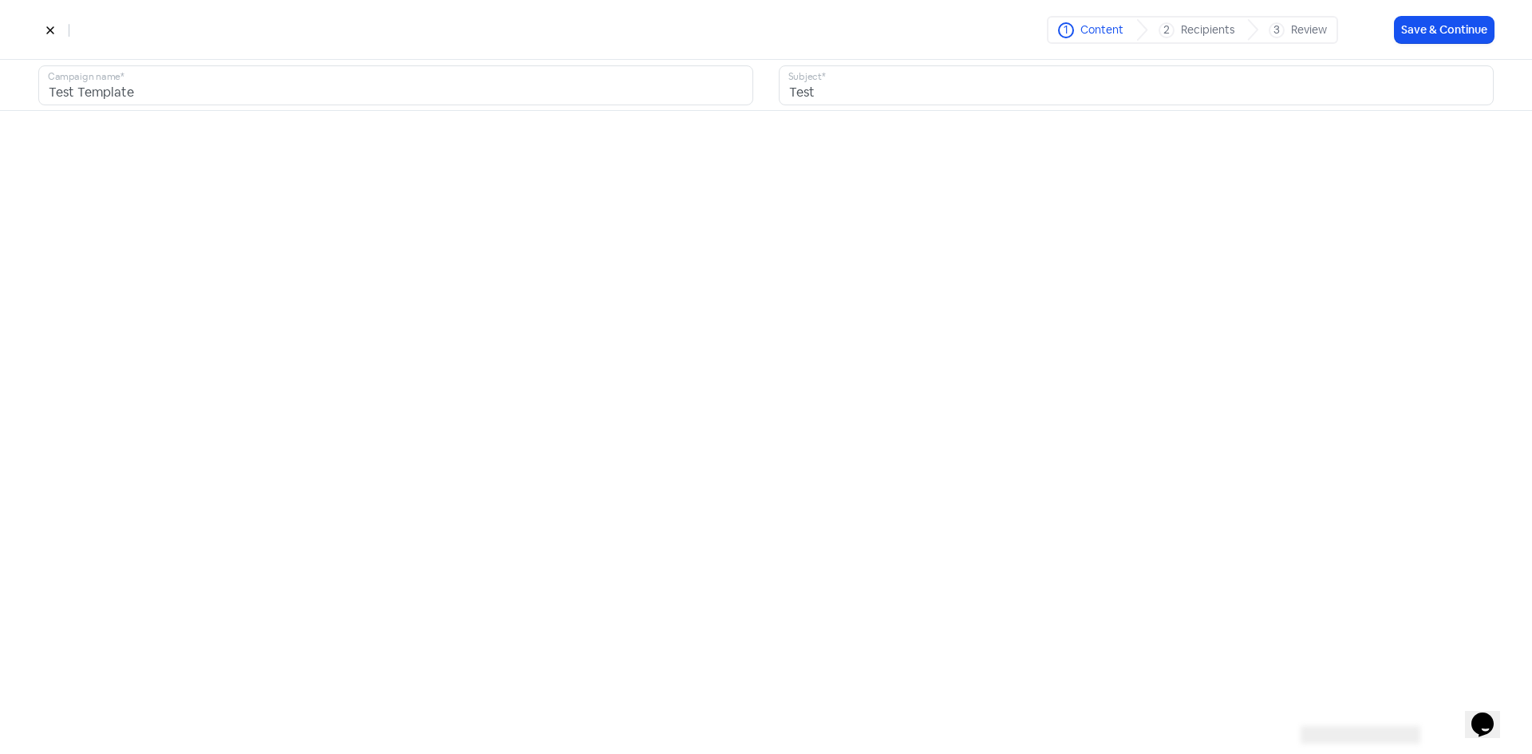
click at [44, 30] on button at bounding box center [50, 30] width 24 height 28
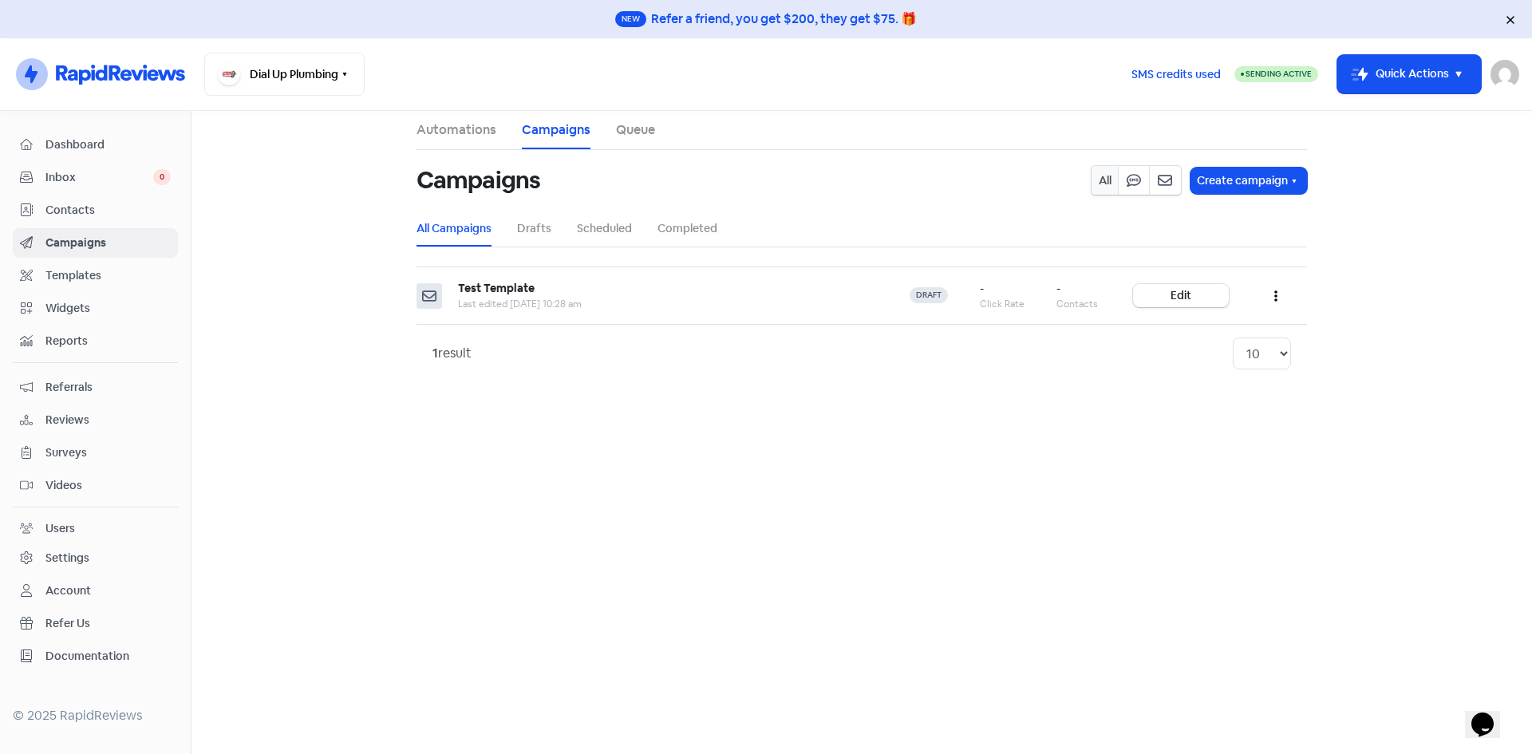
click at [77, 270] on span "Templates" at bounding box center [107, 275] width 125 height 17
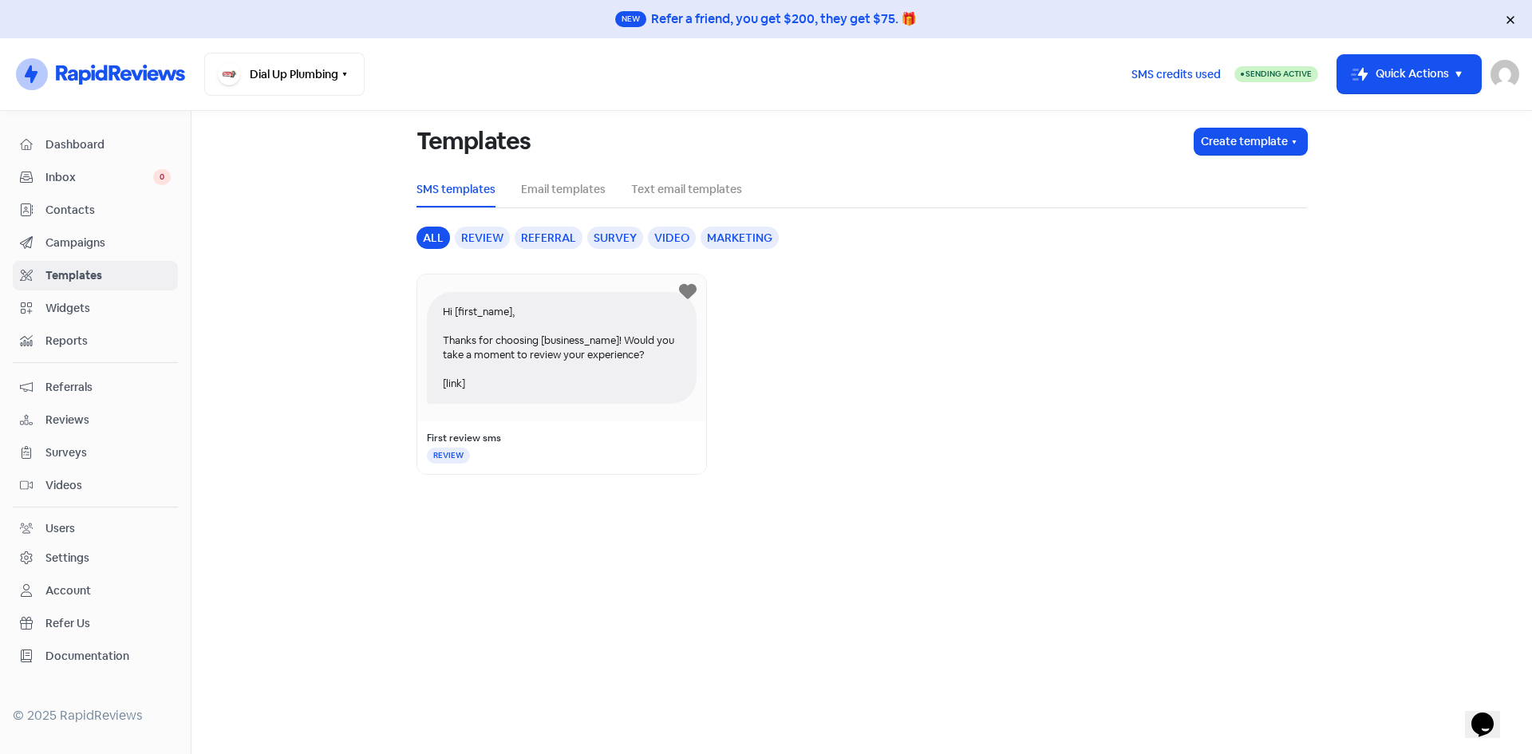
click at [511, 339] on div "Hi [first_name], Thanks for choosing [business_name]! Would you take a moment t…" at bounding box center [562, 348] width 270 height 112
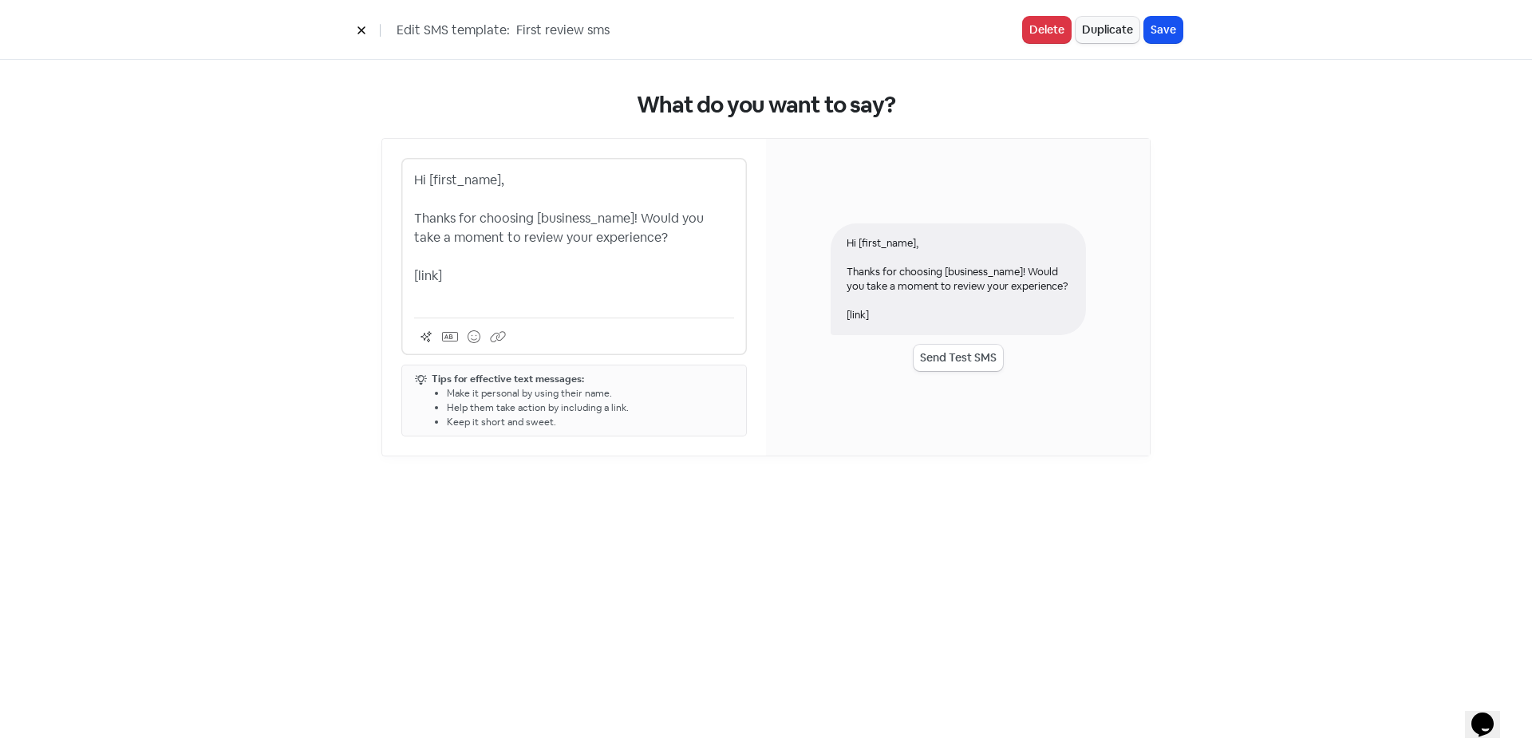
click at [368, 33] on button at bounding box center [361, 30] width 24 height 28
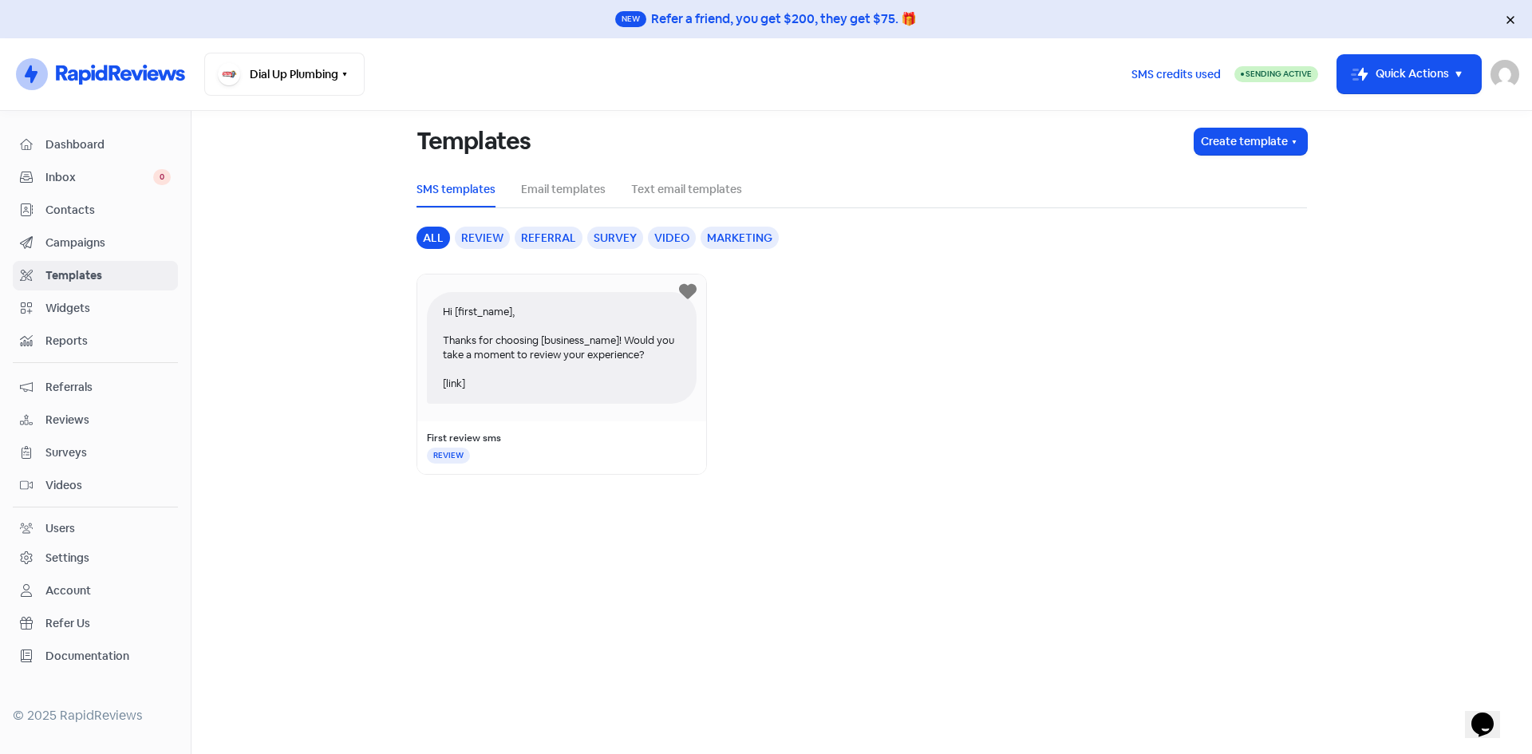
click at [503, 240] on div "Review" at bounding box center [482, 238] width 55 height 22
click at [554, 239] on div "Referral" at bounding box center [549, 238] width 68 height 22
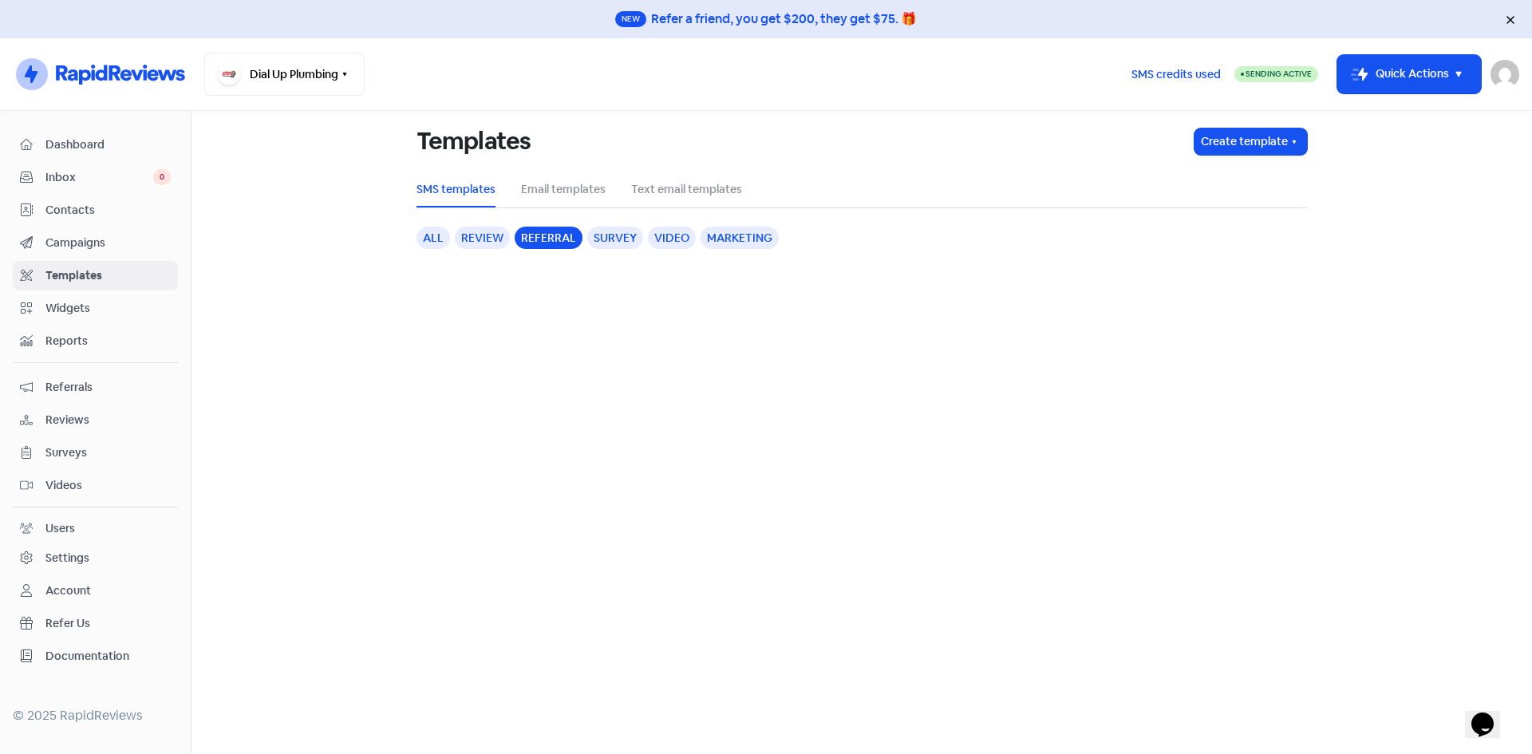
click at [624, 243] on div "Survey" at bounding box center [615, 238] width 56 height 22
click at [664, 239] on div "Video" at bounding box center [672, 238] width 48 height 22
click at [720, 241] on div "Marketing" at bounding box center [739, 238] width 78 height 22
click at [535, 244] on div "Referral" at bounding box center [549, 238] width 68 height 22
click at [636, 233] on div "Survey" at bounding box center [615, 238] width 56 height 22
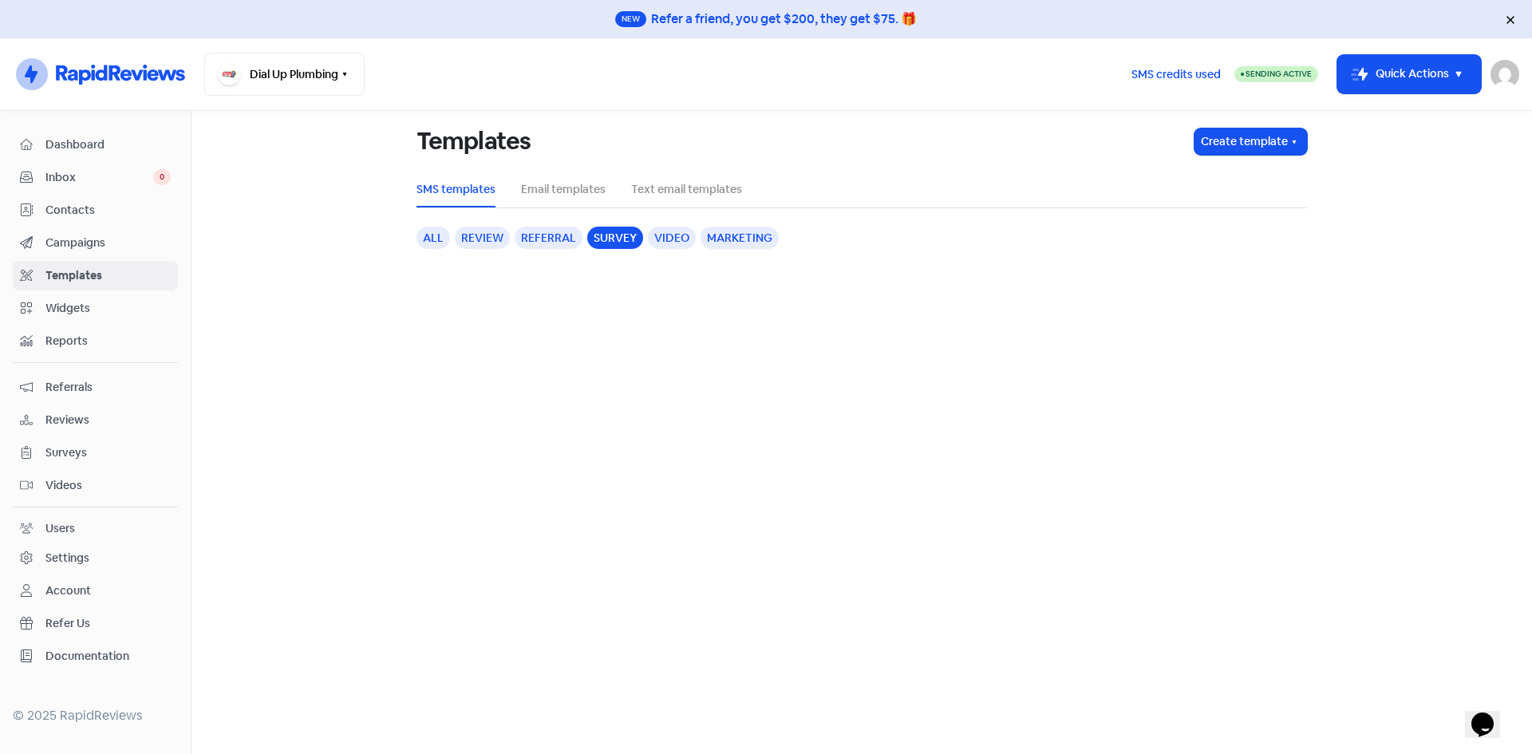
click at [677, 238] on div "Video" at bounding box center [672, 238] width 48 height 22
click at [710, 236] on div "Marketing" at bounding box center [739, 238] width 78 height 22
click at [667, 233] on div "Video" at bounding box center [672, 238] width 48 height 22
click at [444, 234] on div "all" at bounding box center [433, 238] width 34 height 22
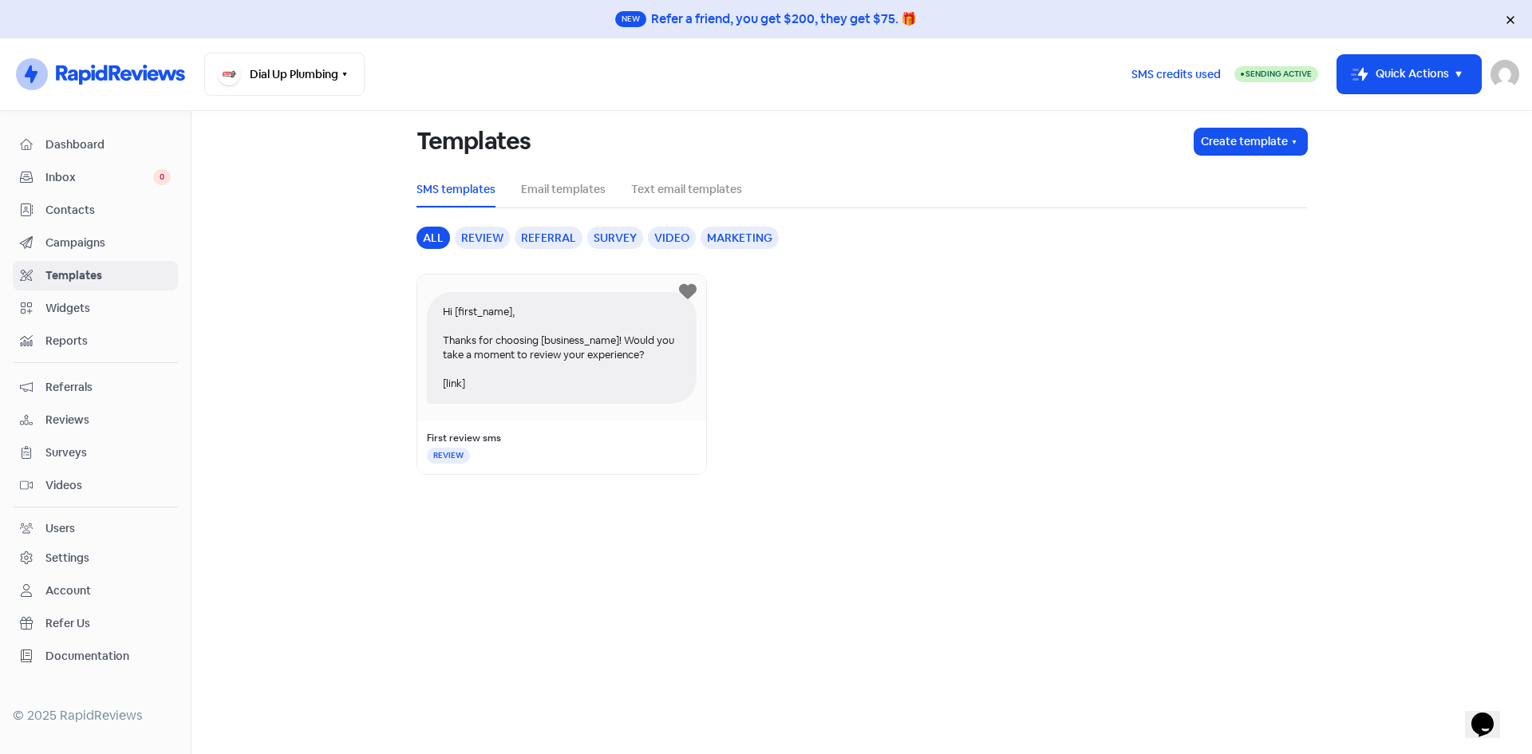
click at [569, 176] on li "Email templates" at bounding box center [563, 190] width 85 height 36
click at [570, 189] on link "Email templates" at bounding box center [563, 189] width 85 height 17
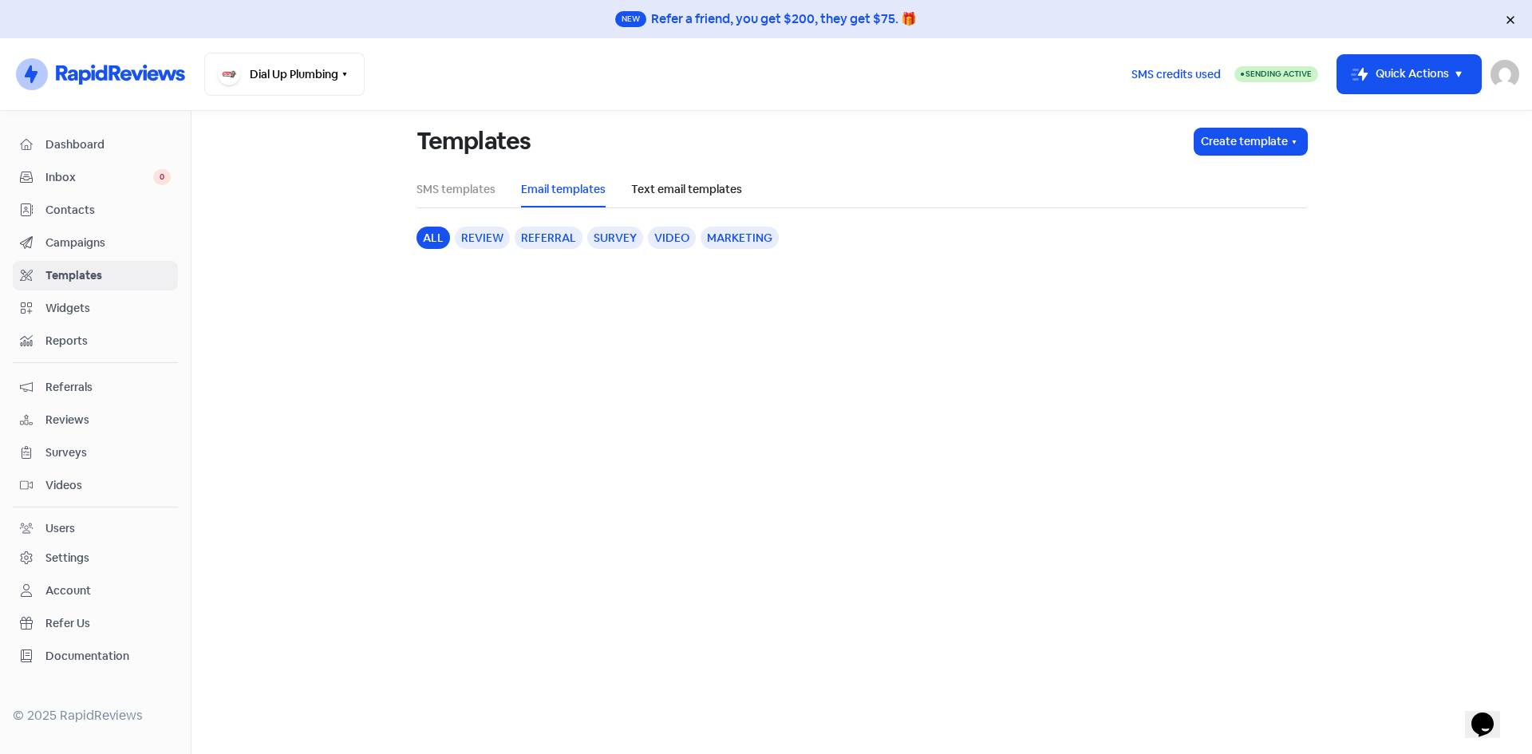
click at [665, 187] on link "Text email templates" at bounding box center [686, 189] width 111 height 17
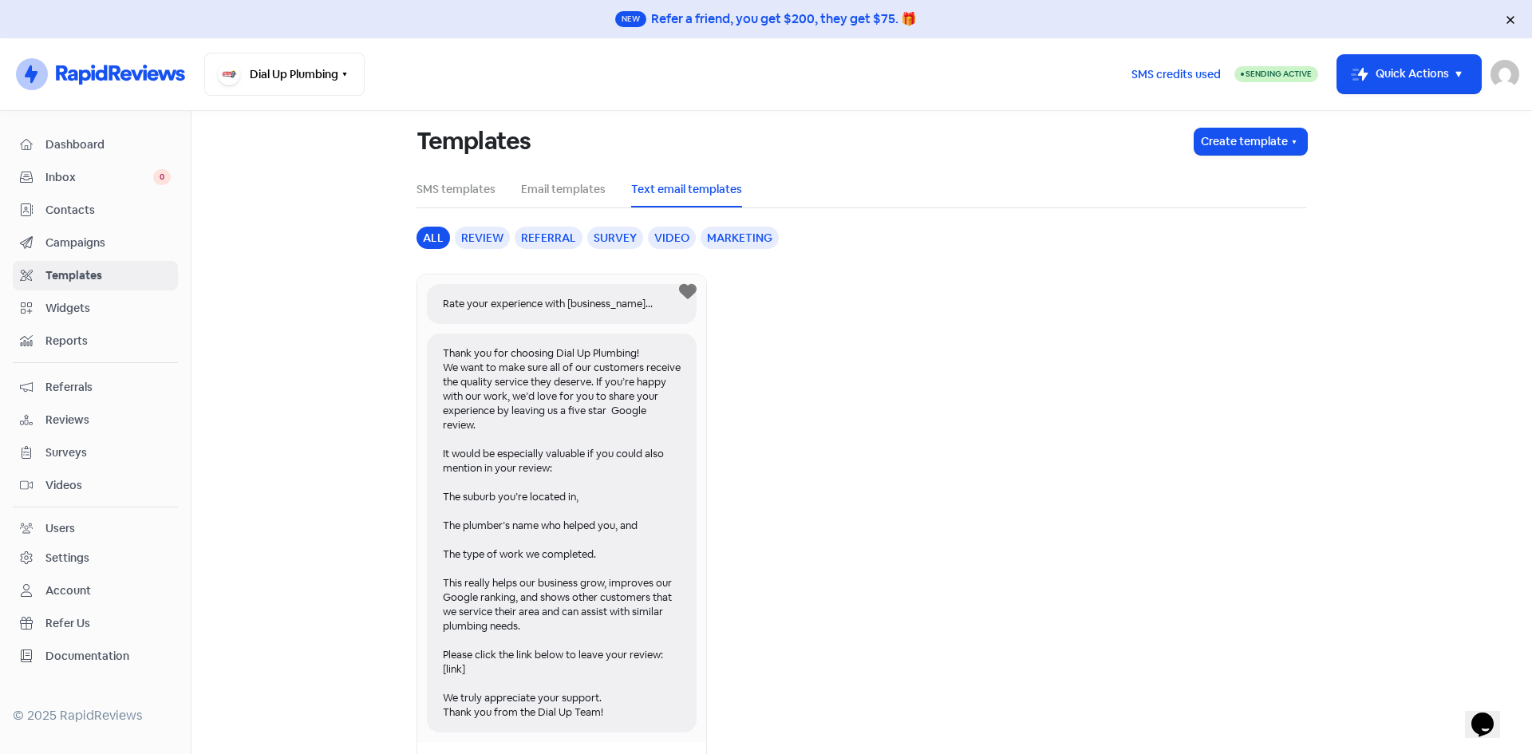
scroll to position [61, 0]
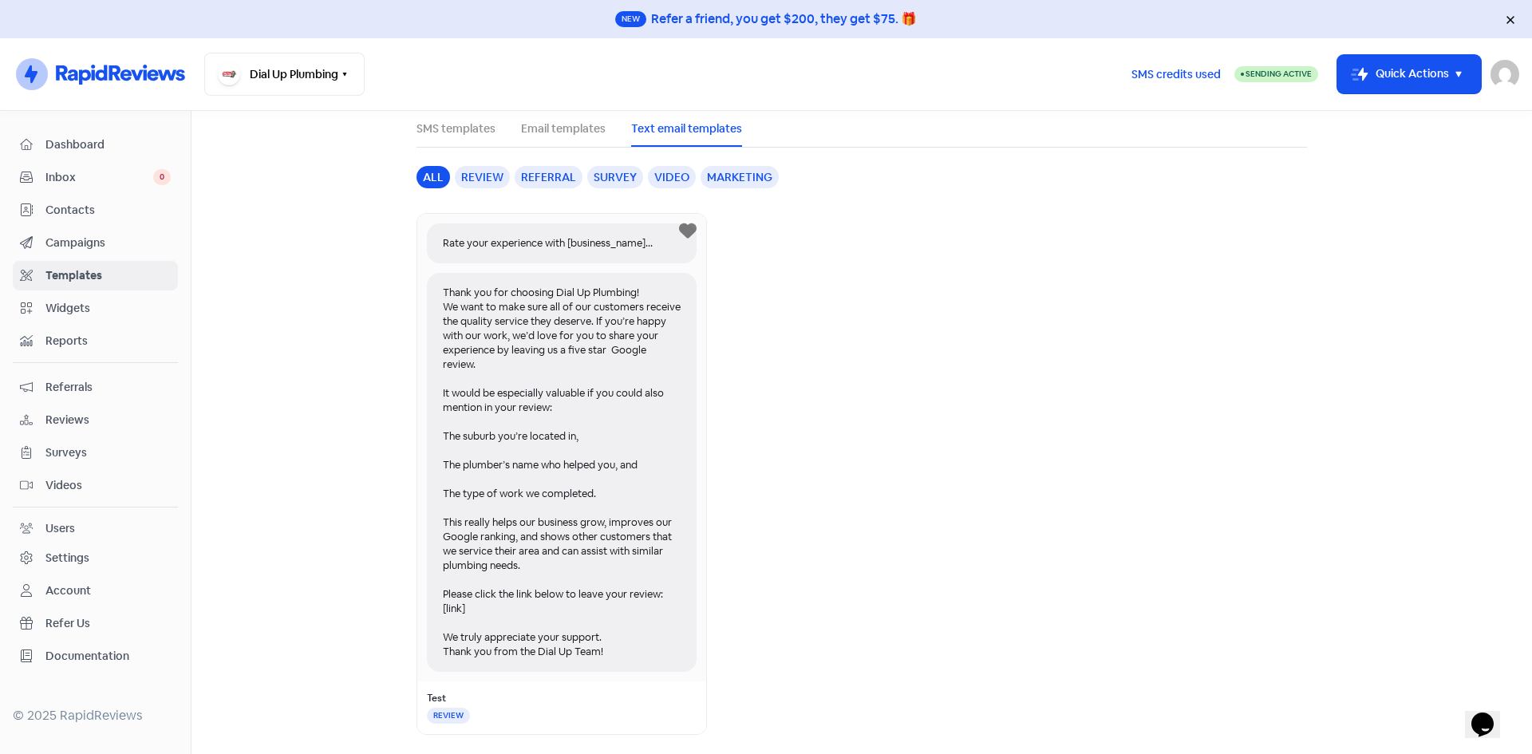
click at [101, 310] on span "Widgets" at bounding box center [107, 308] width 125 height 17
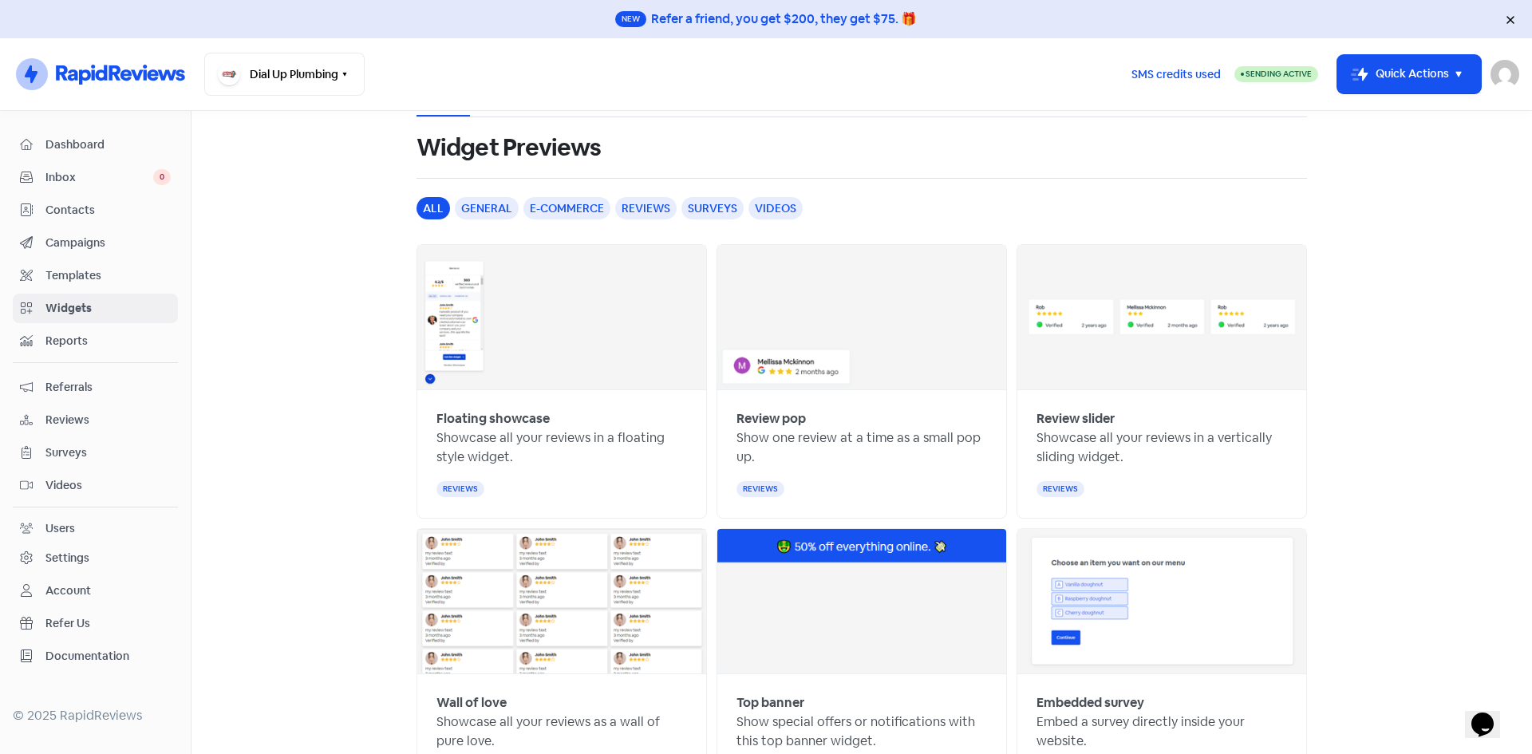
scroll to position [30, 0]
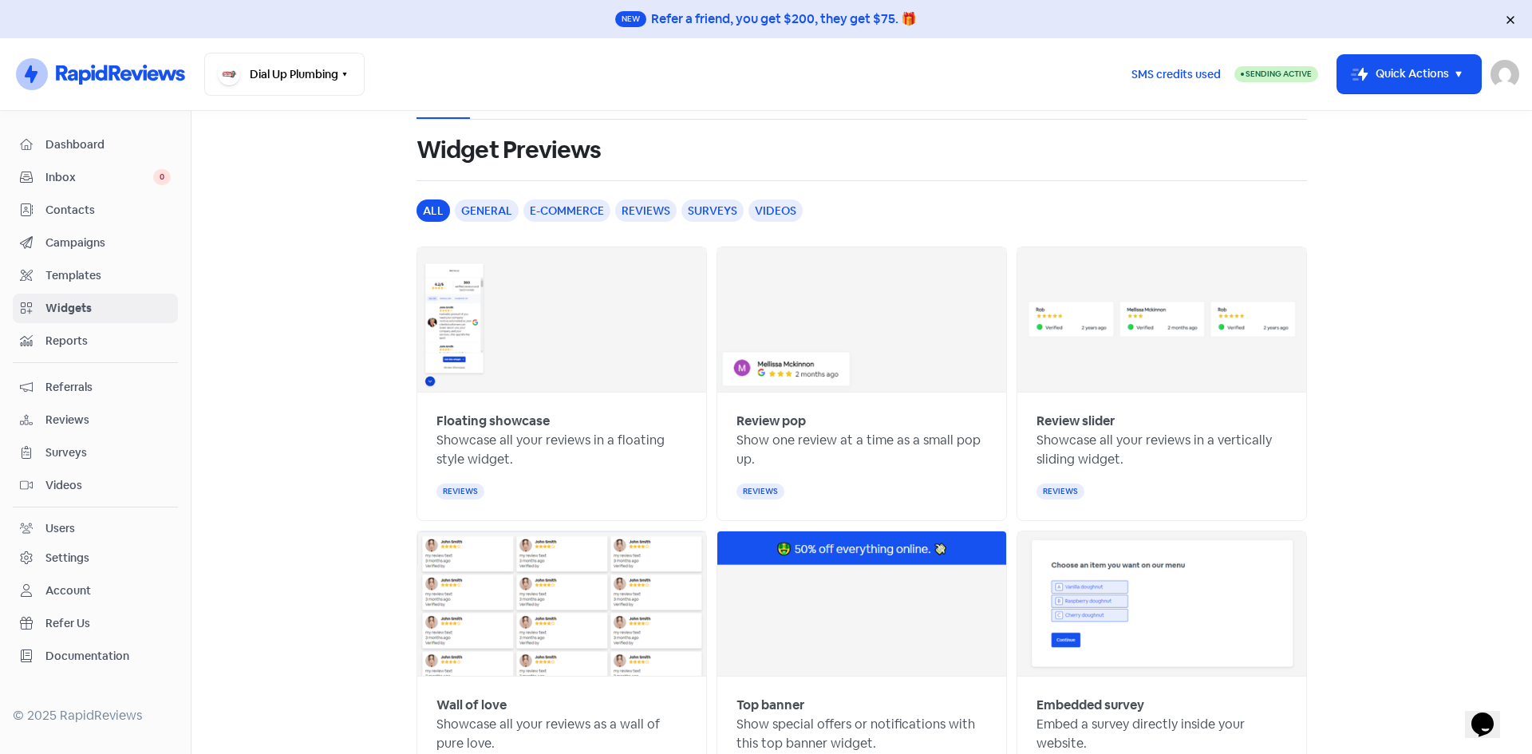
click at [73, 335] on span "Reports" at bounding box center [107, 341] width 125 height 17
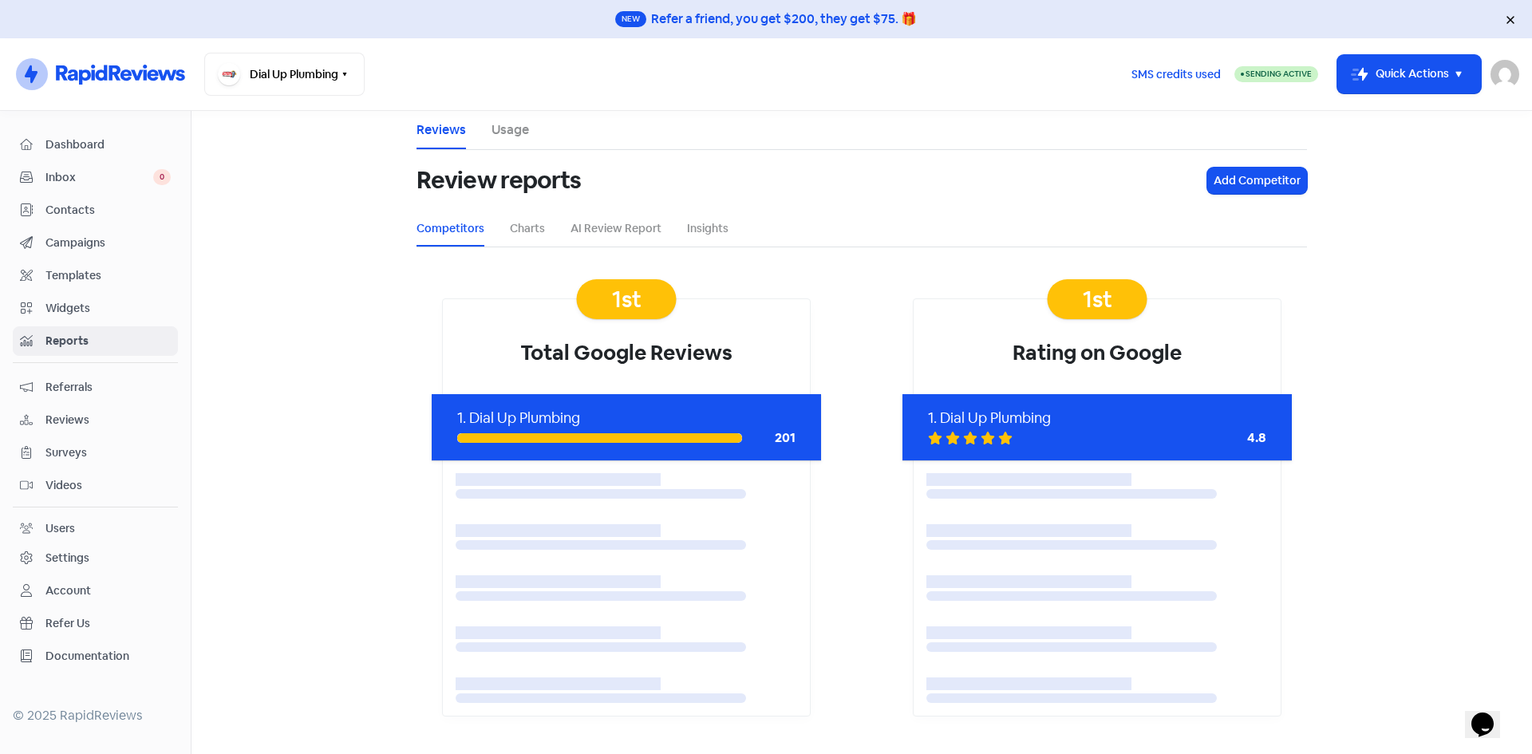
click at [86, 388] on span "Referrals" at bounding box center [107, 387] width 125 height 17
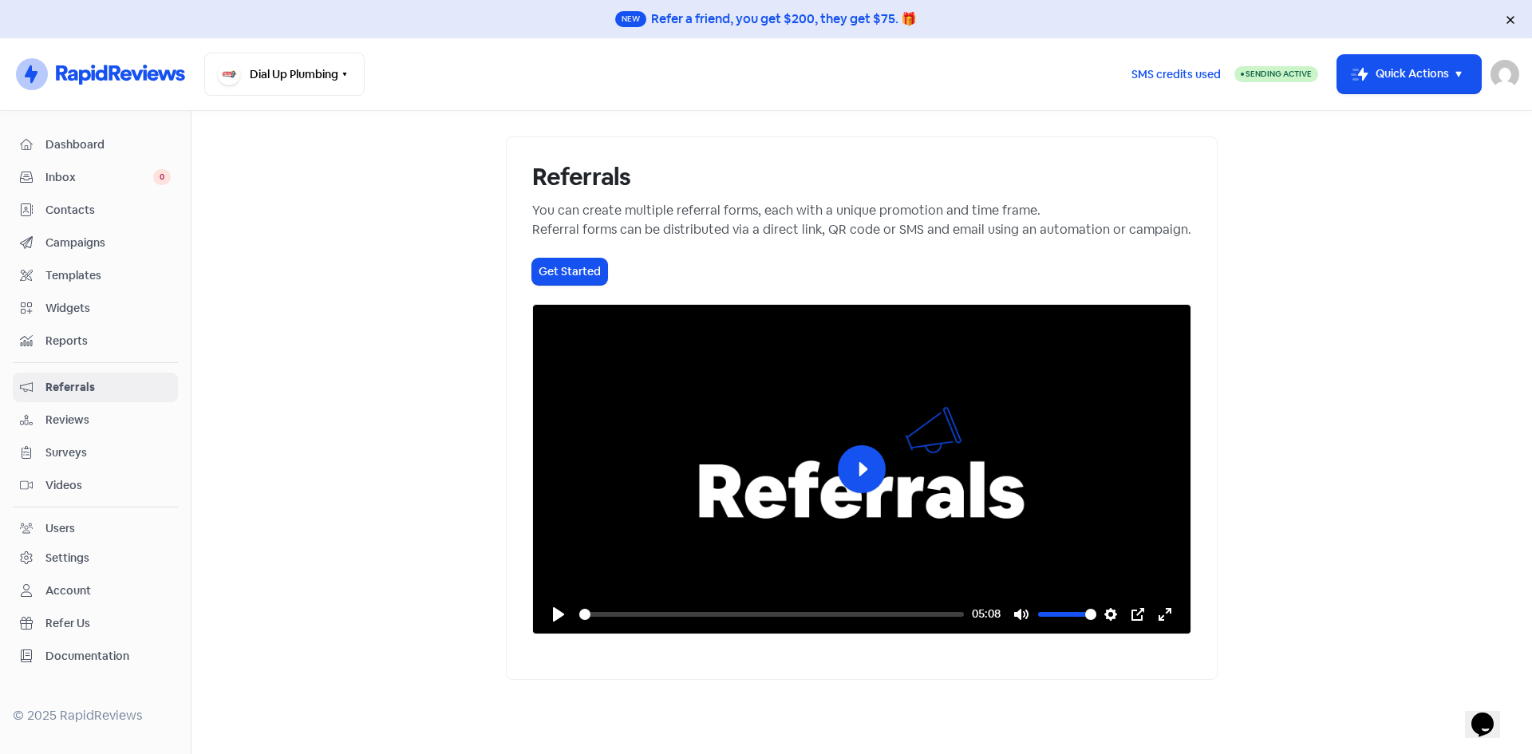
scroll to position [87, 0]
click at [850, 451] on button "Play" at bounding box center [862, 469] width 48 height 48
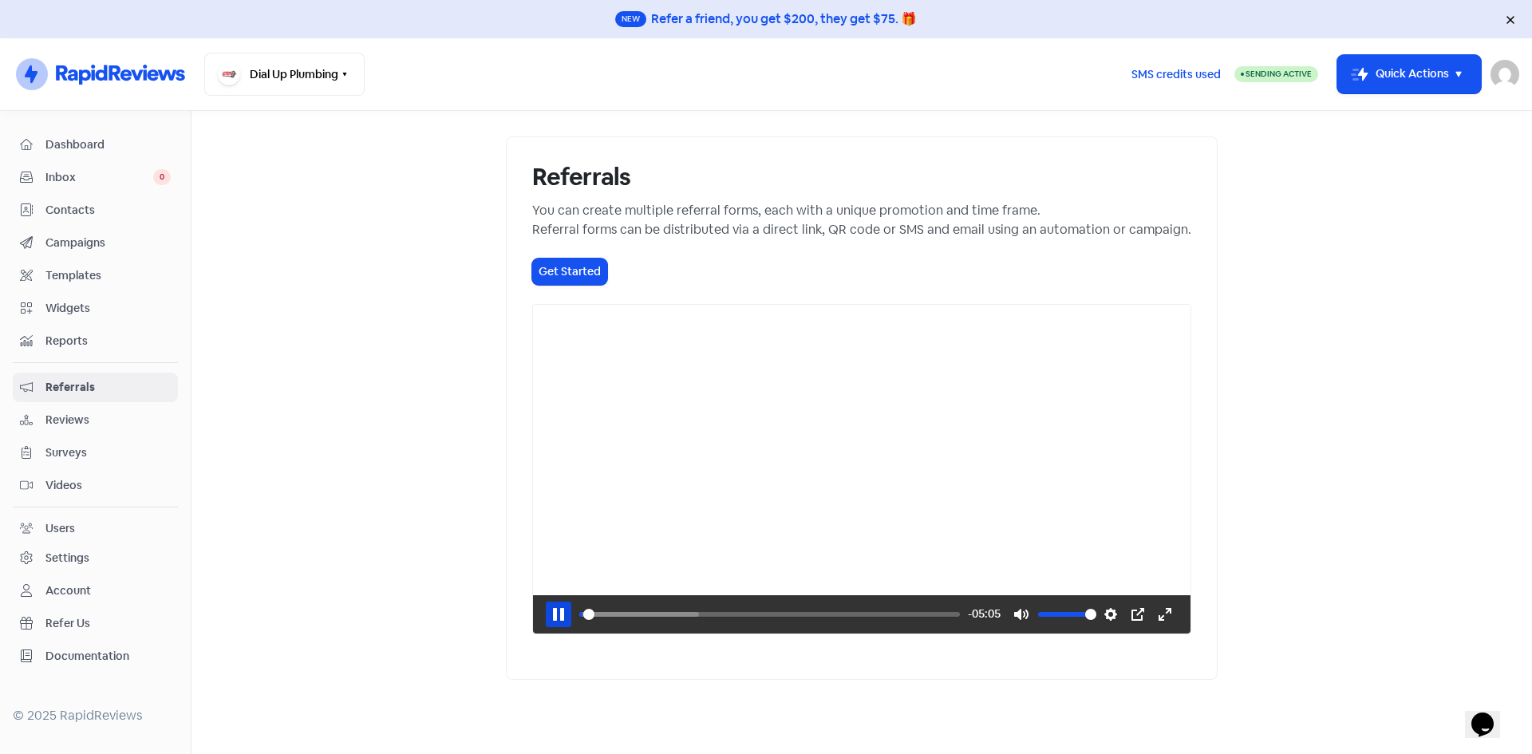
click at [546, 627] on button "Pause Play" at bounding box center [559, 615] width 26 height 26
type input "1.64"
click at [533, 462] on div at bounding box center [861, 469] width 657 height 329
type input "43.47"
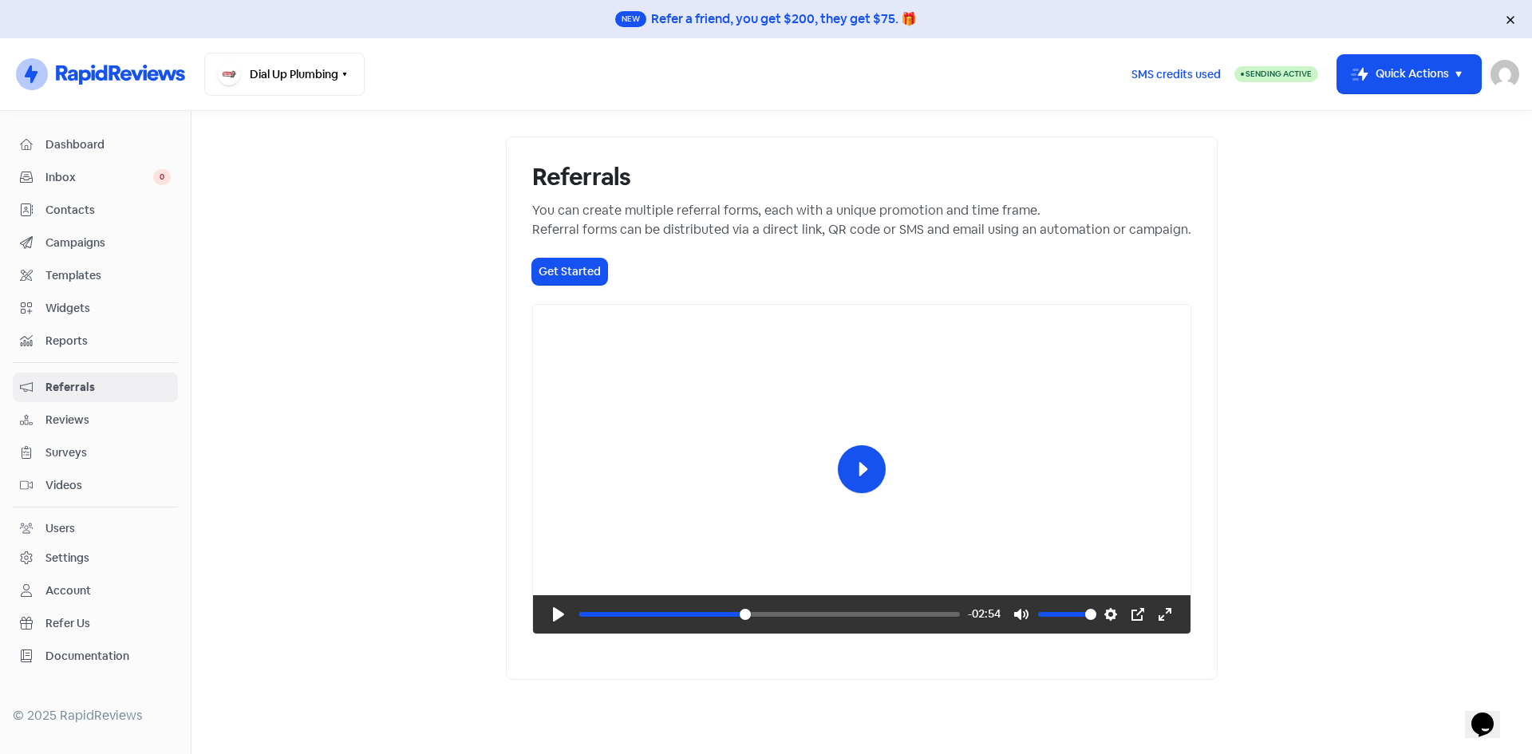
click at [47, 408] on link "Reviews" at bounding box center [95, 420] width 165 height 30
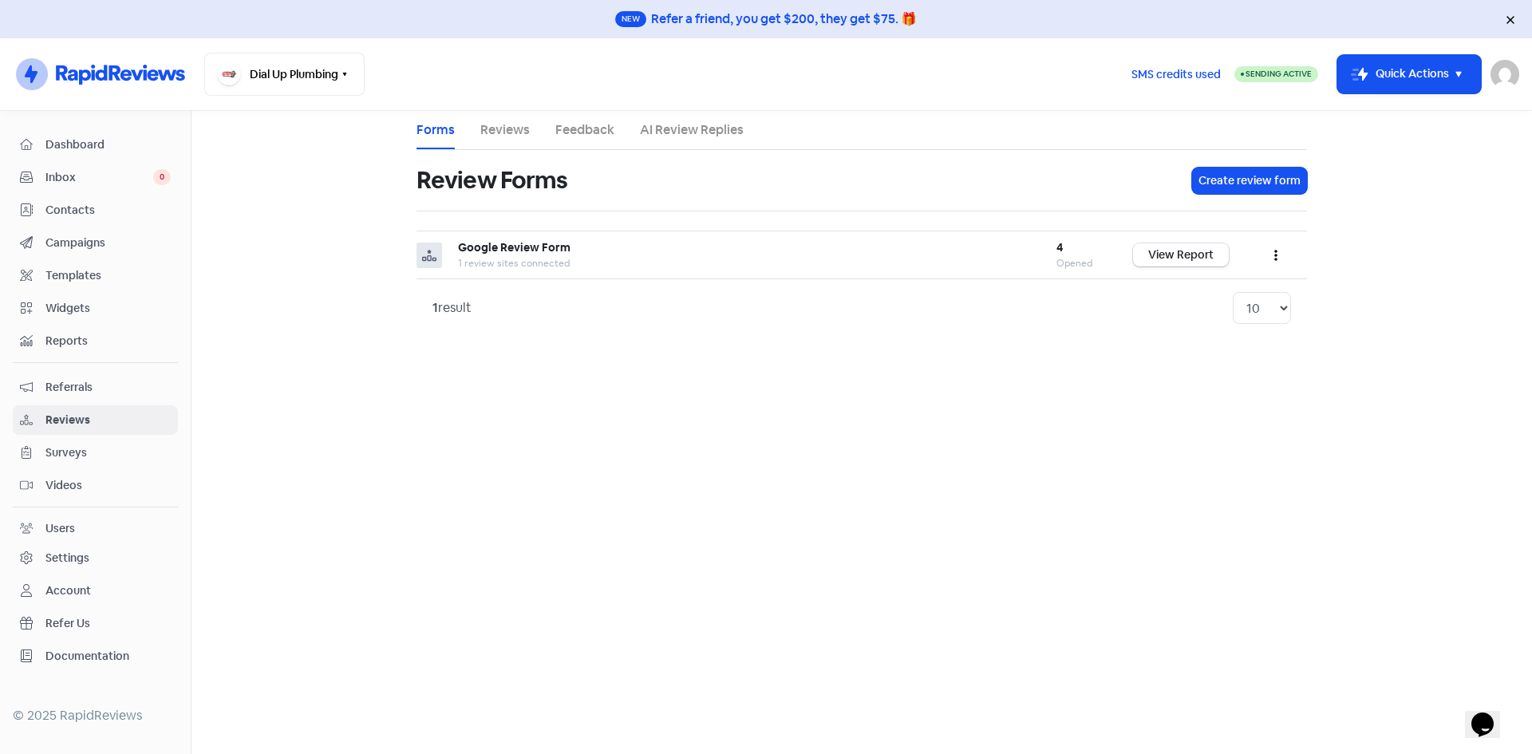
click at [98, 452] on span "Surveys" at bounding box center [107, 452] width 125 height 17
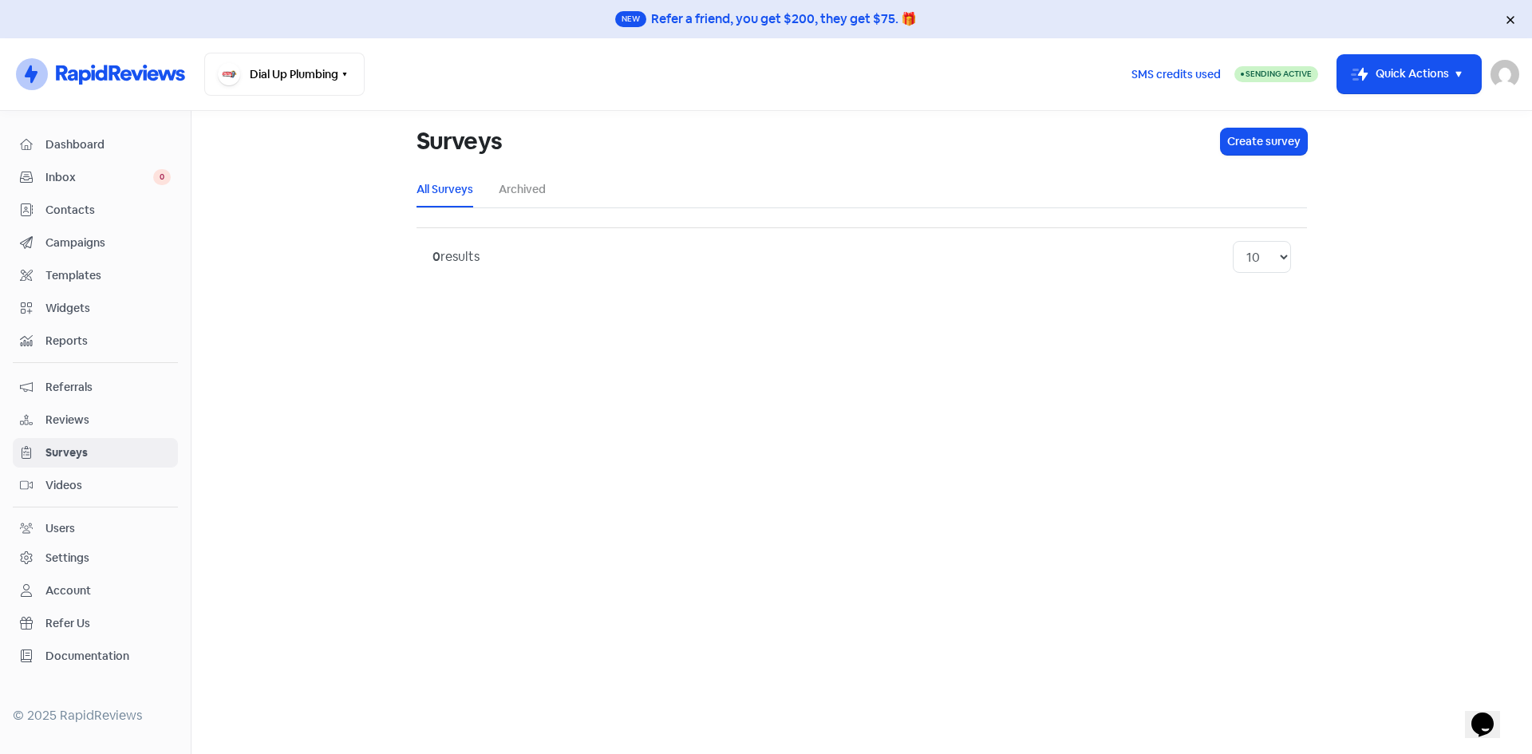
click at [91, 482] on span "Videos" at bounding box center [107, 485] width 125 height 17
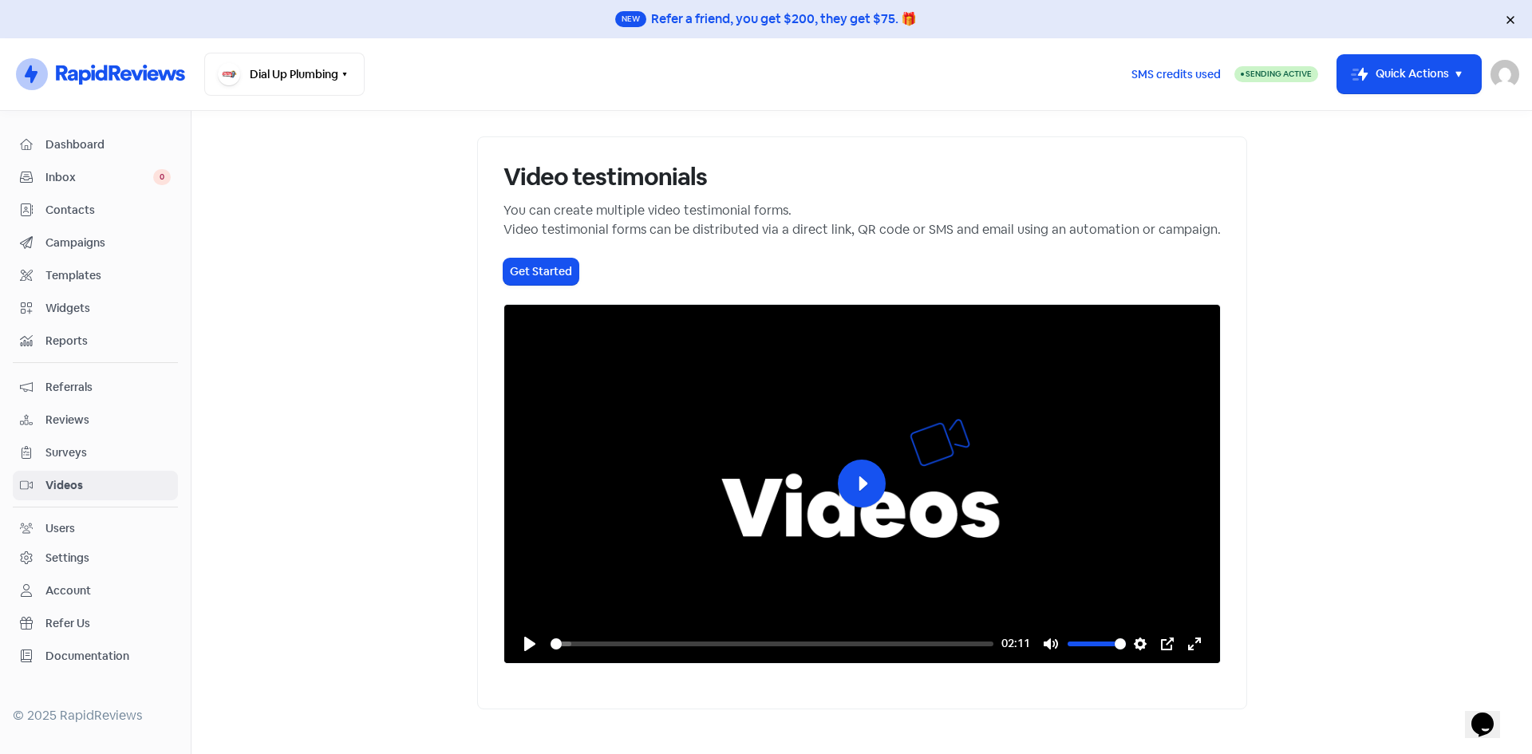
scroll to position [87, 0]
click at [89, 377] on link "Referrals" at bounding box center [95, 388] width 165 height 30
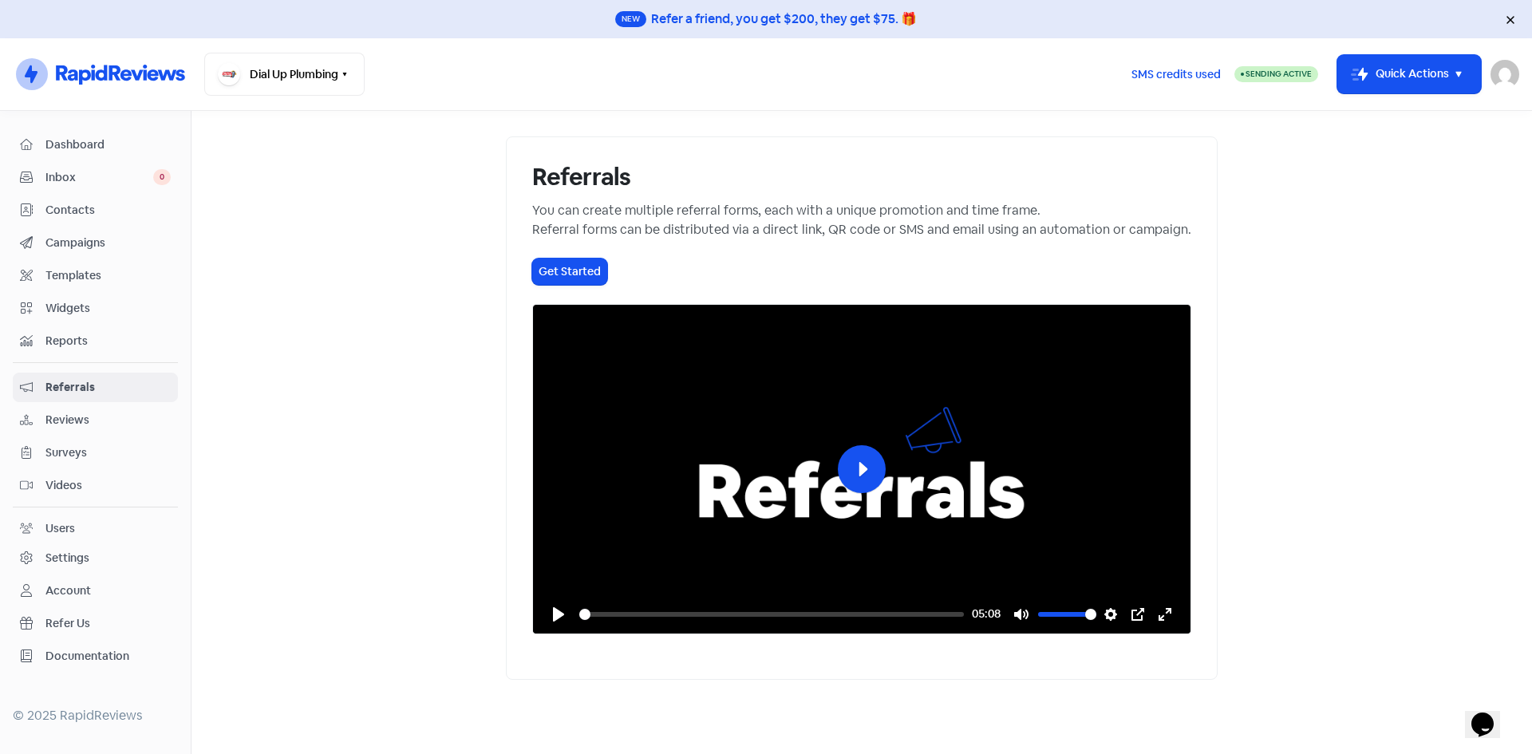
scroll to position [87, 0]
